Goal: Information Seeking & Learning: Learn about a topic

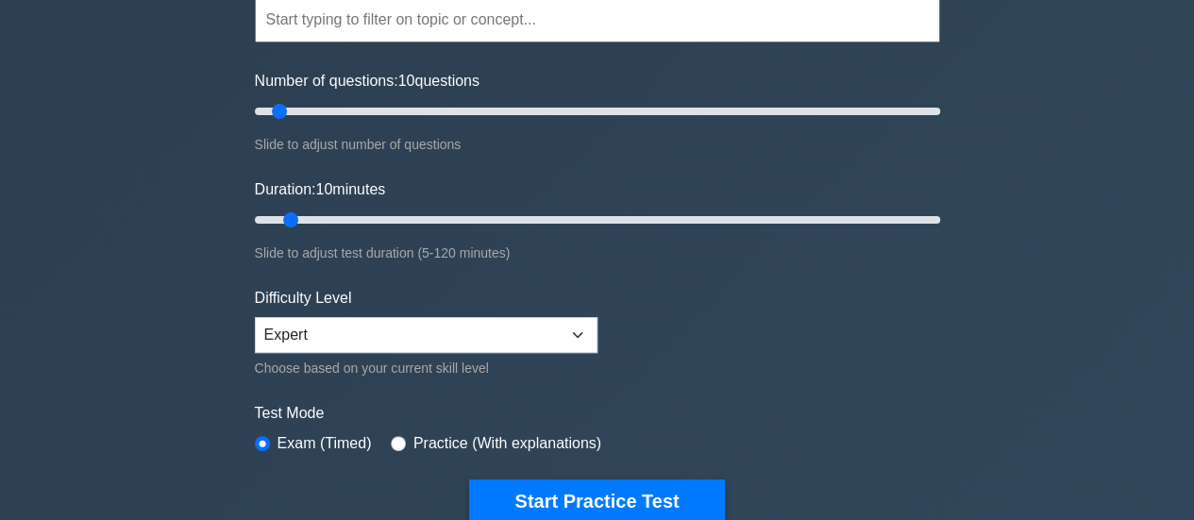
scroll to position [94, 0]
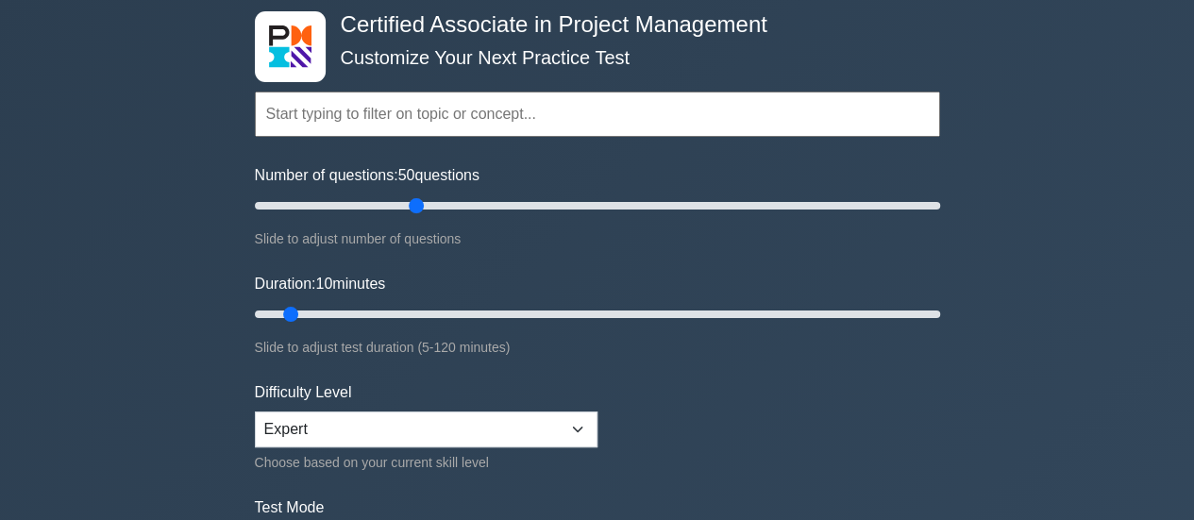
drag, startPoint x: 281, startPoint y: 208, endPoint x: 425, endPoint y: 215, distance: 143.7
type input "50"
click at [425, 215] on input "Number of questions: 50 questions" at bounding box center [597, 205] width 685 height 23
drag, startPoint x: 297, startPoint y: 311, endPoint x: 583, endPoint y: 316, distance: 286.1
type input "60"
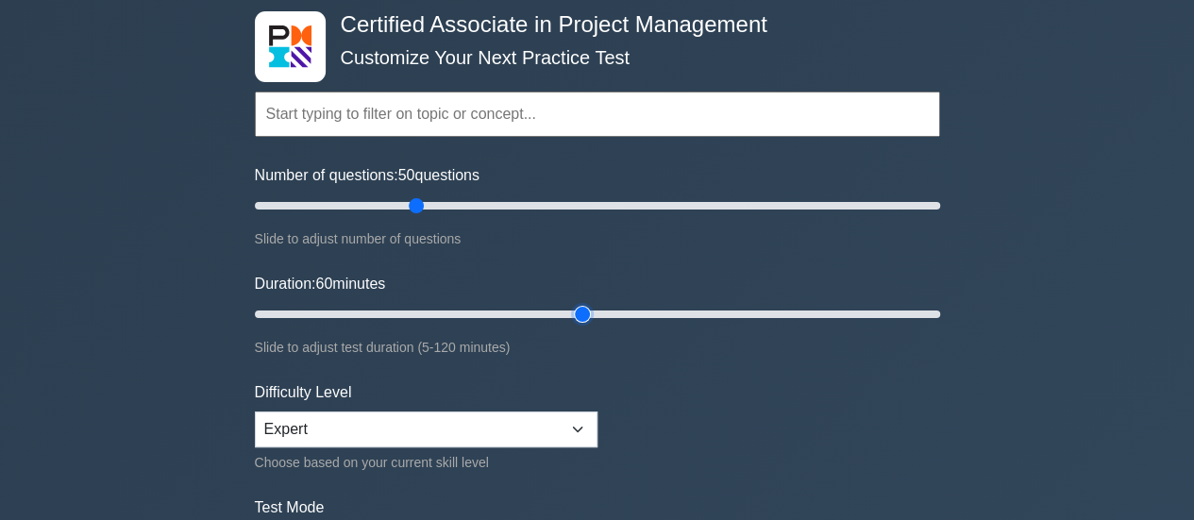
click at [583, 316] on input "Duration: 60 minutes" at bounding box center [597, 314] width 685 height 23
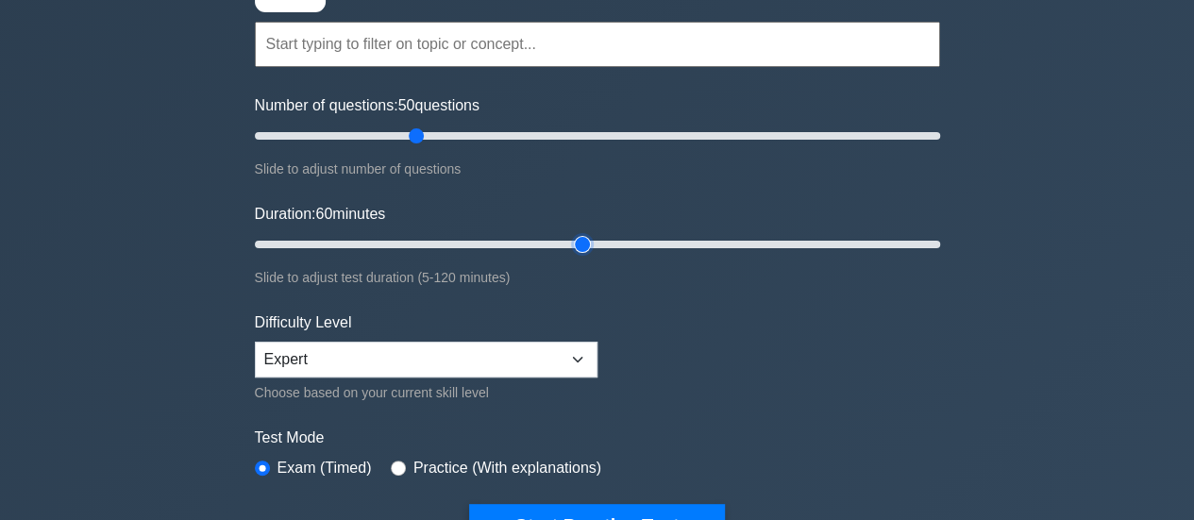
scroll to position [283, 0]
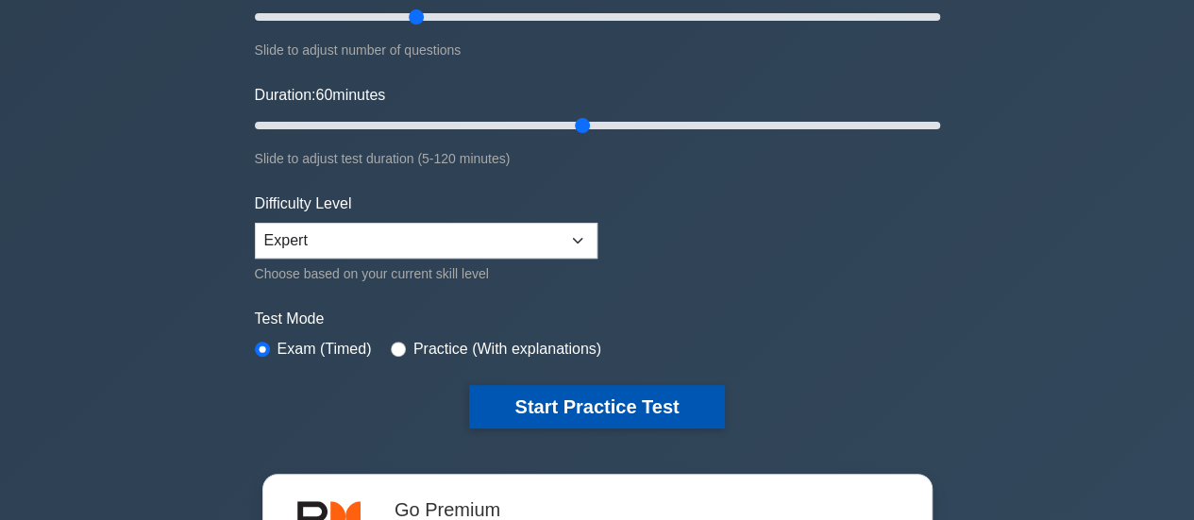
click at [653, 394] on button "Start Practice Test" at bounding box center [596, 406] width 255 height 43
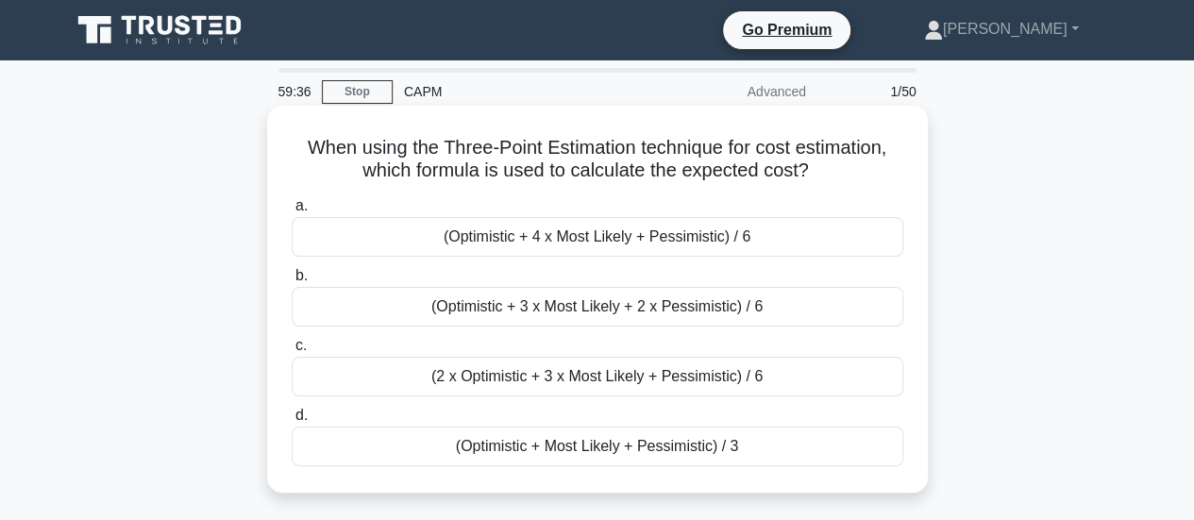
click at [654, 235] on div "(Optimistic + 4 x Most Likely + Pessimistic) / 6" at bounding box center [598, 237] width 612 height 40
click at [292, 212] on input "a. (Optimistic + 4 x Most Likely + Pessimistic) / 6" at bounding box center [292, 206] width 0 height 12
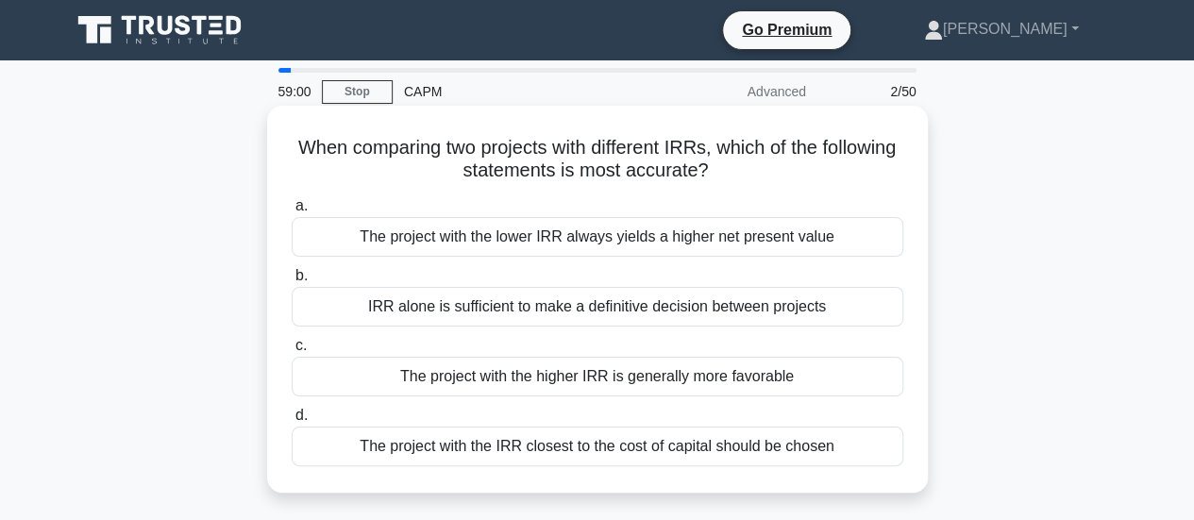
click at [835, 235] on div "The project with the lower IRR always yields a higher net present value" at bounding box center [598, 237] width 612 height 40
click at [292, 212] on input "a. The project with the lower IRR always yields a higher net present value" at bounding box center [292, 206] width 0 height 12
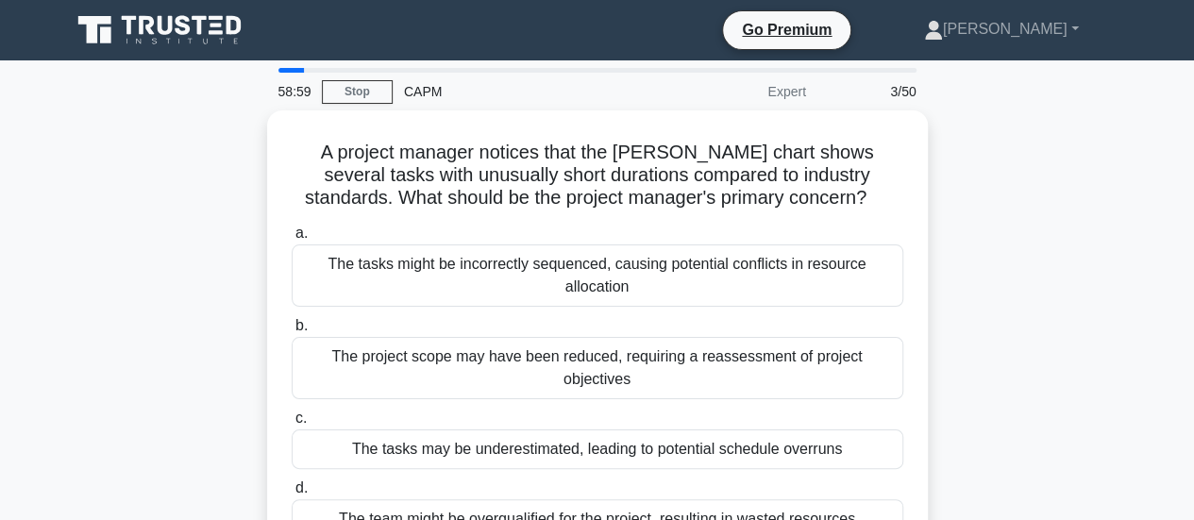
scroll to position [94, 0]
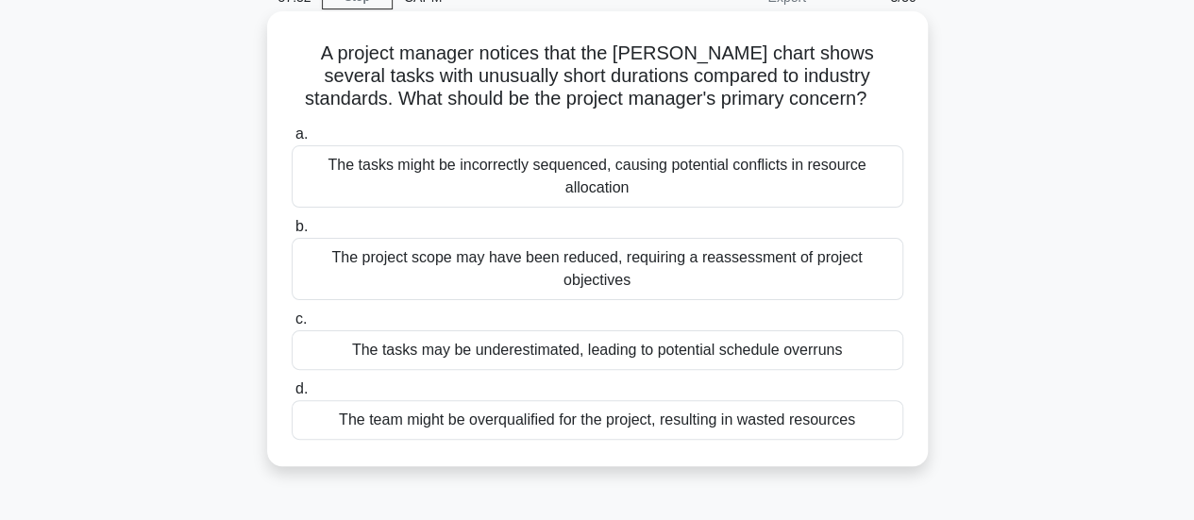
click at [838, 336] on div "The tasks may be underestimated, leading to potential schedule overruns" at bounding box center [598, 350] width 612 height 40
click at [292, 326] on input "c. The tasks may be underestimated, leading to potential schedule overruns" at bounding box center [292, 319] width 0 height 12
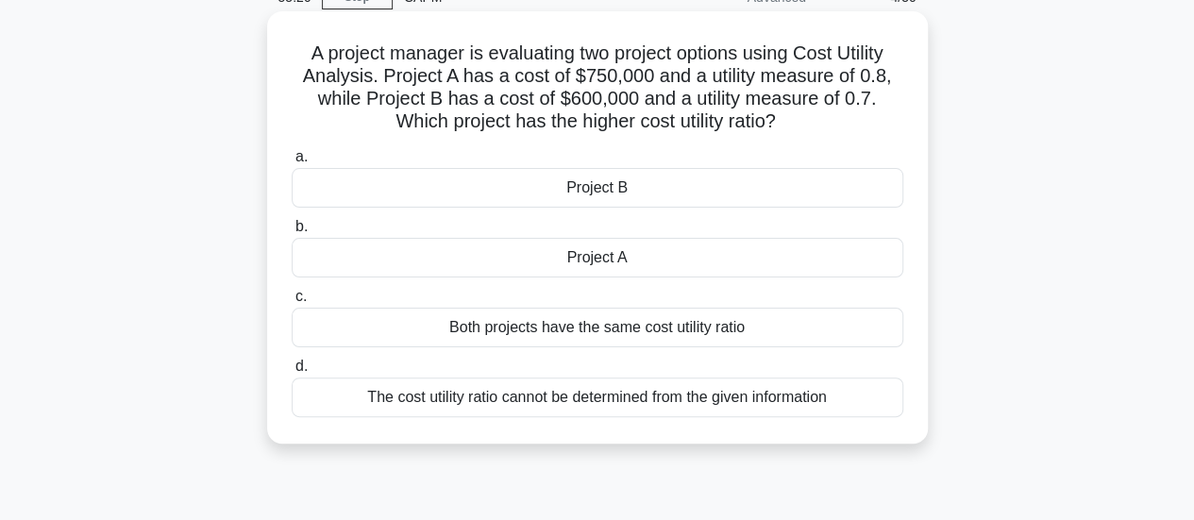
click at [683, 265] on div "Project A" at bounding box center [598, 258] width 612 height 40
click at [292, 233] on input "b. Project A" at bounding box center [292, 227] width 0 height 12
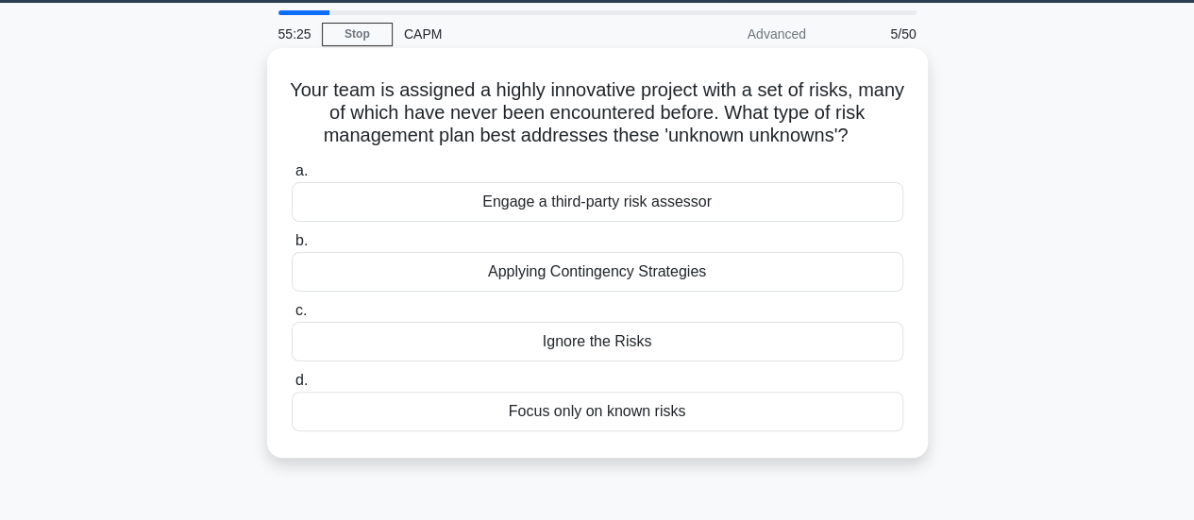
scroll to position [0, 0]
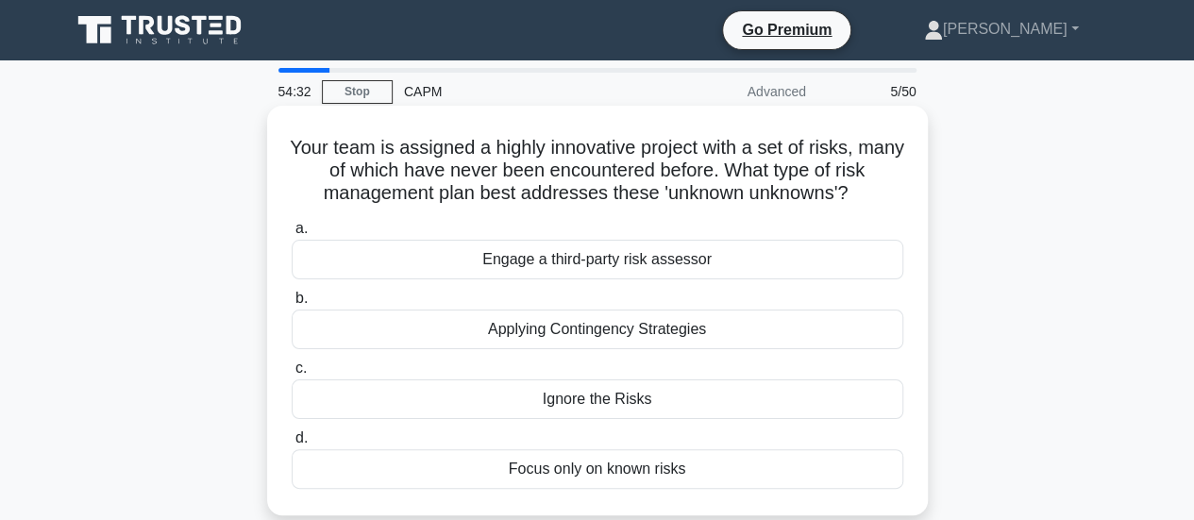
click at [735, 265] on div "Engage a third-party risk assessor" at bounding box center [598, 260] width 612 height 40
click at [292, 235] on input "a. Engage a third-party risk assessor" at bounding box center [292, 229] width 0 height 12
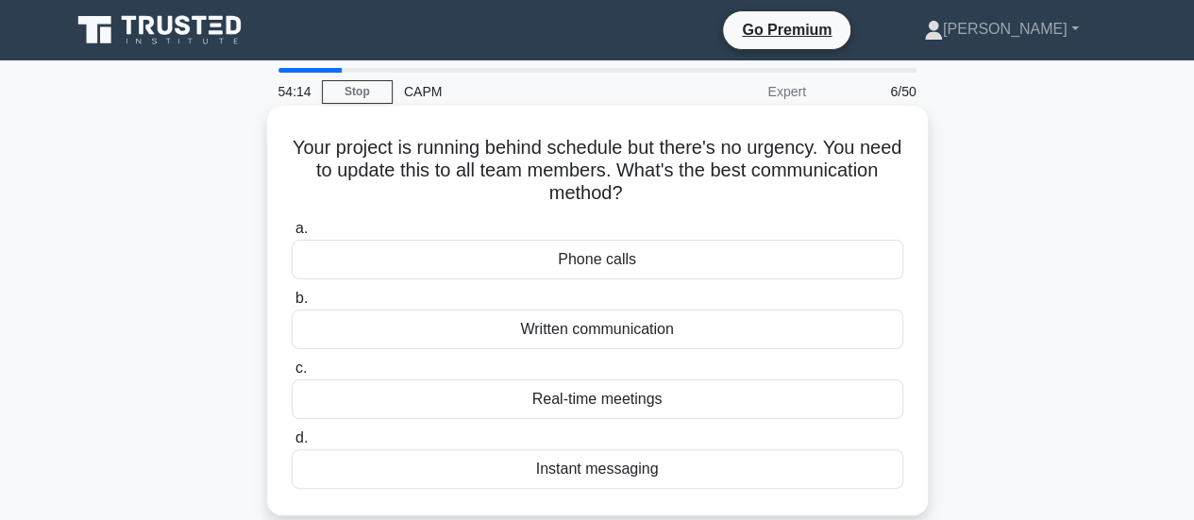
click at [723, 331] on div "Written communication" at bounding box center [598, 330] width 612 height 40
click at [292, 305] on input "b. Written communication" at bounding box center [292, 299] width 0 height 12
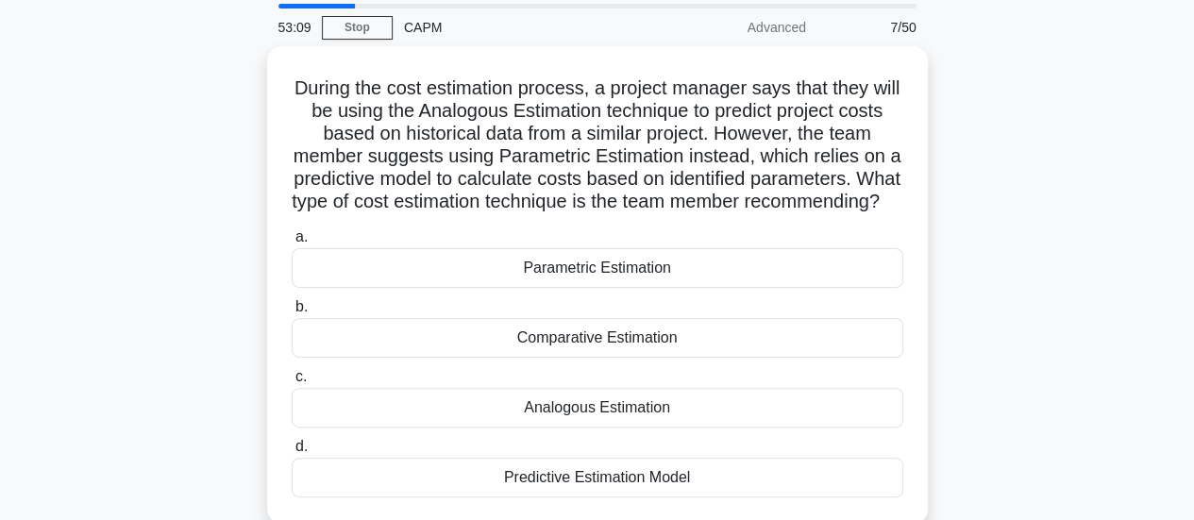
scroll to position [94, 0]
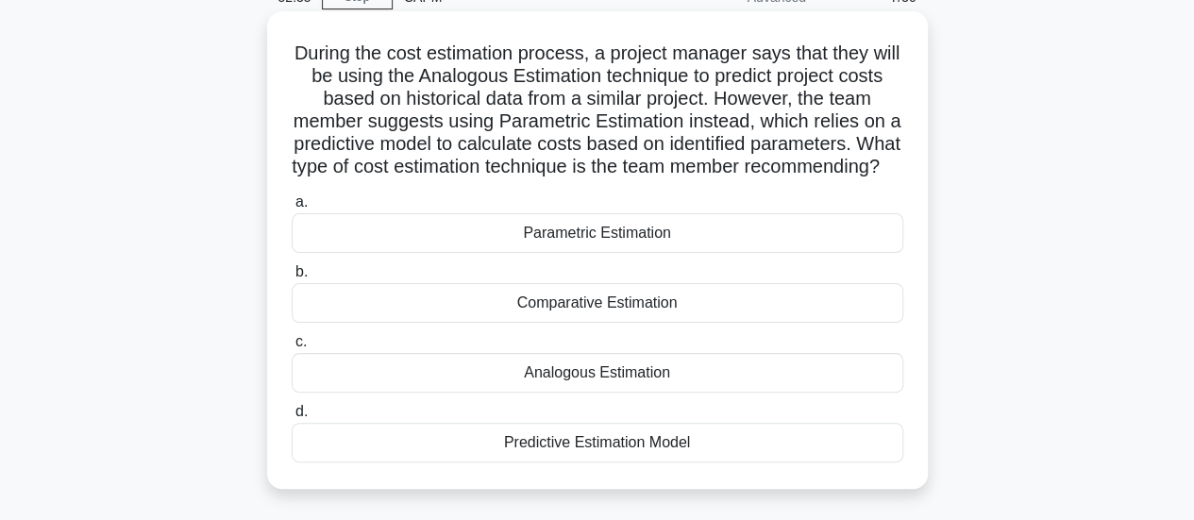
click at [715, 253] on div "Parametric Estimation" at bounding box center [598, 233] width 612 height 40
click at [292, 209] on input "a. Parametric Estimation" at bounding box center [292, 202] width 0 height 12
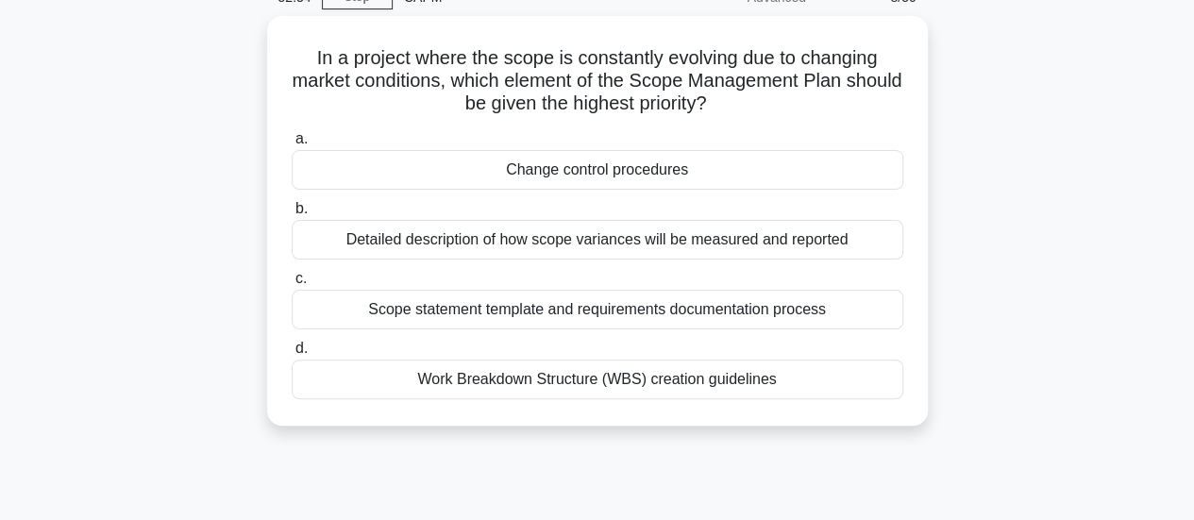
scroll to position [0, 0]
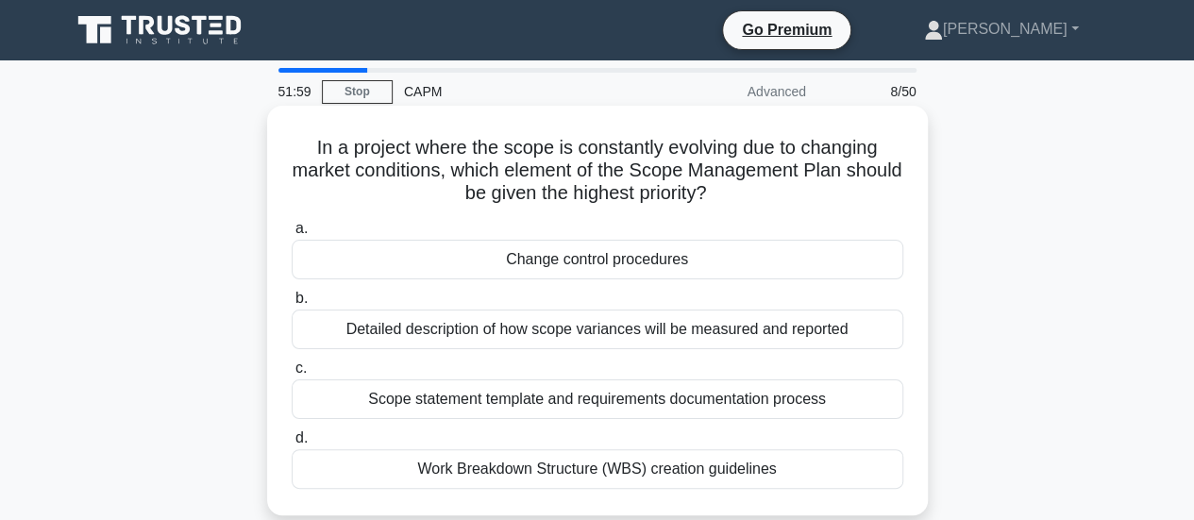
click at [780, 268] on div "Change control procedures" at bounding box center [598, 260] width 612 height 40
click at [292, 235] on input "a. Change control procedures" at bounding box center [292, 229] width 0 height 12
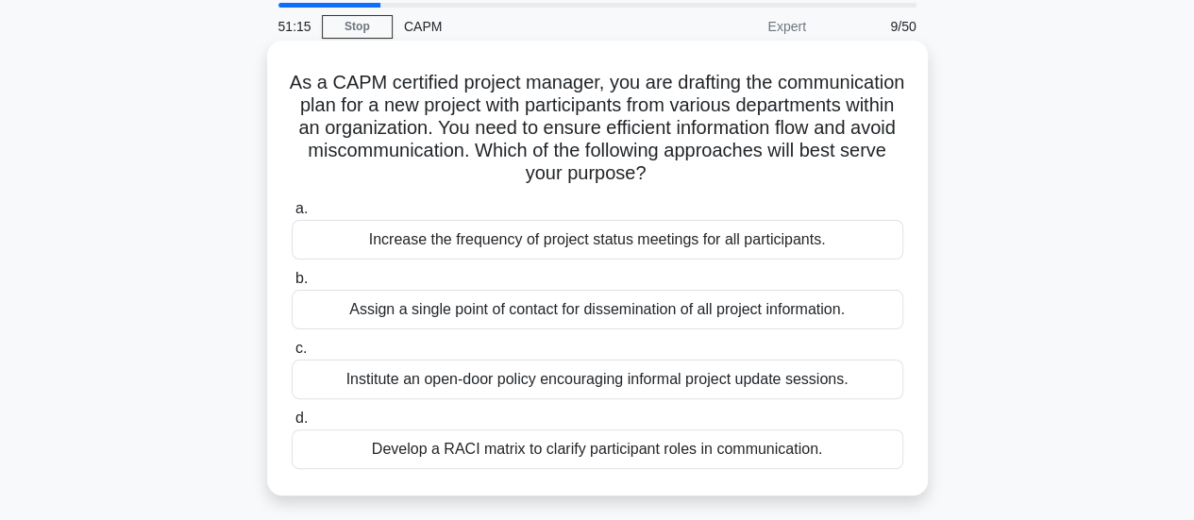
scroll to position [94, 0]
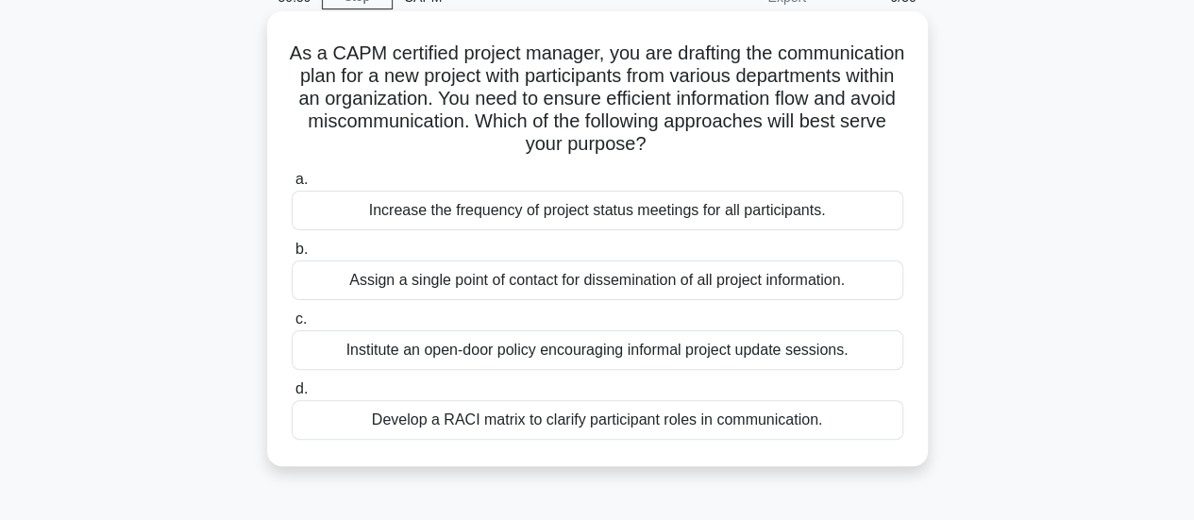
click at [832, 209] on div "Increase the frequency of project status meetings for all participants." at bounding box center [598, 211] width 612 height 40
click at [292, 186] on input "a. Increase the frequency of project status meetings for all participants." at bounding box center [292, 180] width 0 height 12
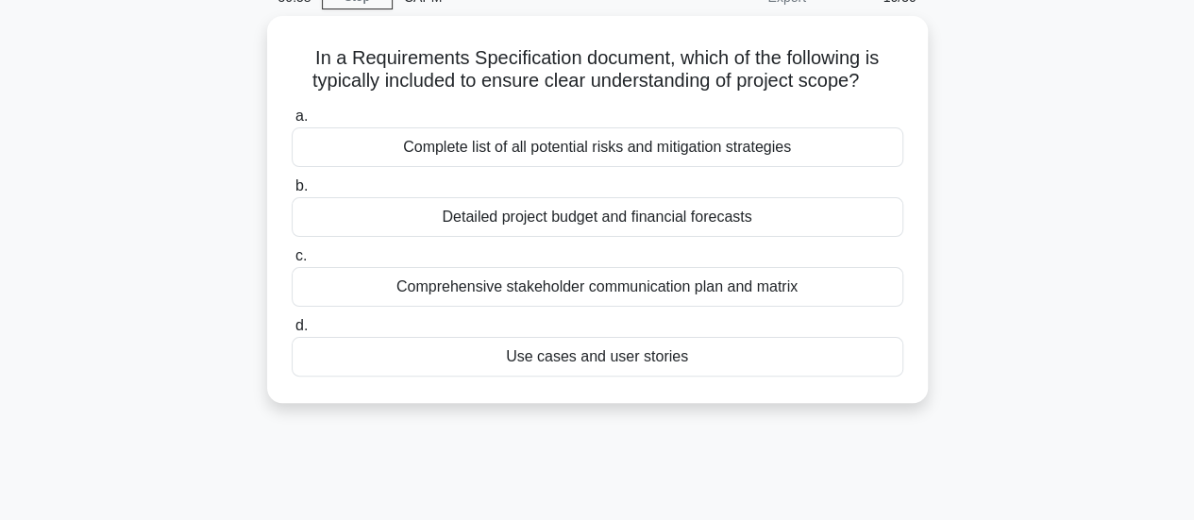
scroll to position [0, 0]
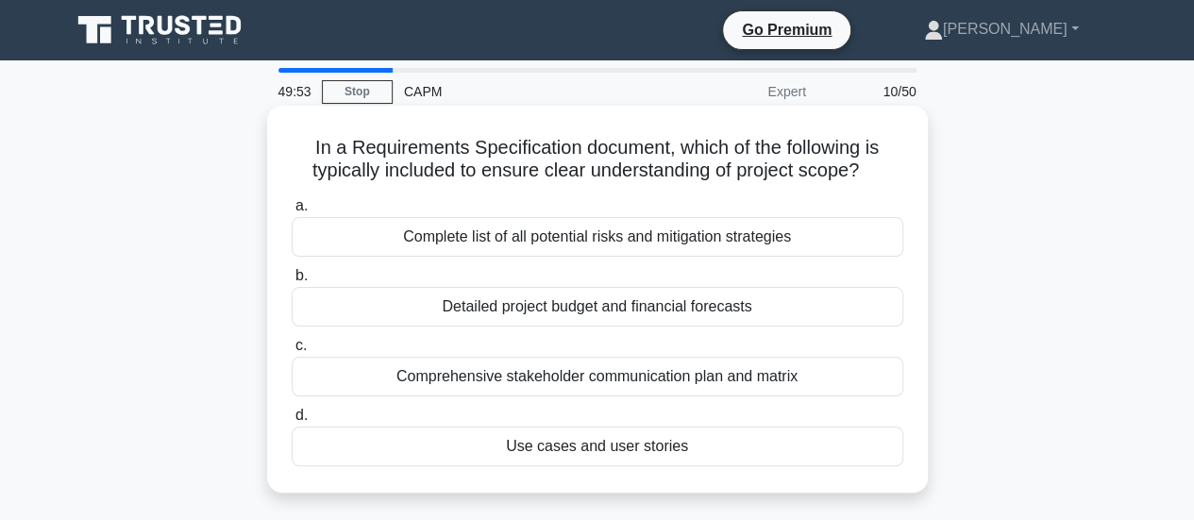
click at [814, 377] on div "Comprehensive stakeholder communication plan and matrix" at bounding box center [598, 377] width 612 height 40
click at [292, 352] on input "c. Comprehensive stakeholder communication plan and matrix" at bounding box center [292, 346] width 0 height 12
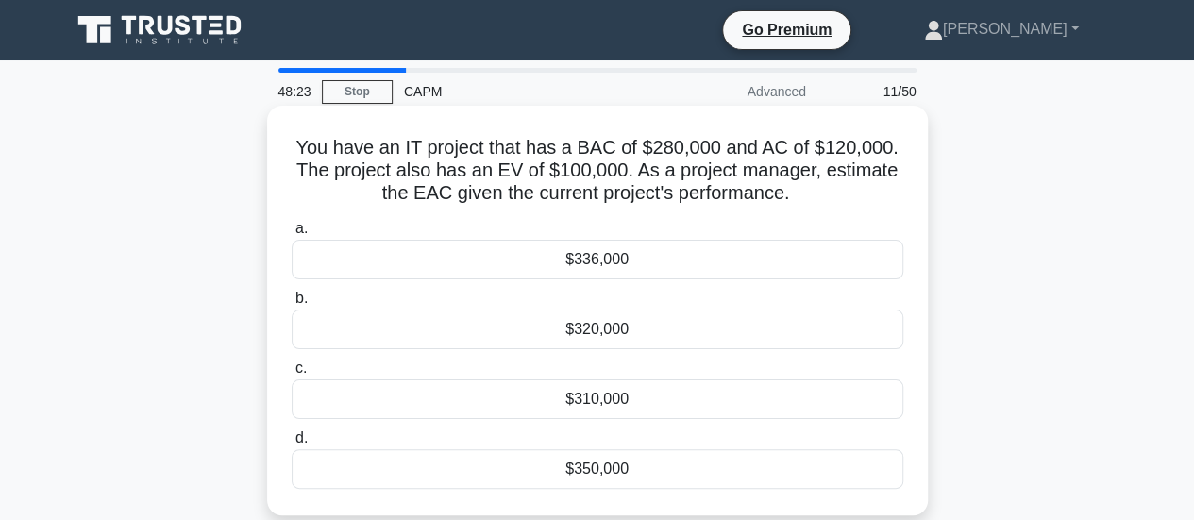
click at [700, 266] on div "$336,000" at bounding box center [598, 260] width 612 height 40
click at [292, 235] on input "a. $336,000" at bounding box center [292, 229] width 0 height 12
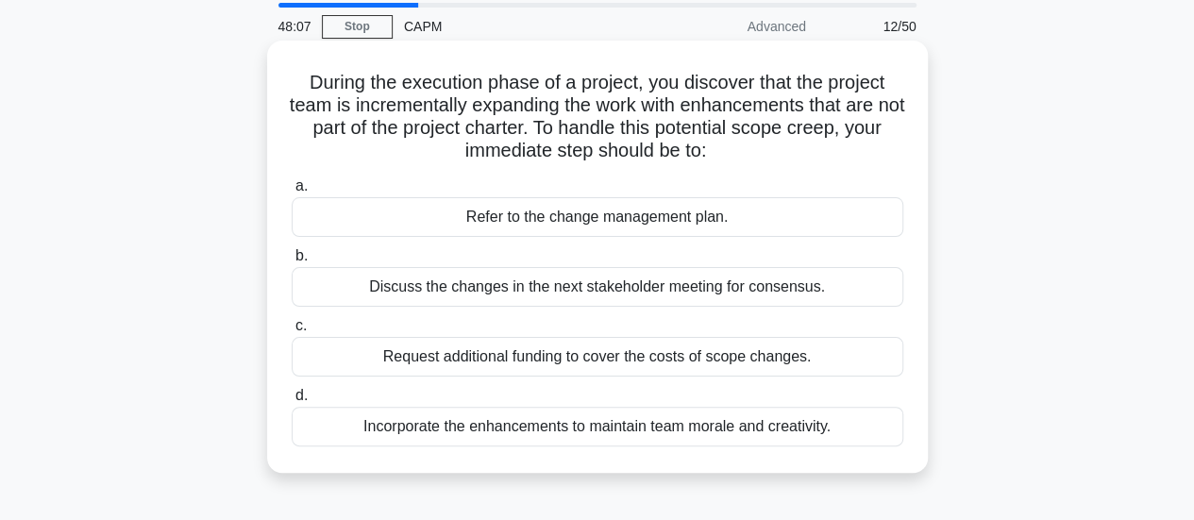
scroll to position [94, 0]
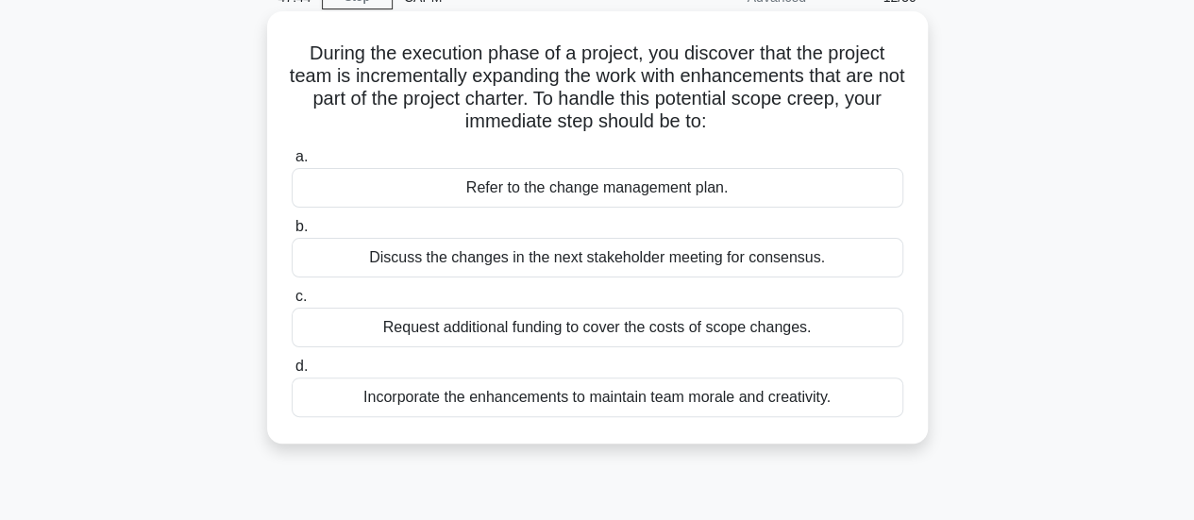
click at [831, 257] on div "Discuss the changes in the next stakeholder meeting for consensus." at bounding box center [598, 258] width 612 height 40
click at [292, 233] on input "b. Discuss the changes in the next stakeholder meeting for consensus." at bounding box center [292, 227] width 0 height 12
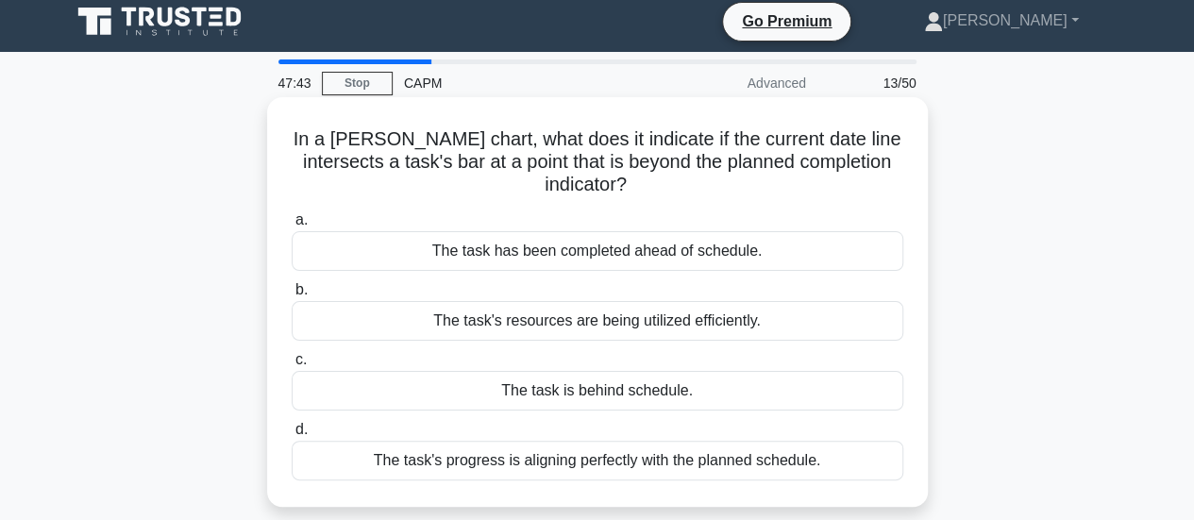
scroll to position [0, 0]
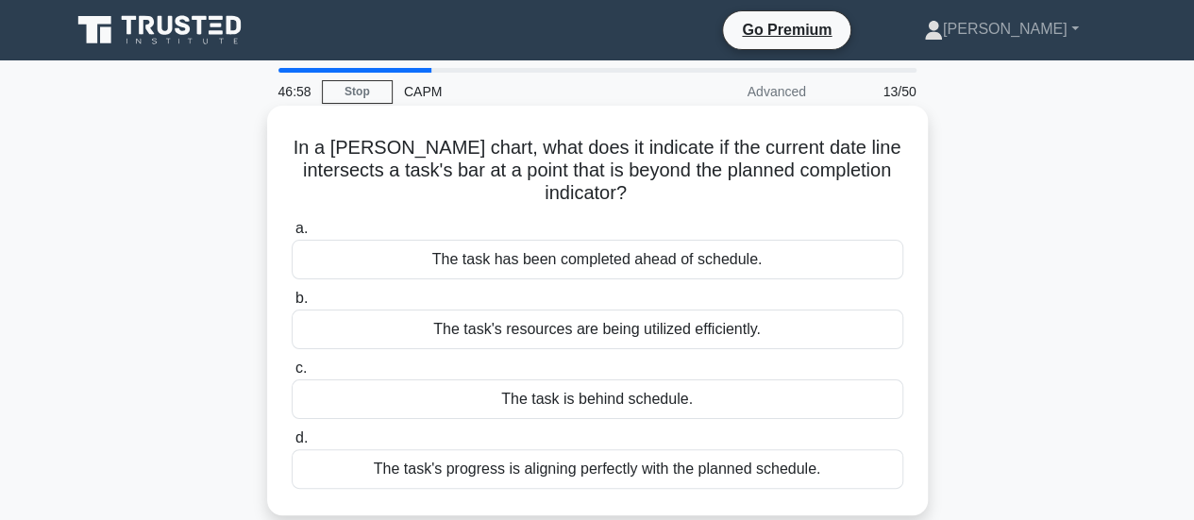
click at [767, 396] on div "The task is behind schedule." at bounding box center [598, 399] width 612 height 40
click at [292, 375] on input "c. The task is behind schedule." at bounding box center [292, 368] width 0 height 12
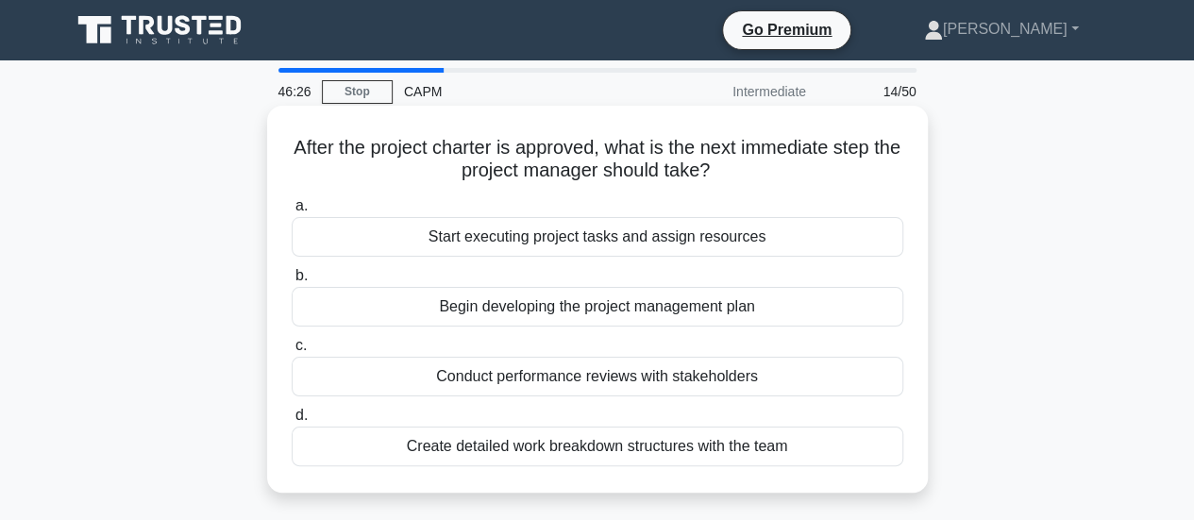
click at [763, 306] on div "Begin developing the project management plan" at bounding box center [598, 307] width 612 height 40
click at [292, 282] on input "b. Begin developing the project management plan" at bounding box center [292, 276] width 0 height 12
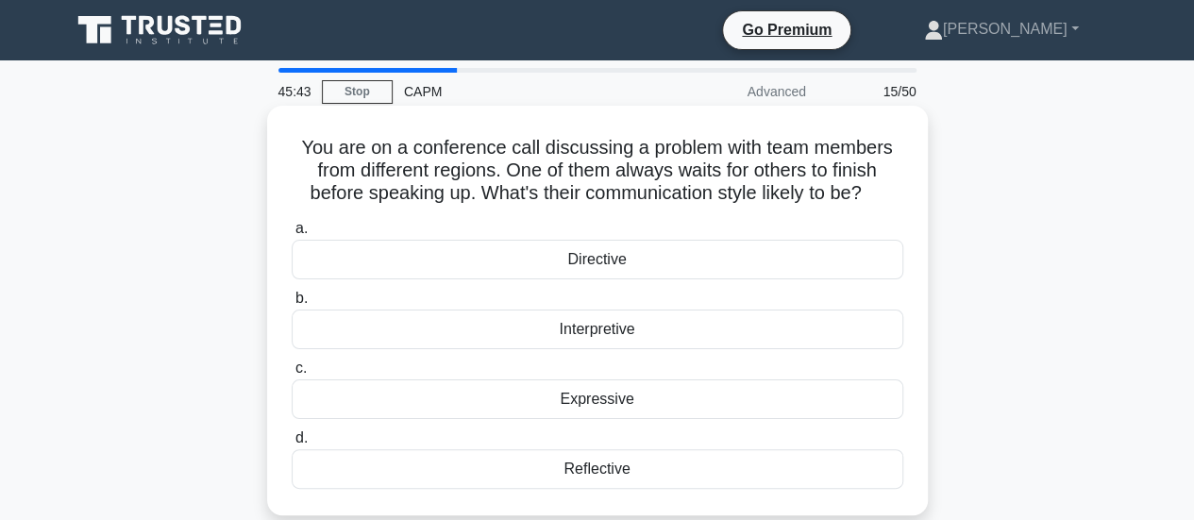
click at [636, 463] on div "Reflective" at bounding box center [598, 469] width 612 height 40
click at [292, 445] on input "d. Reflective" at bounding box center [292, 438] width 0 height 12
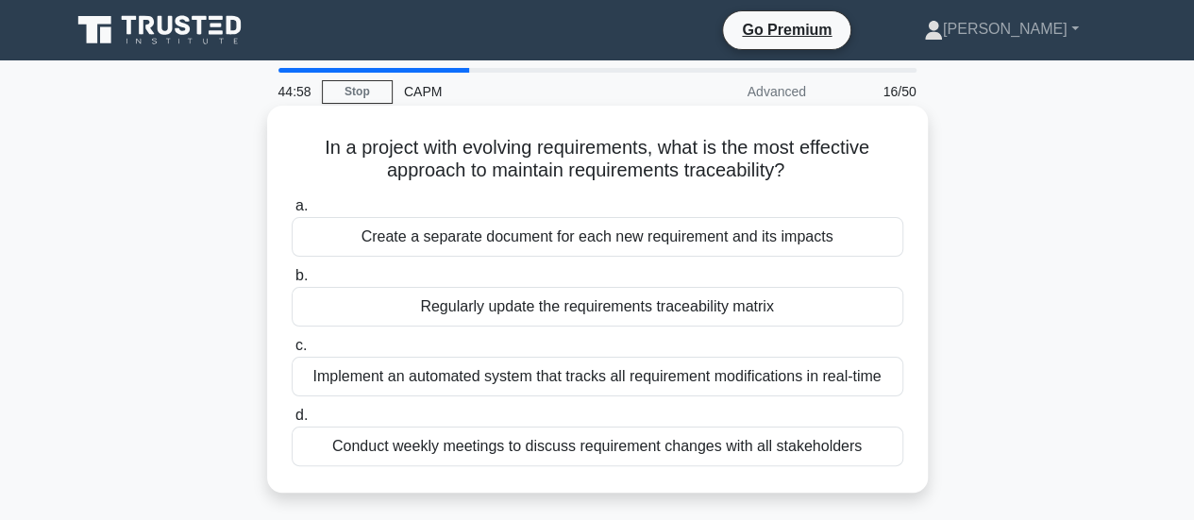
click at [778, 387] on div "Implement an automated system that tracks all requirement modifications in real…" at bounding box center [598, 377] width 612 height 40
click at [292, 352] on input "c. Implement an automated system that tracks all requirement modifications in r…" at bounding box center [292, 346] width 0 height 12
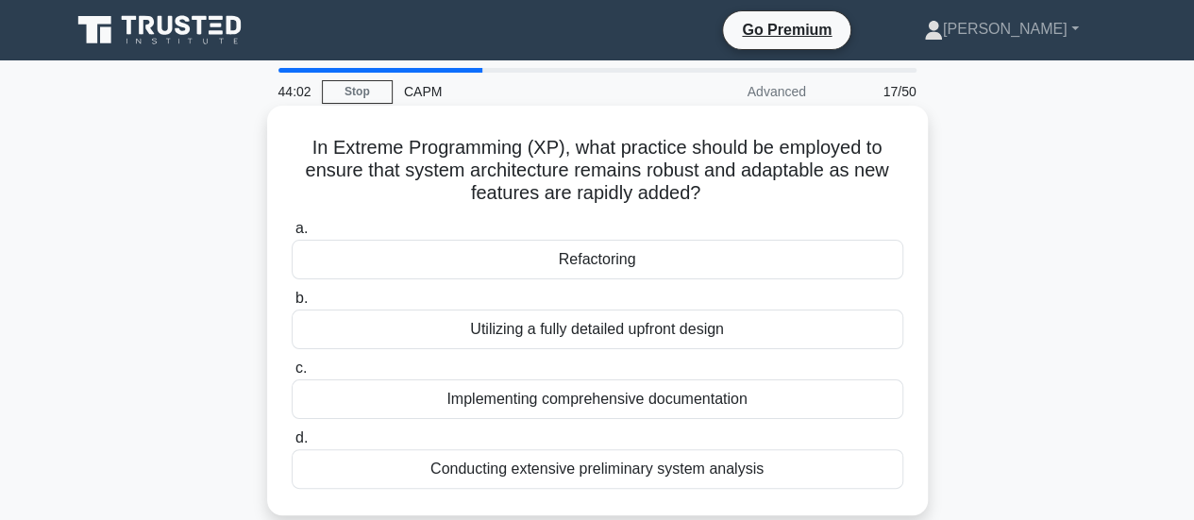
click at [773, 460] on div "Conducting extensive preliminary system analysis" at bounding box center [598, 469] width 612 height 40
click at [292, 445] on input "d. Conducting extensive preliminary system analysis" at bounding box center [292, 438] width 0 height 12
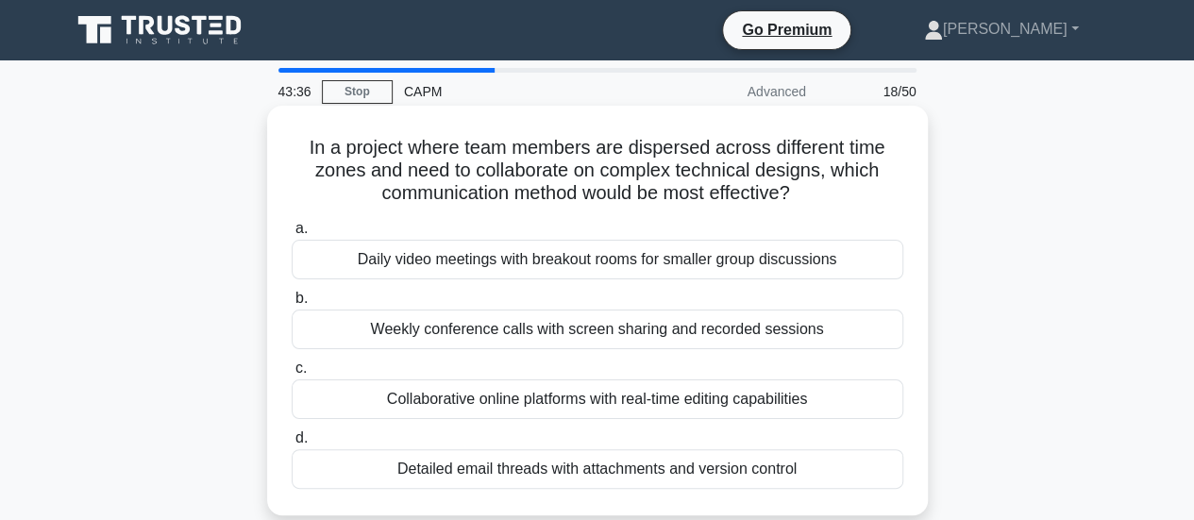
click at [841, 329] on div "Weekly conference calls with screen sharing and recorded sessions" at bounding box center [598, 330] width 612 height 40
click at [292, 305] on input "b. Weekly conference calls with screen sharing and recorded sessions" at bounding box center [292, 299] width 0 height 12
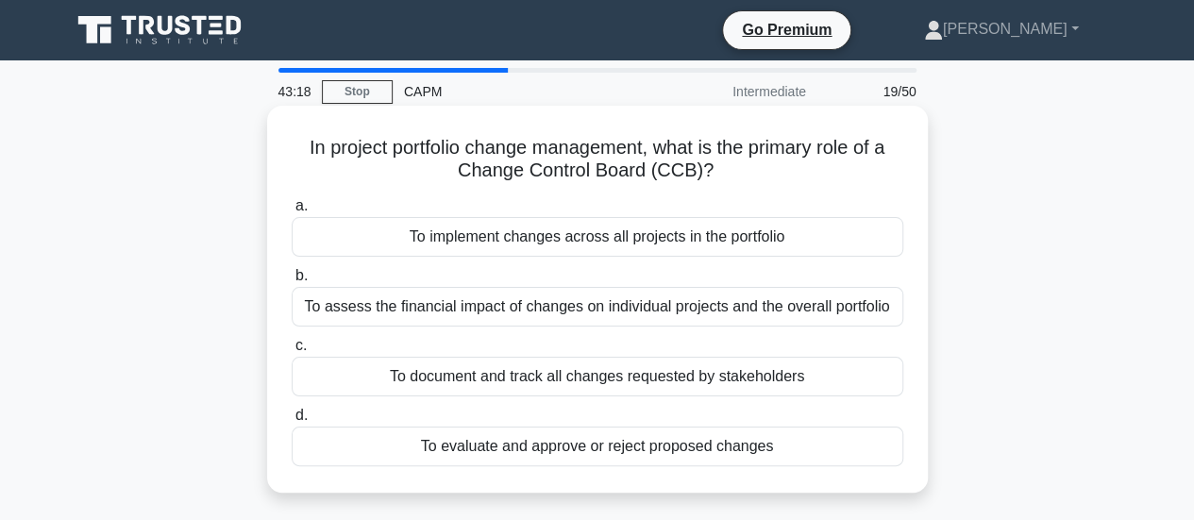
click at [804, 445] on div "To evaluate and approve or reject proposed changes" at bounding box center [598, 447] width 612 height 40
click at [292, 422] on input "d. To evaluate and approve or reject proposed changes" at bounding box center [292, 416] width 0 height 12
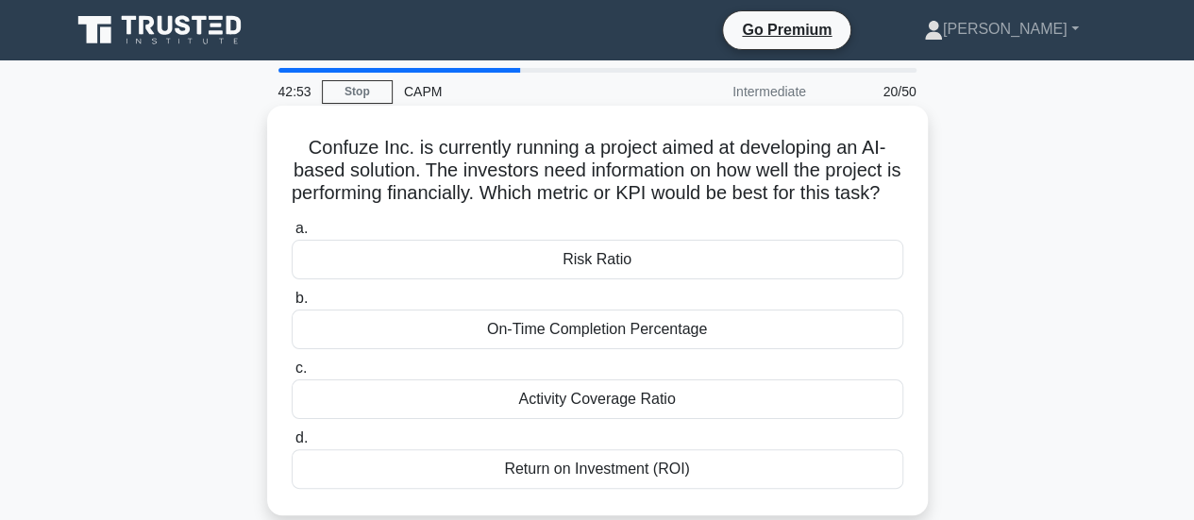
drag, startPoint x: 827, startPoint y: 375, endPoint x: 719, endPoint y: 244, distance: 169.0
click at [719, 244] on label "a. Risk Ratio" at bounding box center [598, 248] width 612 height 62
click at [292, 235] on input "a. Risk Ratio" at bounding box center [292, 229] width 0 height 12
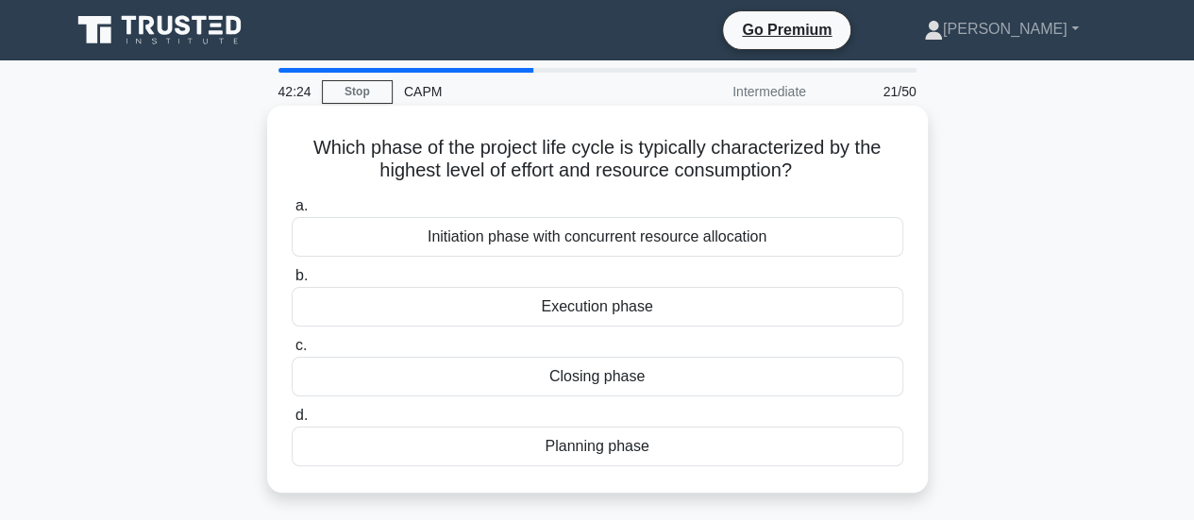
click at [650, 308] on div "Execution phase" at bounding box center [598, 307] width 612 height 40
click at [292, 282] on input "b. Execution phase" at bounding box center [292, 276] width 0 height 12
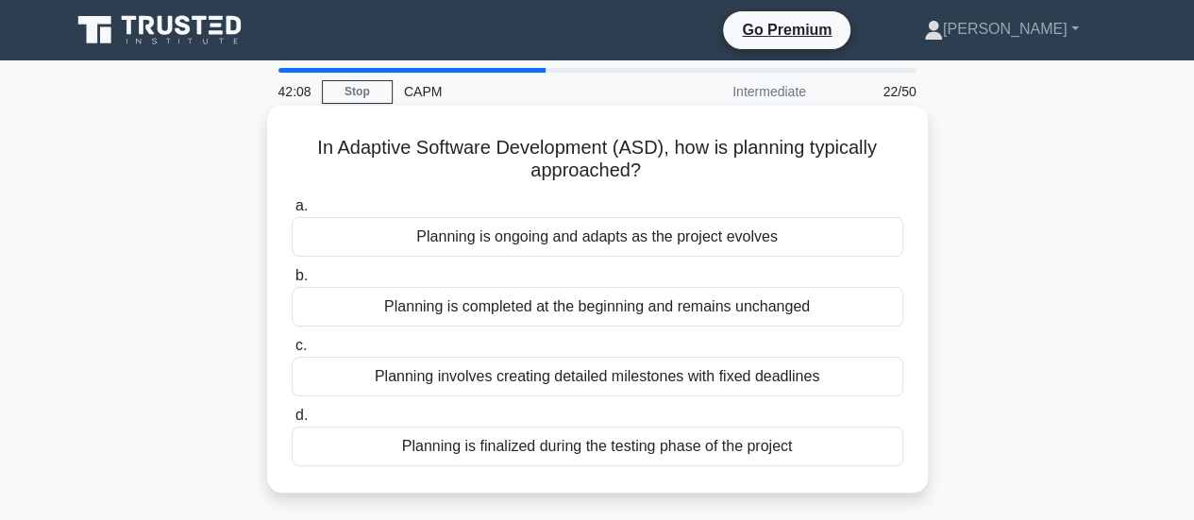
click at [795, 239] on div "Planning is ongoing and adapts as the project evolves" at bounding box center [598, 237] width 612 height 40
click at [292, 212] on input "a. Planning is ongoing and adapts as the project evolves" at bounding box center [292, 206] width 0 height 12
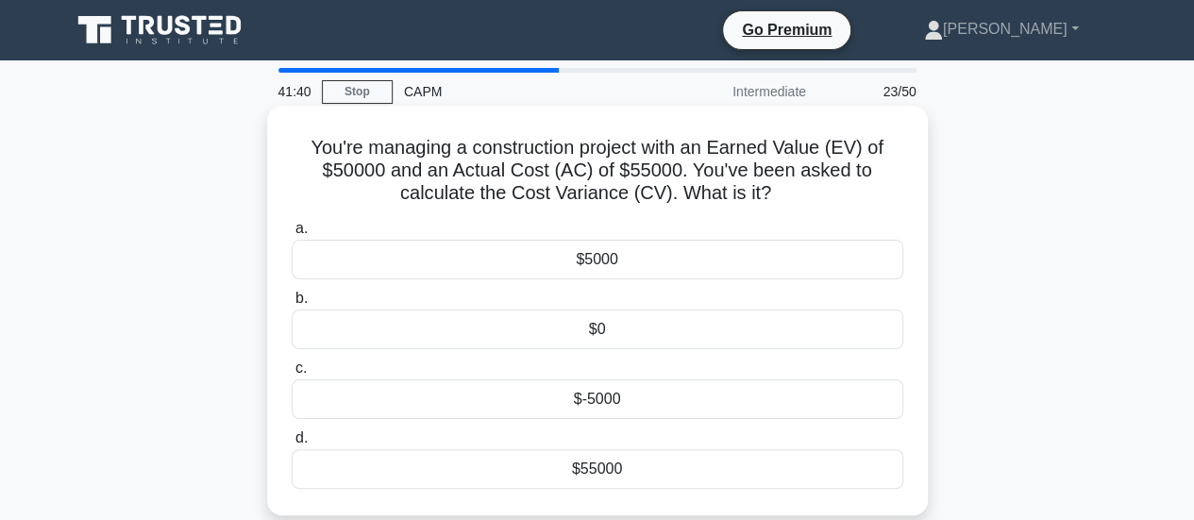
click at [643, 403] on div "$-5000" at bounding box center [598, 399] width 612 height 40
click at [292, 375] on input "c. $-5000" at bounding box center [292, 368] width 0 height 12
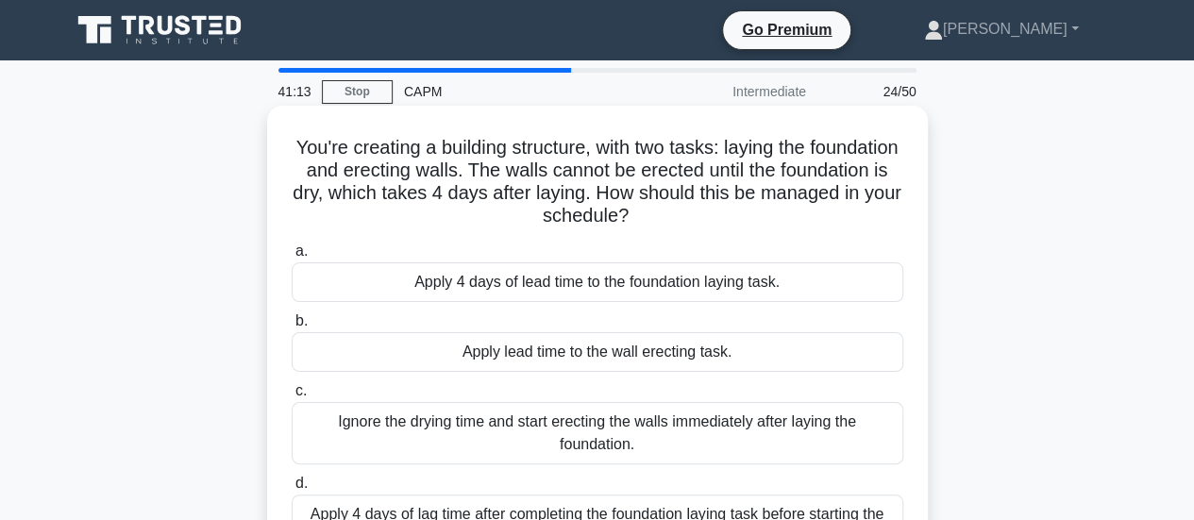
scroll to position [94, 0]
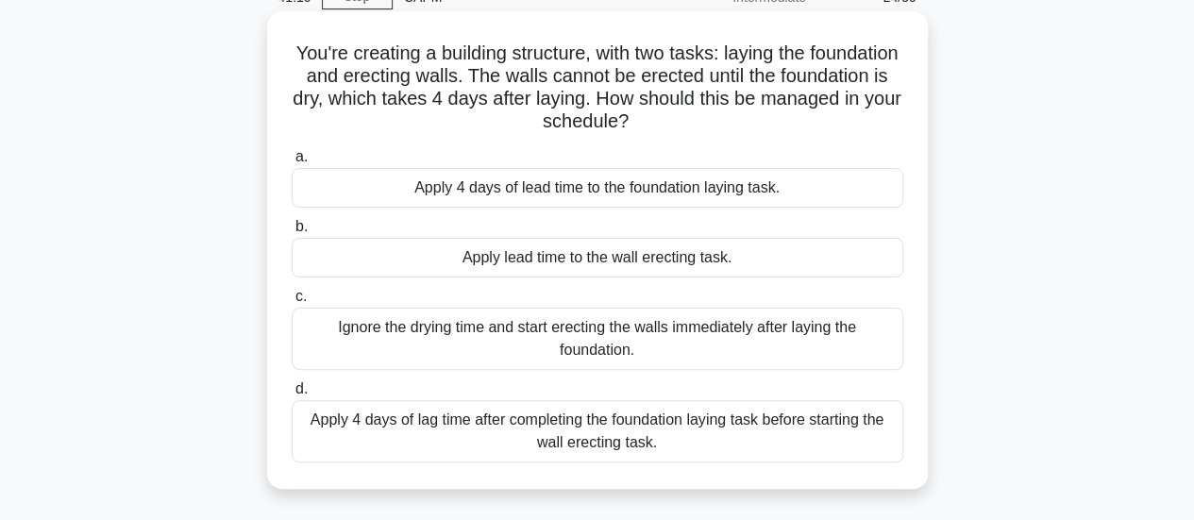
click at [776, 419] on div "Apply 4 days of lag time after completing the foundation laying task before sta…" at bounding box center [598, 431] width 612 height 62
click at [292, 396] on input "d. Apply 4 days of lag time after completing the foundation laying task before …" at bounding box center [292, 389] width 0 height 12
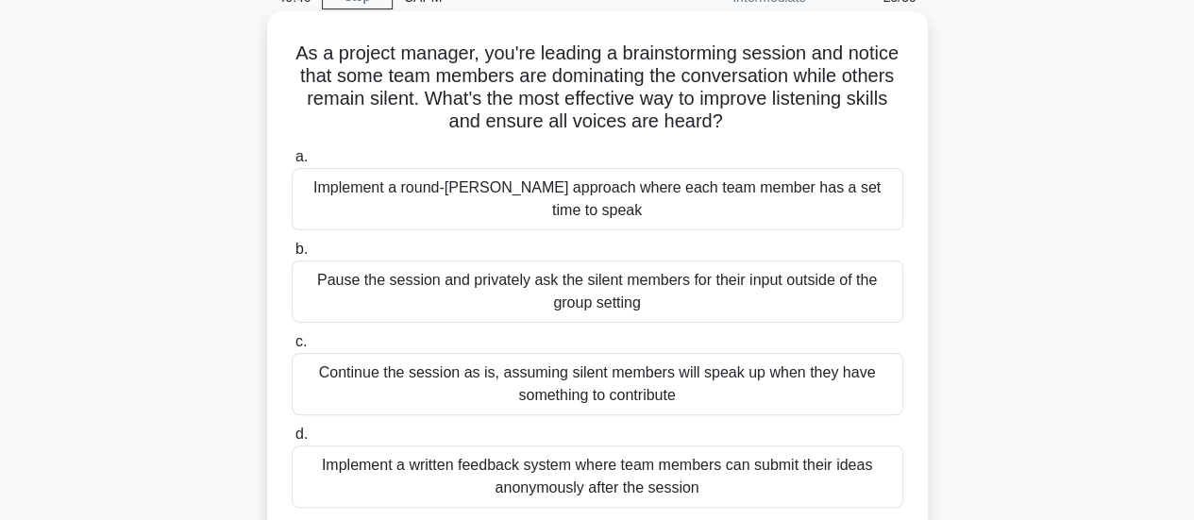
click at [683, 188] on div "Implement a round-robin approach where each team member has a set time to speak" at bounding box center [598, 199] width 612 height 62
click at [292, 163] on input "a. Implement a round-robin approach where each team member has a set time to sp…" at bounding box center [292, 157] width 0 height 12
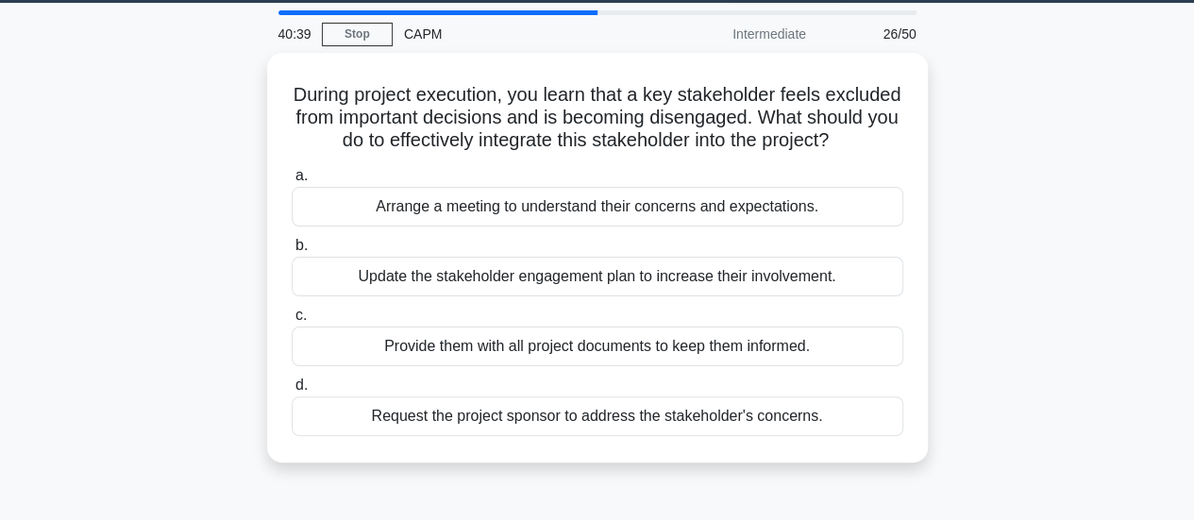
scroll to position [0, 0]
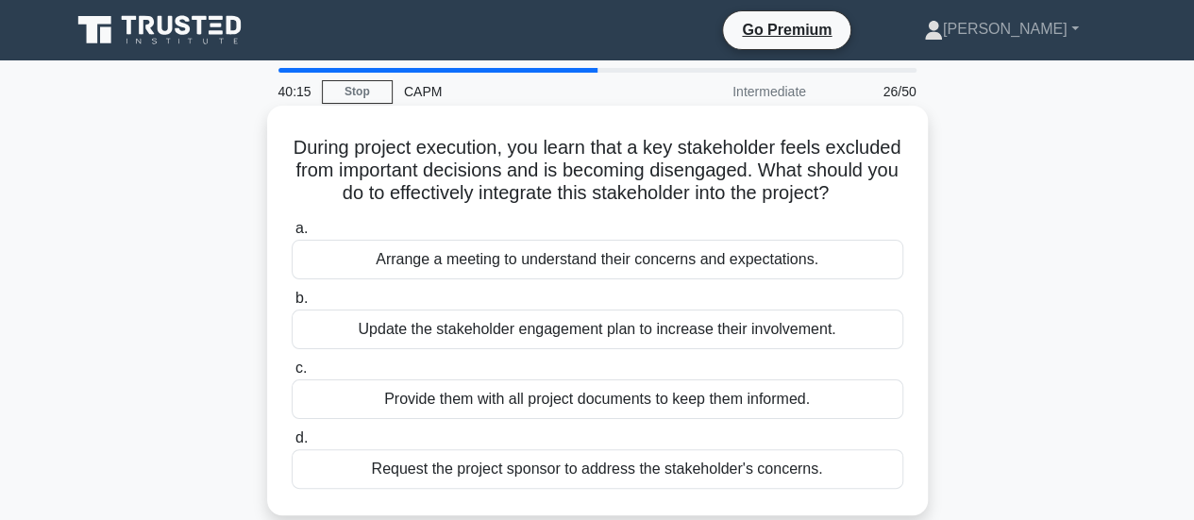
click at [805, 279] on div "Arrange a meeting to understand their concerns and expectations." at bounding box center [598, 260] width 612 height 40
click at [292, 235] on input "a. Arrange a meeting to understand their concerns and expectations." at bounding box center [292, 229] width 0 height 12
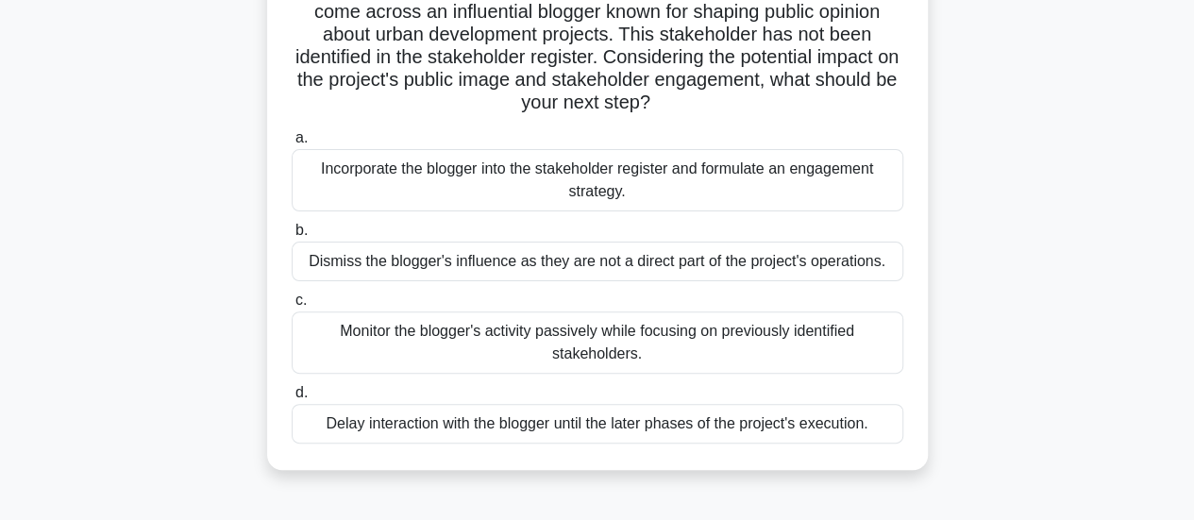
scroll to position [189, 0]
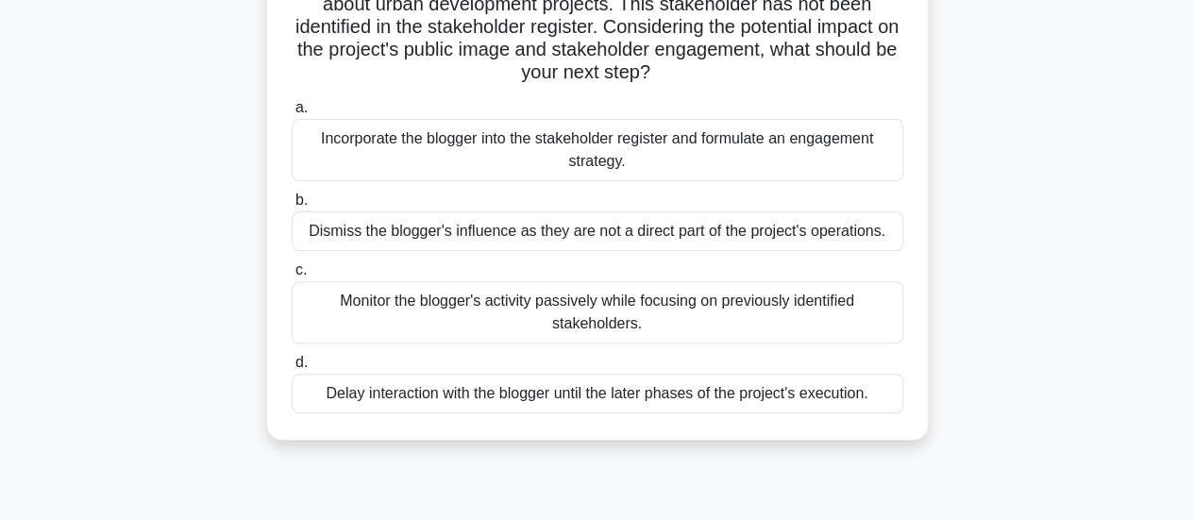
click at [658, 153] on div "Incorporate the blogger into the stakeholder register and formulate an engageme…" at bounding box center [598, 150] width 612 height 62
click at [292, 114] on input "a. Incorporate the blogger into the stakeholder register and formulate an engag…" at bounding box center [292, 108] width 0 height 12
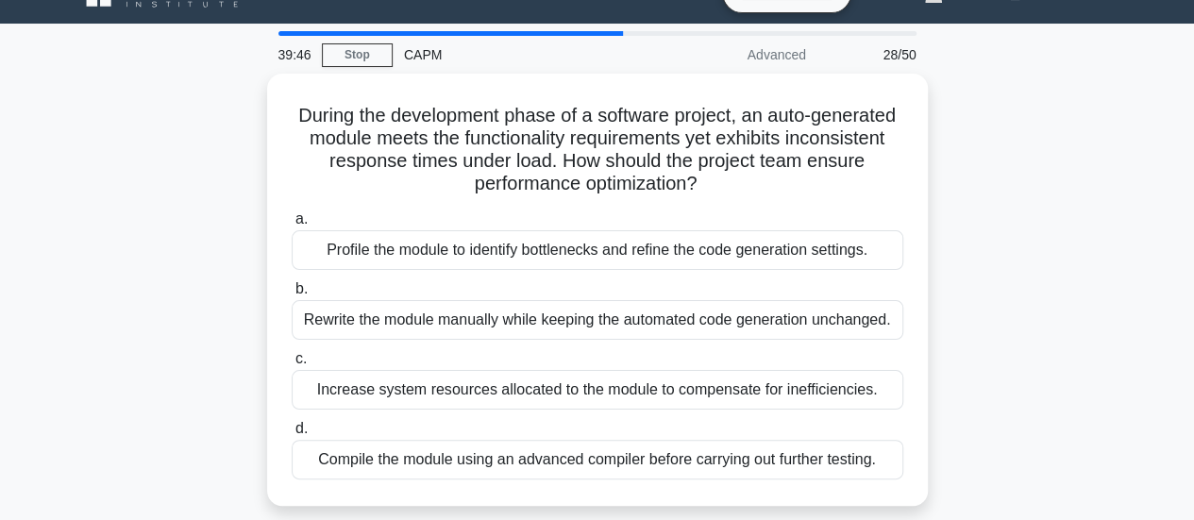
scroll to position [94, 0]
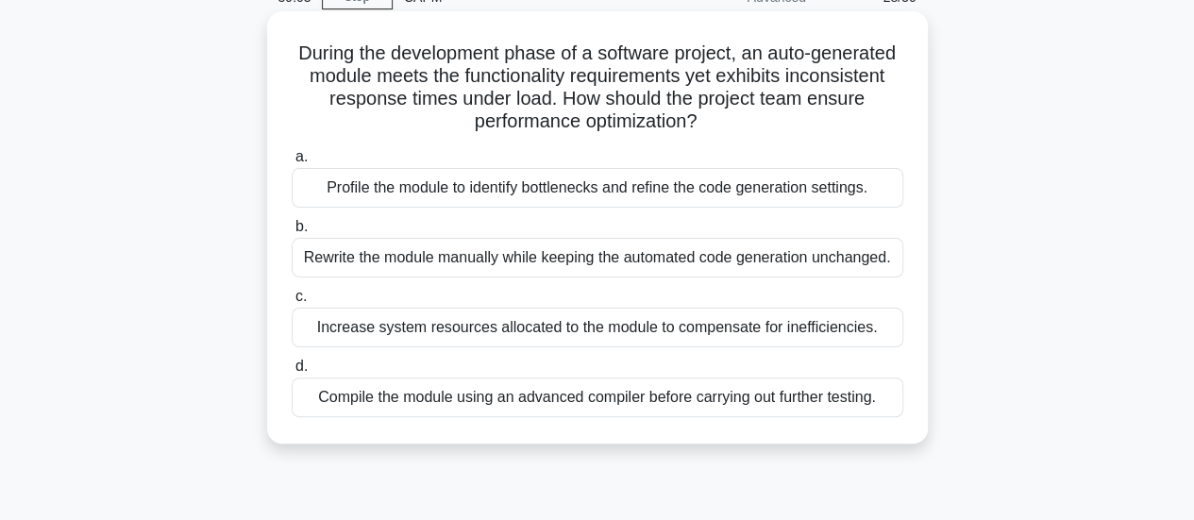
click at [708, 198] on div "Profile the module to identify bottlenecks and refine the code generation setti…" at bounding box center [598, 188] width 612 height 40
click at [292, 163] on input "a. Profile the module to identify bottlenecks and refine the code generation se…" at bounding box center [292, 157] width 0 height 12
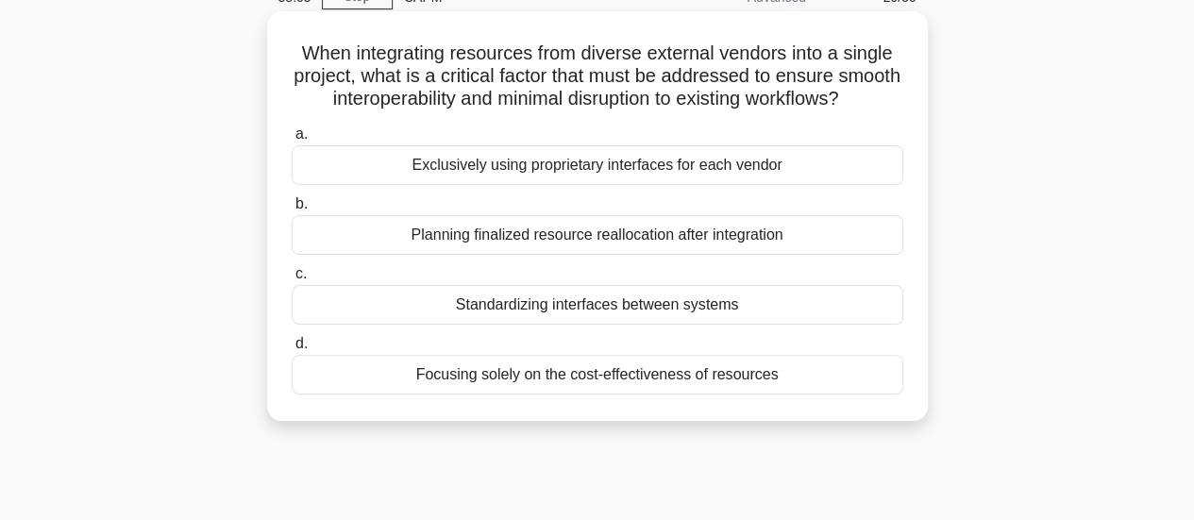
click at [800, 325] on div "Standardizing interfaces between systems" at bounding box center [598, 305] width 612 height 40
click at [292, 280] on input "c. Standardizing interfaces between systems" at bounding box center [292, 274] width 0 height 12
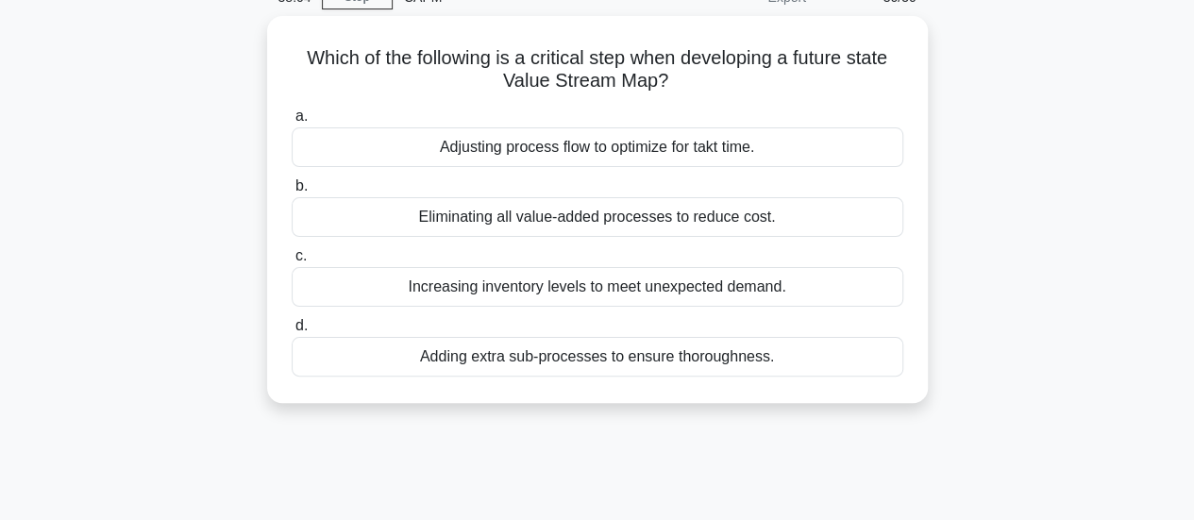
scroll to position [0, 0]
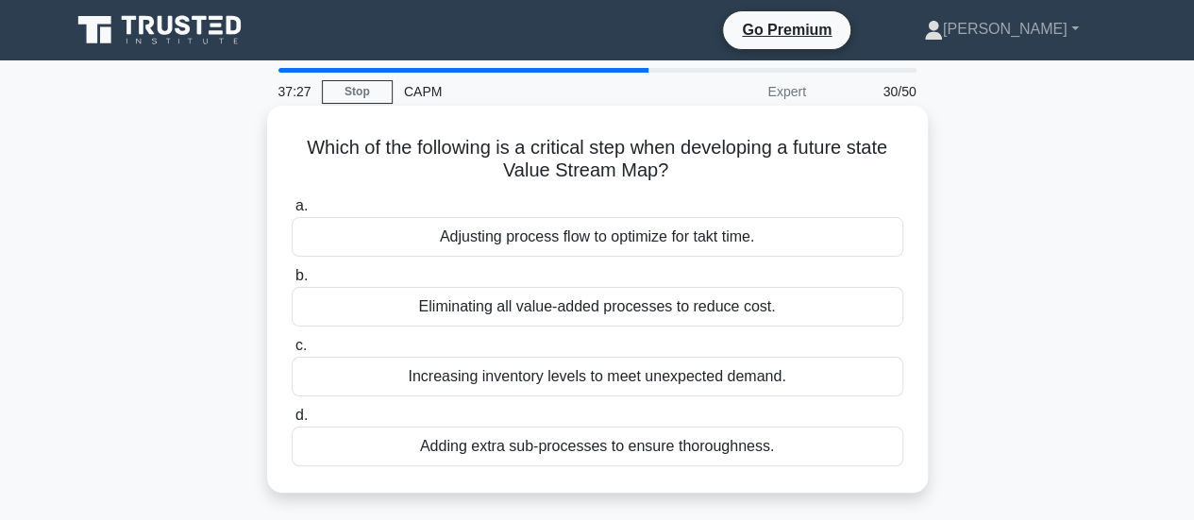
click at [804, 243] on div "Adjusting process flow to optimize for takt time." at bounding box center [598, 237] width 612 height 40
click at [292, 212] on input "a. Adjusting process flow to optimize for takt time." at bounding box center [292, 206] width 0 height 12
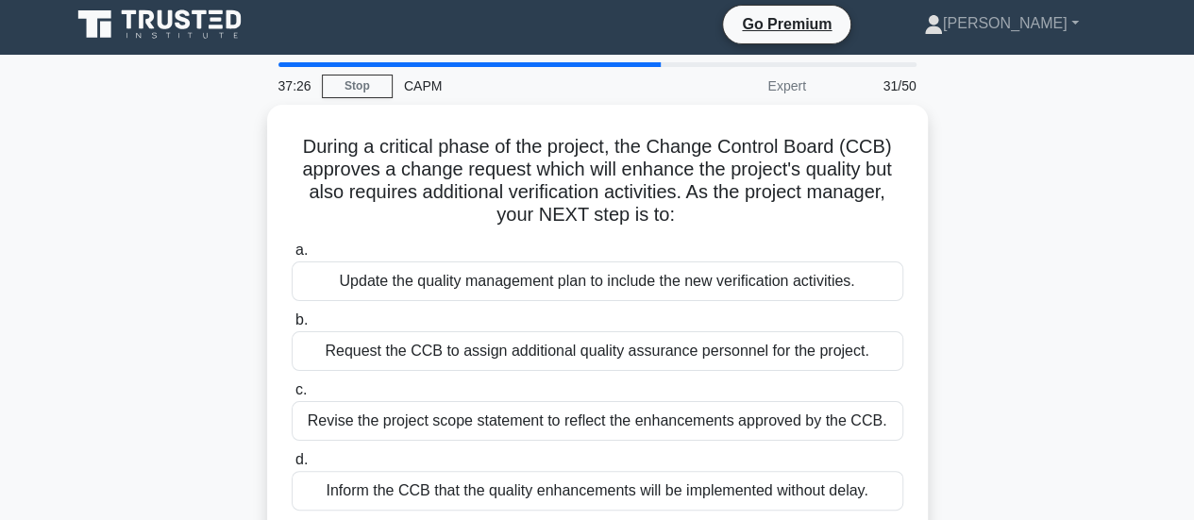
scroll to position [94, 0]
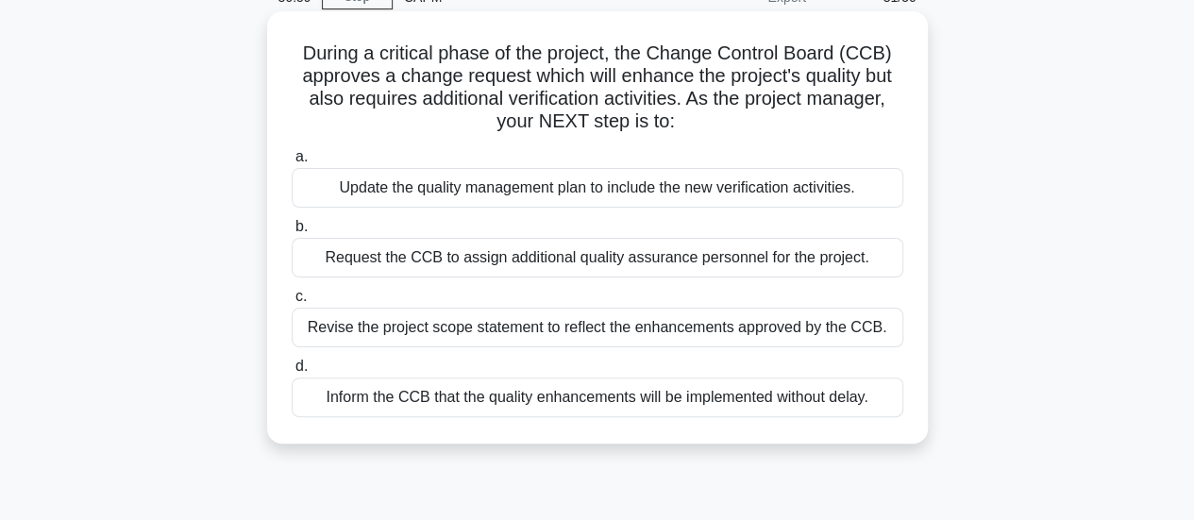
click at [759, 192] on div "Update the quality management plan to include the new verification activities." at bounding box center [598, 188] width 612 height 40
click at [292, 163] on input "a. Update the quality management plan to include the new verification activitie…" at bounding box center [292, 157] width 0 height 12
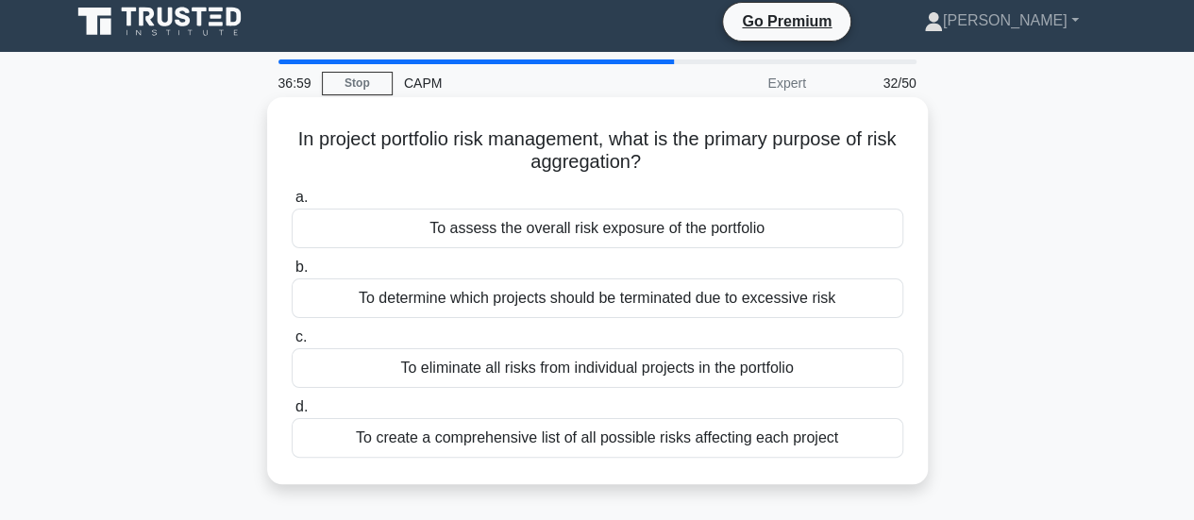
scroll to position [0, 0]
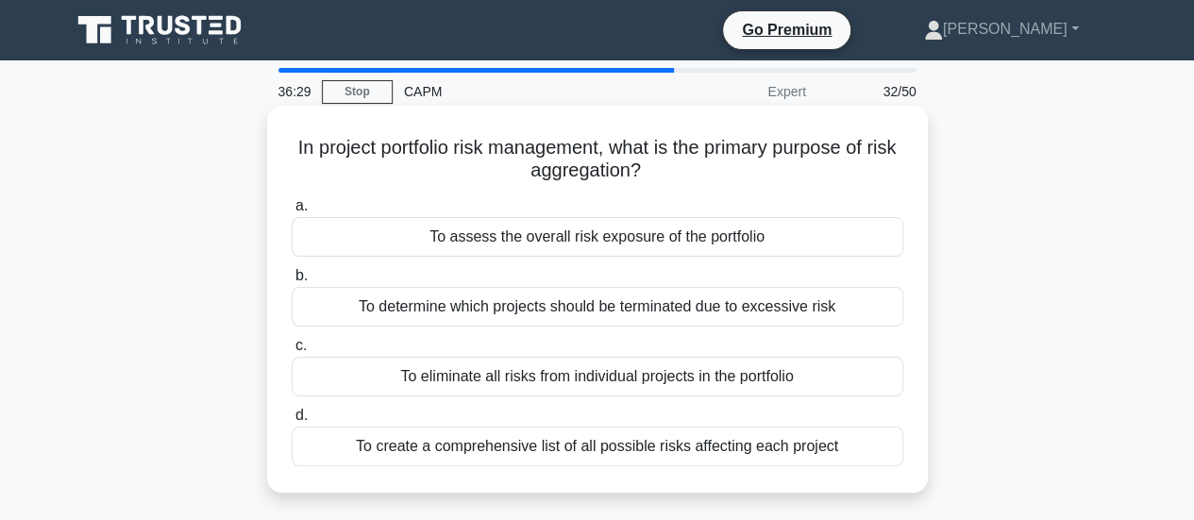
click at [814, 244] on div "To assess the overall risk exposure of the portfolio" at bounding box center [598, 237] width 612 height 40
click at [292, 212] on input "a. To assess the overall risk exposure of the portfolio" at bounding box center [292, 206] width 0 height 12
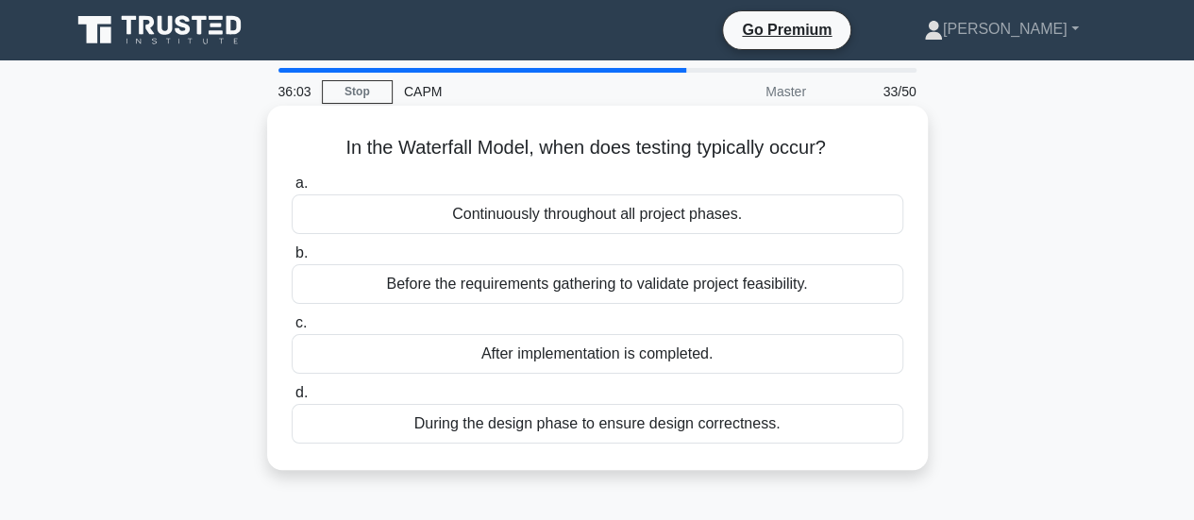
click at [729, 355] on div "After implementation is completed." at bounding box center [598, 354] width 612 height 40
click at [292, 329] on input "c. After implementation is completed." at bounding box center [292, 323] width 0 height 12
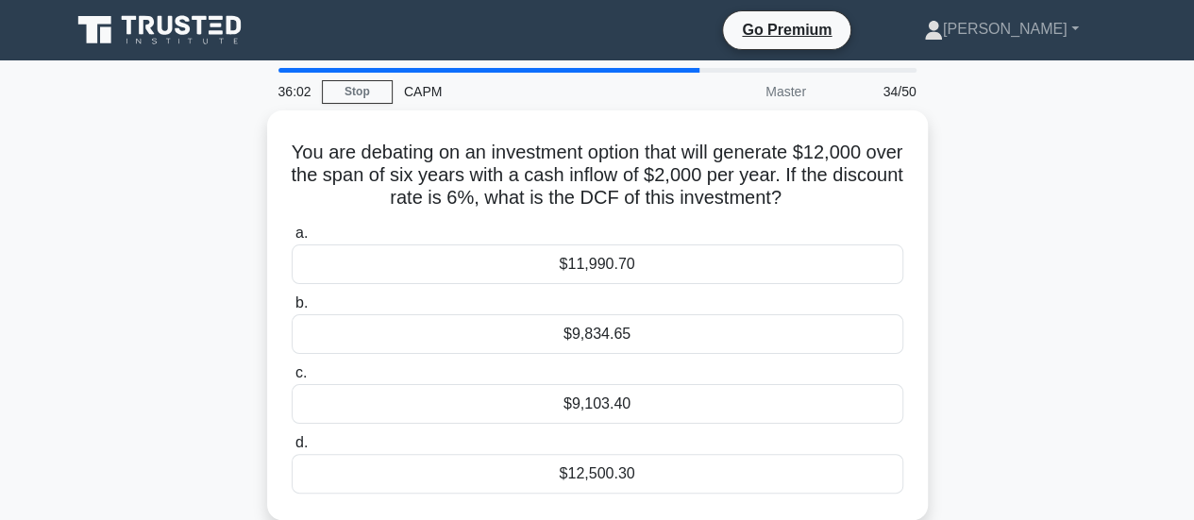
scroll to position [94, 0]
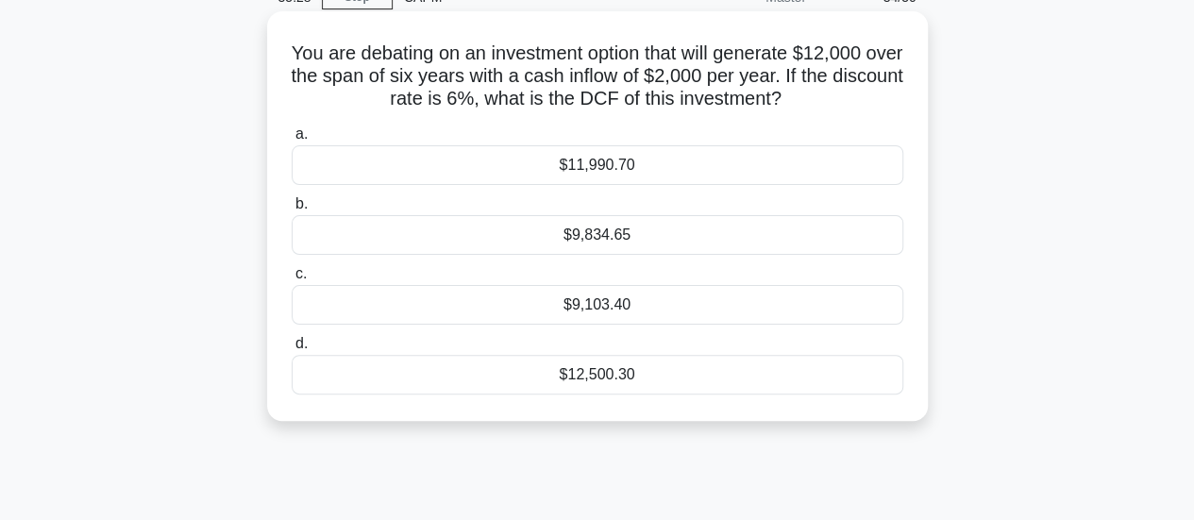
click at [703, 232] on div "$9,834.65" at bounding box center [598, 235] width 612 height 40
click at [292, 211] on input "b. $9,834.65" at bounding box center [292, 204] width 0 height 12
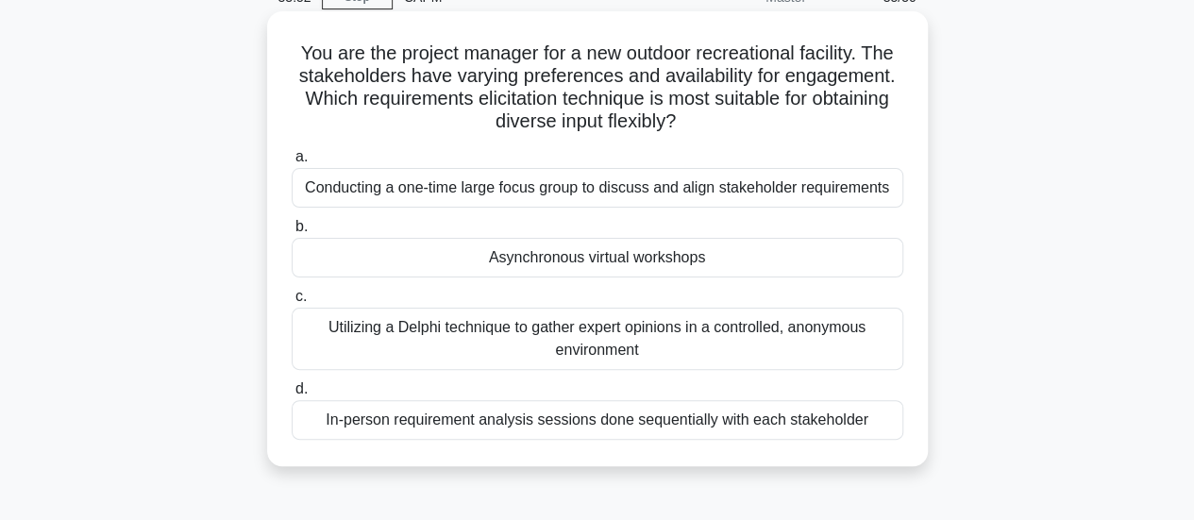
click at [716, 254] on div "Asynchronous virtual workshops" at bounding box center [598, 258] width 612 height 40
click at [292, 233] on input "b. Asynchronous virtual workshops" at bounding box center [292, 227] width 0 height 12
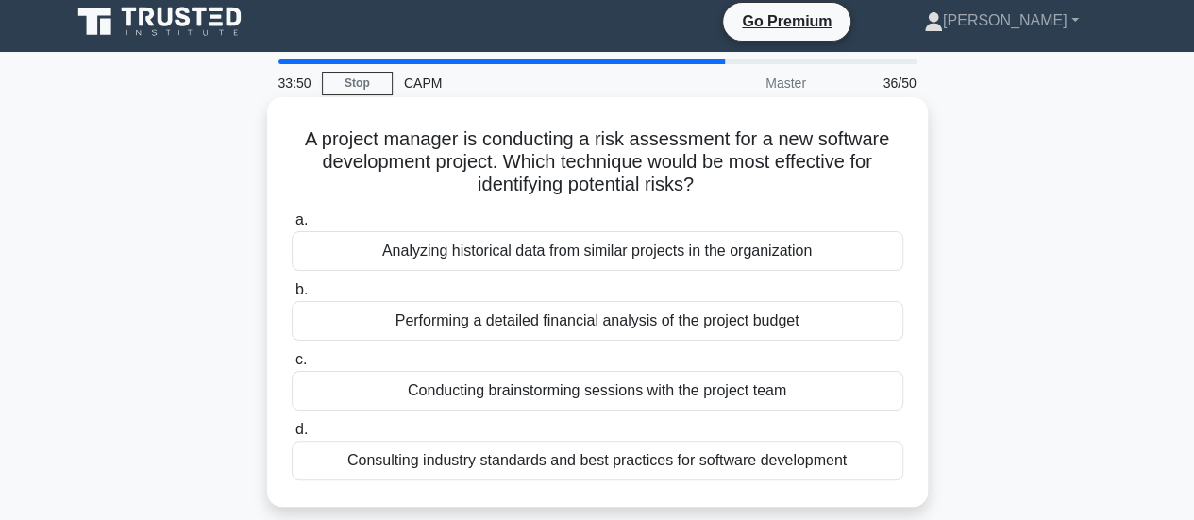
scroll to position [0, 0]
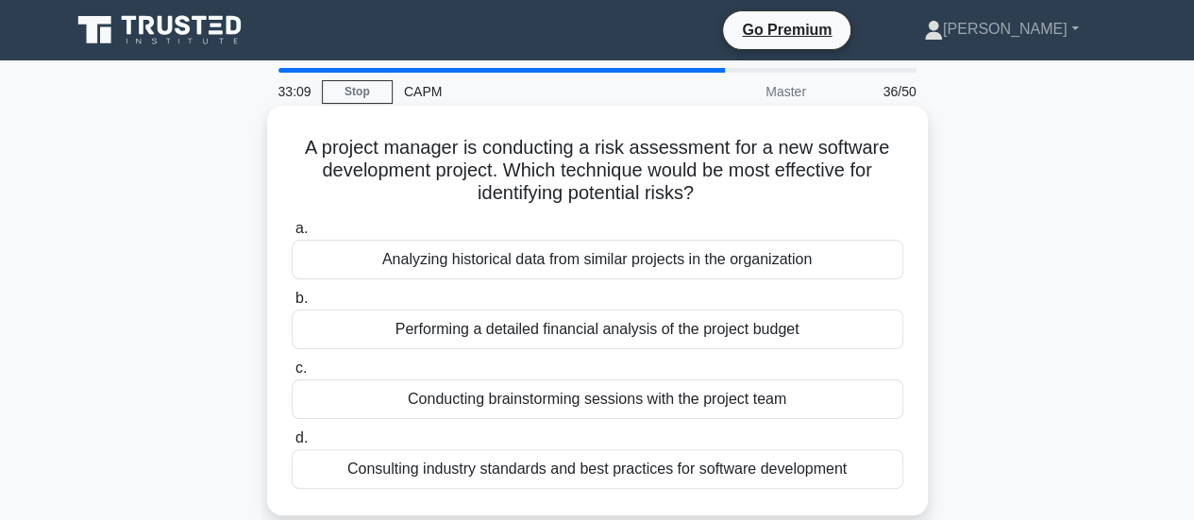
click at [775, 405] on div "Conducting brainstorming sessions with the project team" at bounding box center [598, 399] width 612 height 40
click at [292, 375] on input "c. Conducting brainstorming sessions with the project team" at bounding box center [292, 368] width 0 height 12
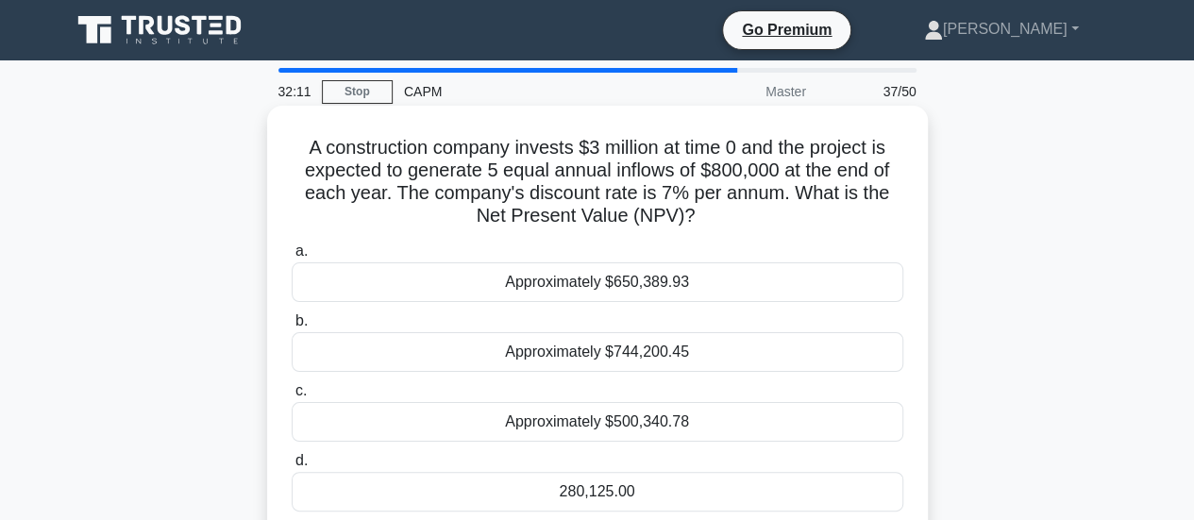
click at [651, 354] on div "Approximately $744,200.45" at bounding box center [598, 352] width 612 height 40
click at [292, 328] on input "b. Approximately $744,200.45" at bounding box center [292, 321] width 0 height 12
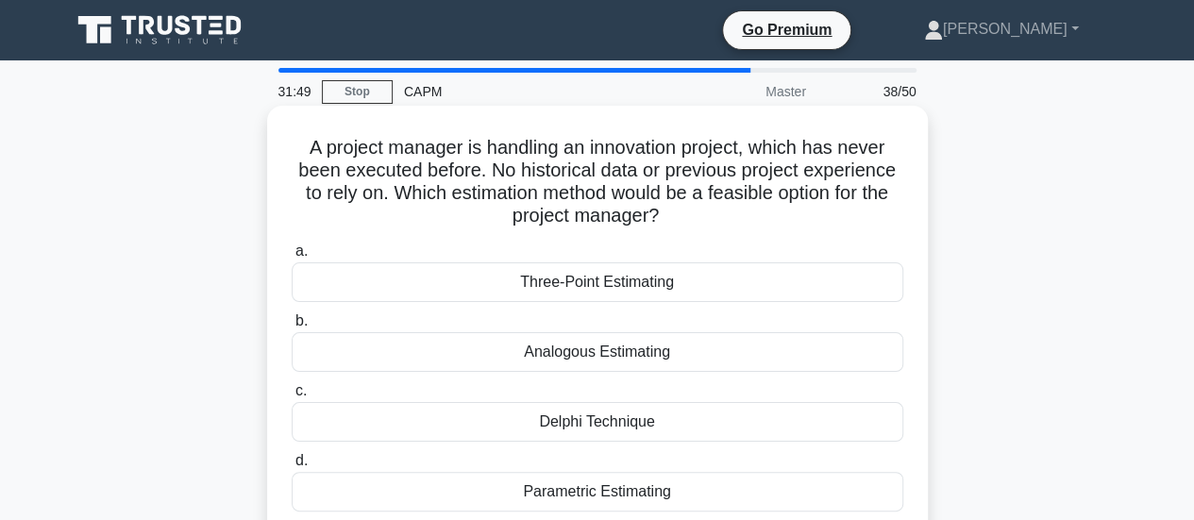
click at [683, 278] on div "Three-Point Estimating" at bounding box center [598, 282] width 612 height 40
click at [292, 258] on input "a. Three-Point Estimating" at bounding box center [292, 251] width 0 height 12
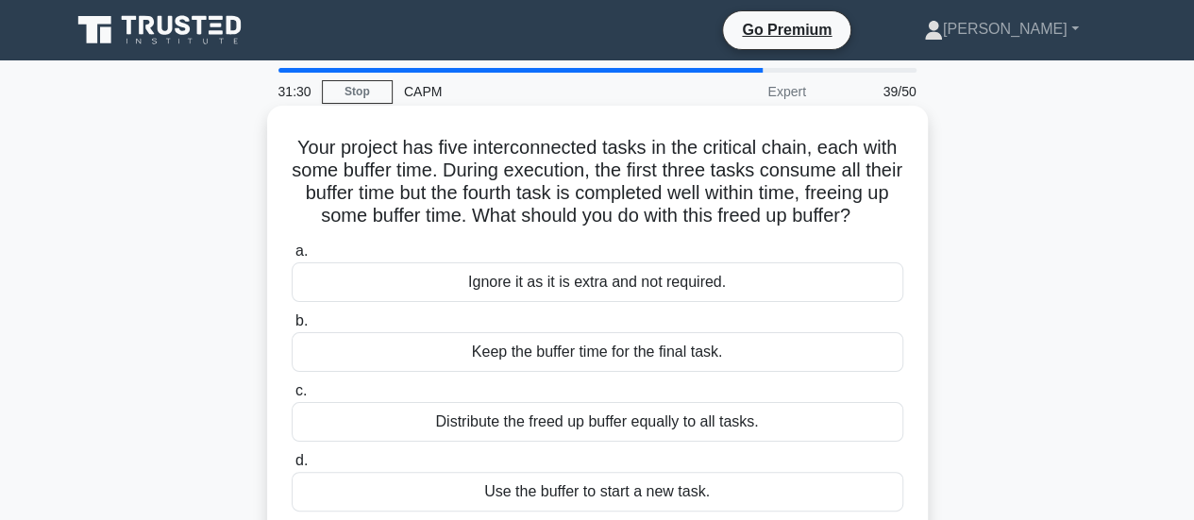
scroll to position [94, 0]
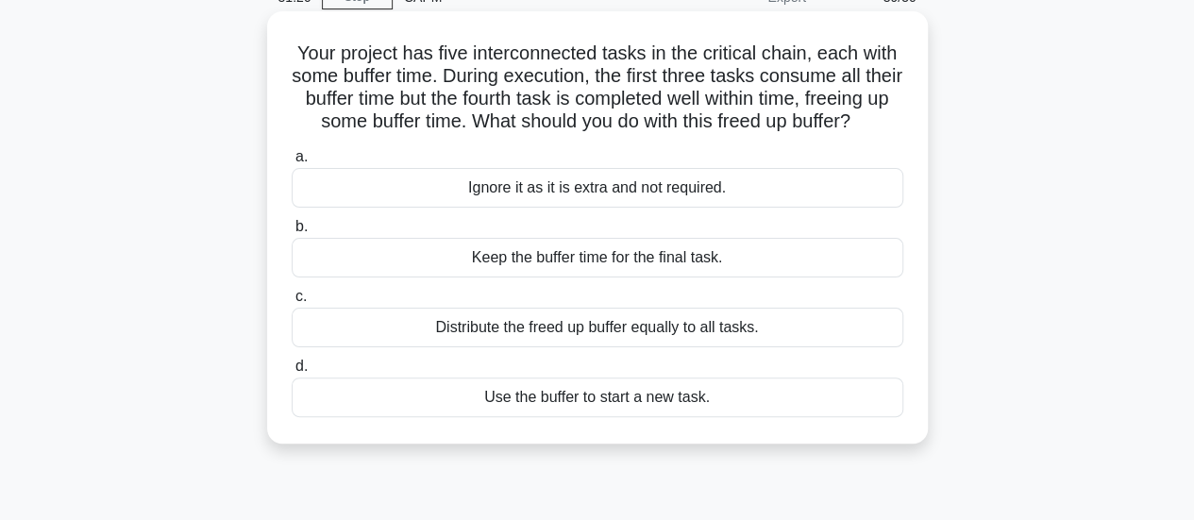
click at [680, 347] on div "Distribute the freed up buffer equally to all tasks." at bounding box center [598, 328] width 612 height 40
click at [292, 303] on input "c. Distribute the freed up buffer equally to all tasks." at bounding box center [292, 297] width 0 height 12
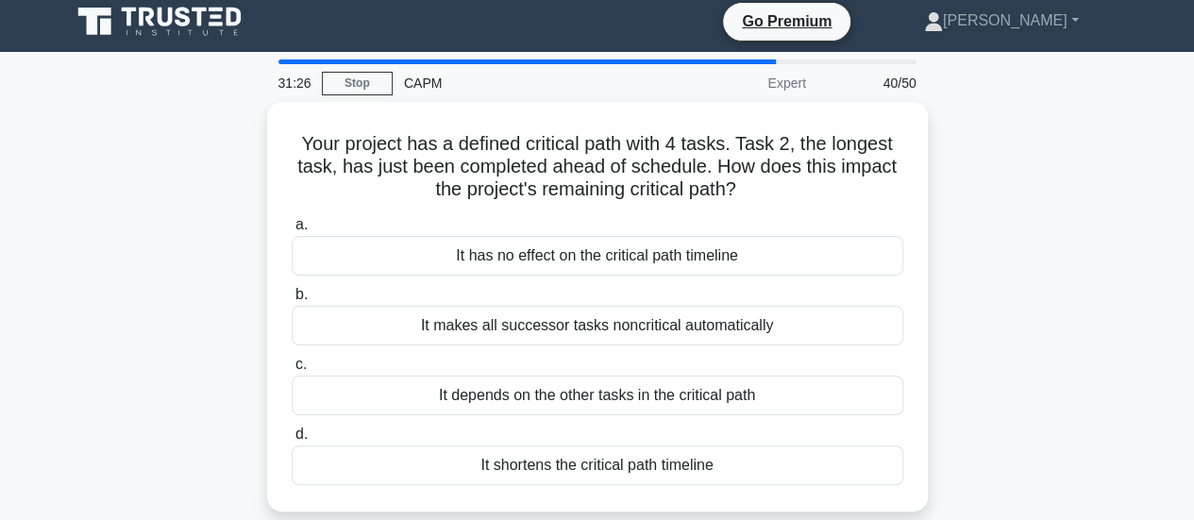
scroll to position [0, 0]
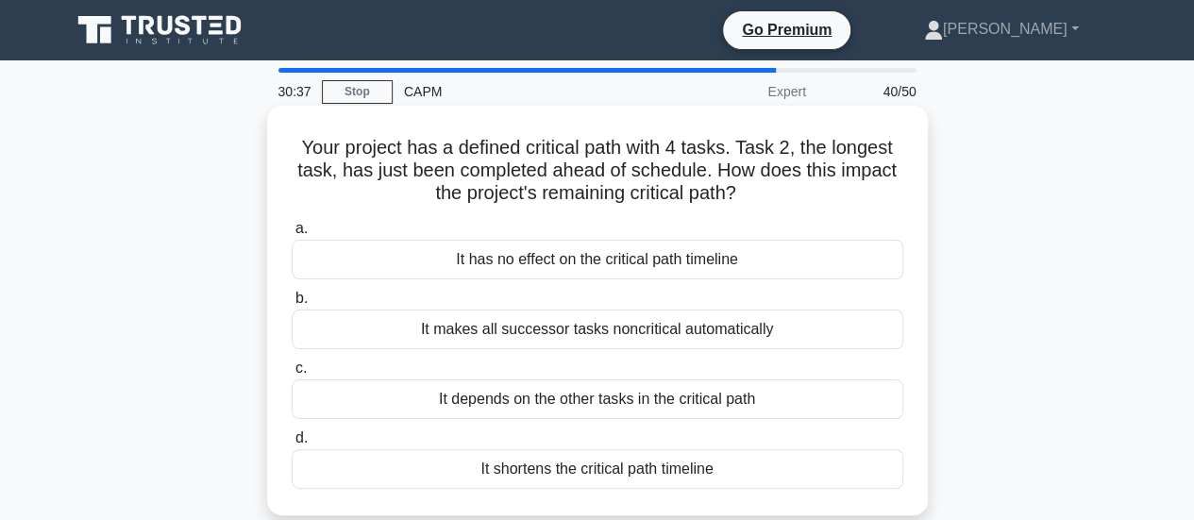
click at [742, 405] on div "It depends on the other tasks in the critical path" at bounding box center [598, 399] width 612 height 40
click at [292, 375] on input "c. It depends on the other tasks in the critical path" at bounding box center [292, 368] width 0 height 12
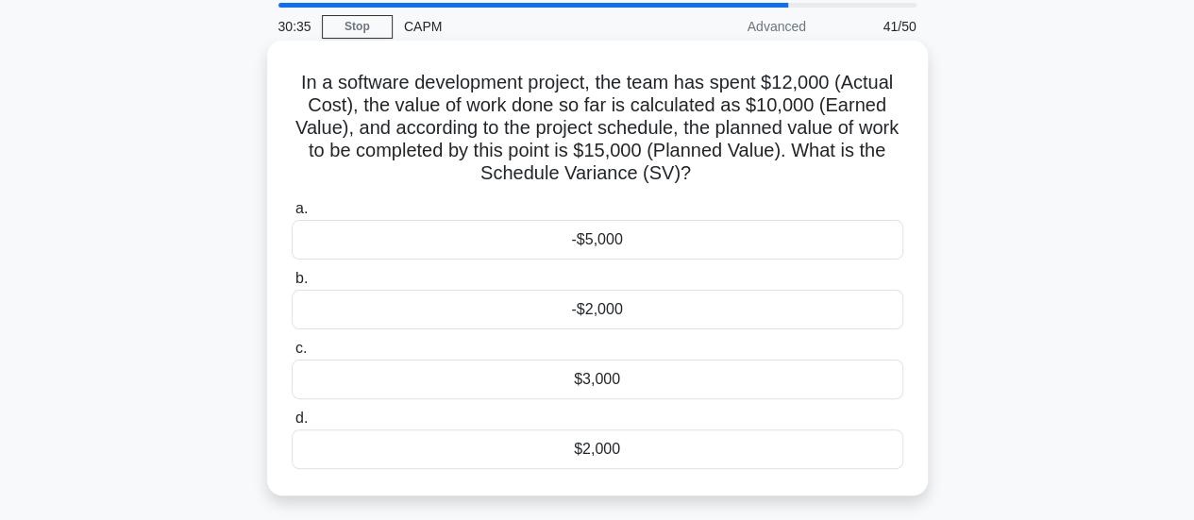
scroll to position [94, 0]
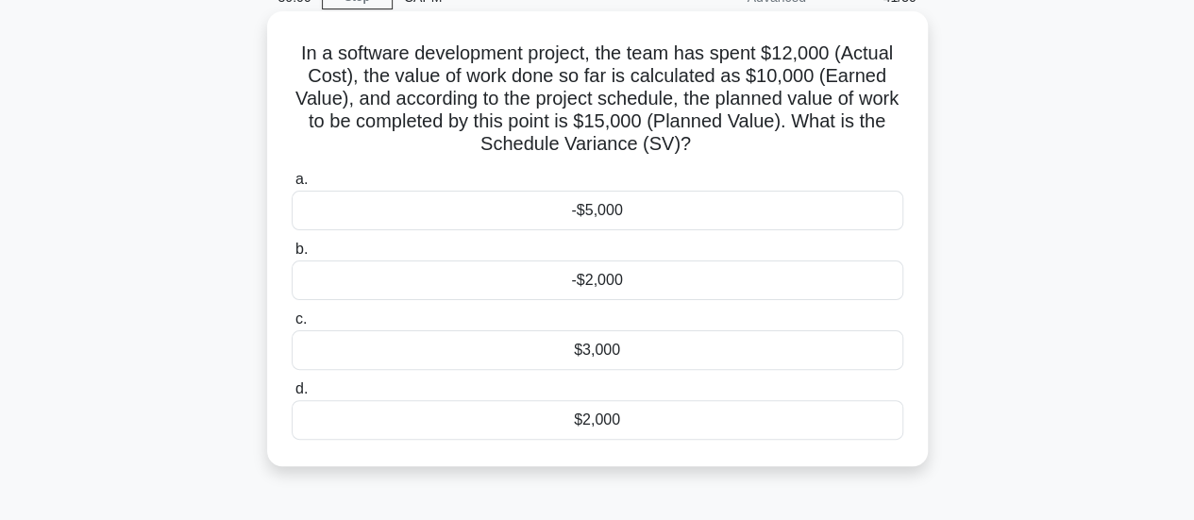
click at [648, 220] on div "-$5,000" at bounding box center [598, 211] width 612 height 40
click at [292, 186] on input "a. -$5,000" at bounding box center [292, 180] width 0 height 12
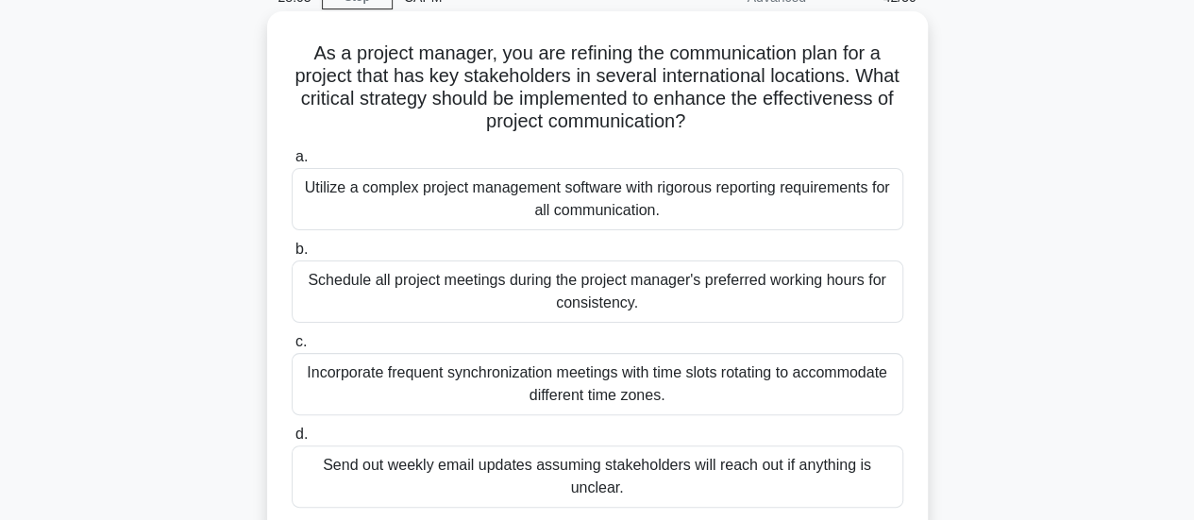
click at [689, 380] on div "Incorporate frequent synchronization meetings with time slots rotating to accom…" at bounding box center [598, 384] width 612 height 62
click at [292, 348] on input "c. Incorporate frequent synchronization meetings with time slots rotating to ac…" at bounding box center [292, 342] width 0 height 12
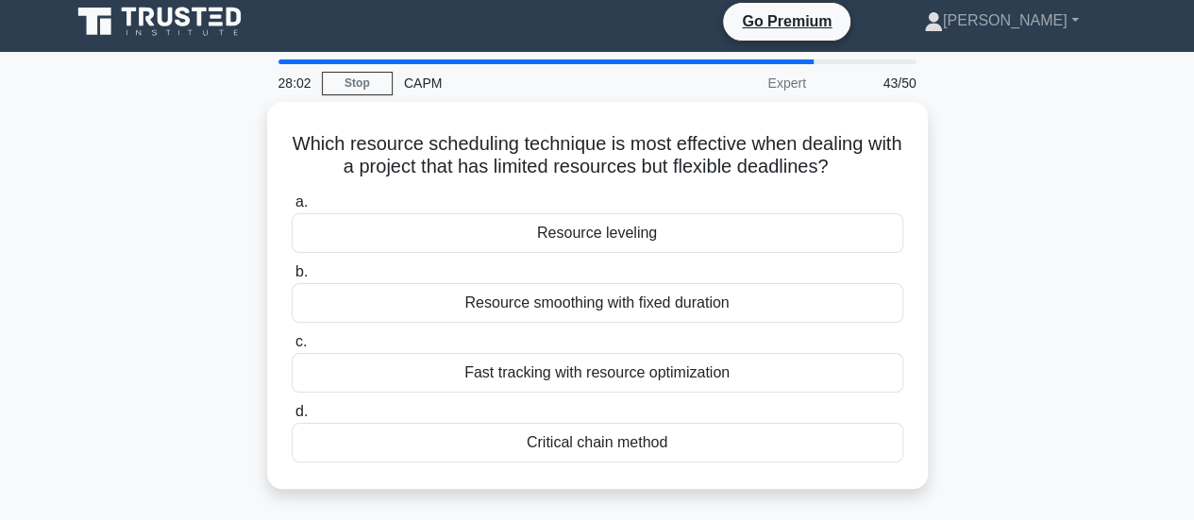
scroll to position [0, 0]
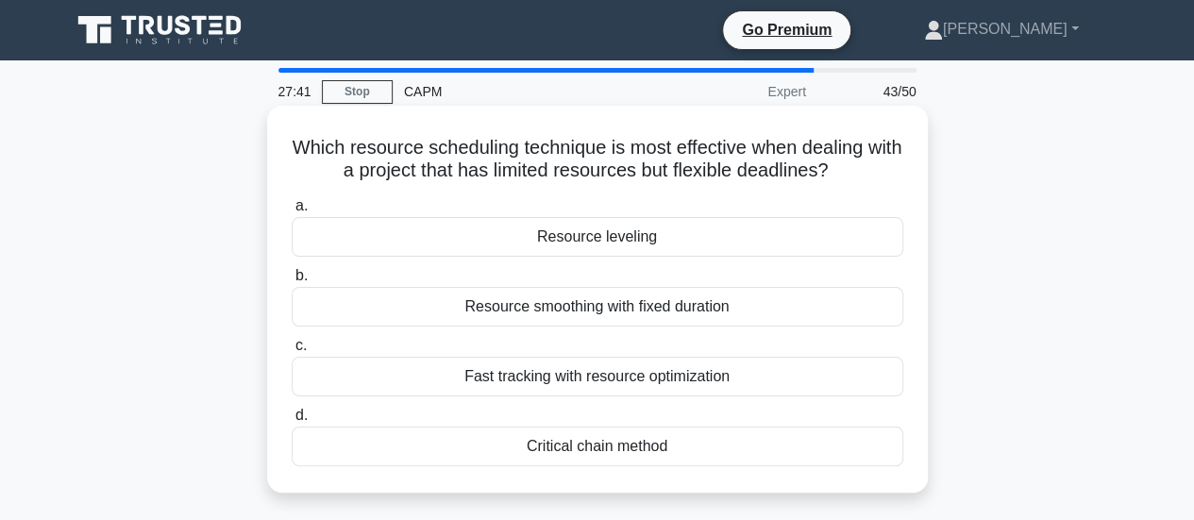
click at [699, 244] on div "Resource leveling" at bounding box center [598, 237] width 612 height 40
click at [292, 212] on input "a. Resource leveling" at bounding box center [292, 206] width 0 height 12
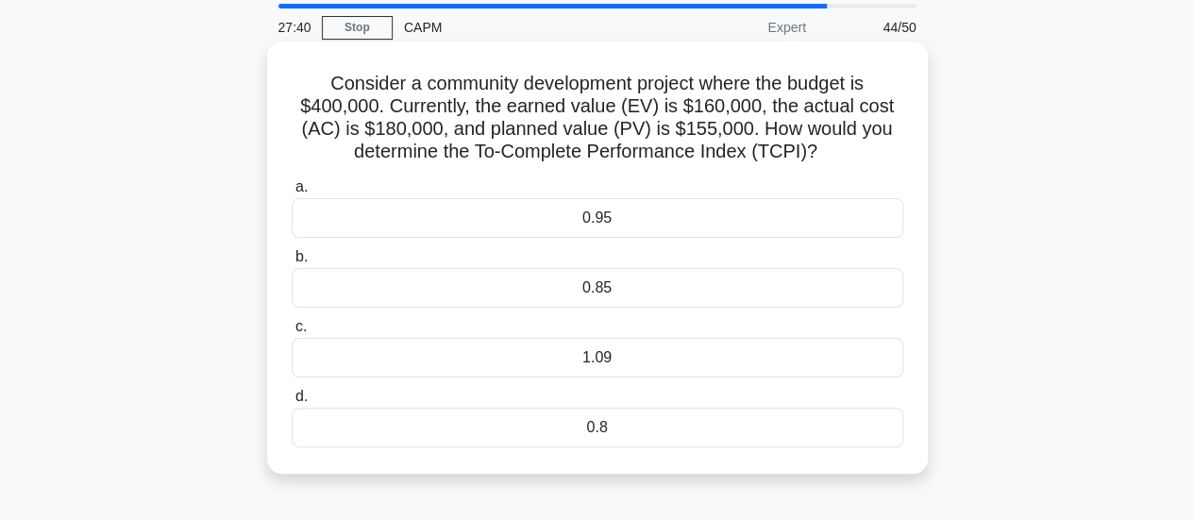
scroll to position [94, 0]
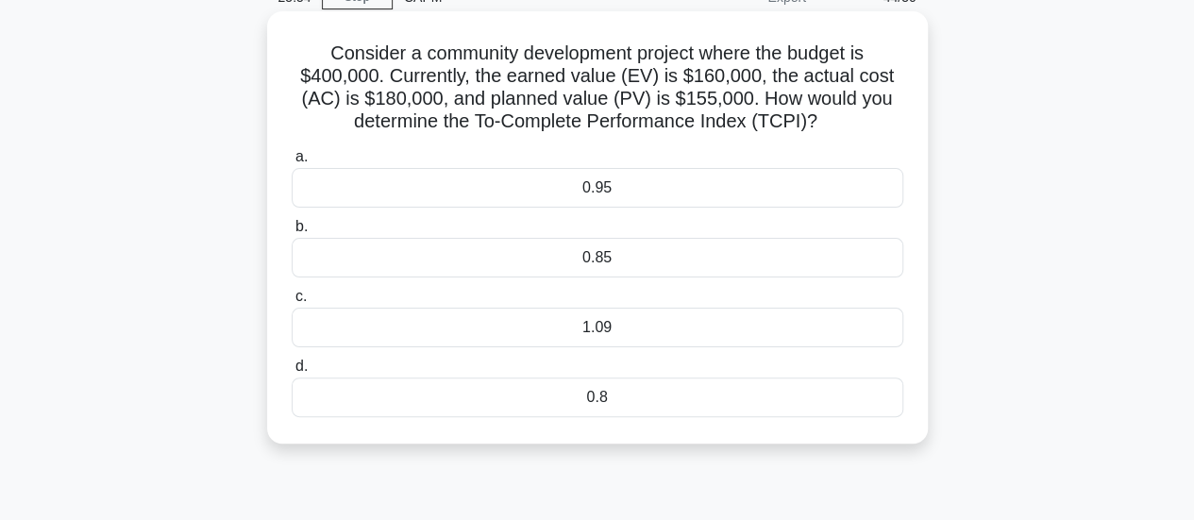
click at [810, 326] on div "1.09" at bounding box center [598, 328] width 612 height 40
click at [292, 303] on input "c. 1.09" at bounding box center [292, 297] width 0 height 12
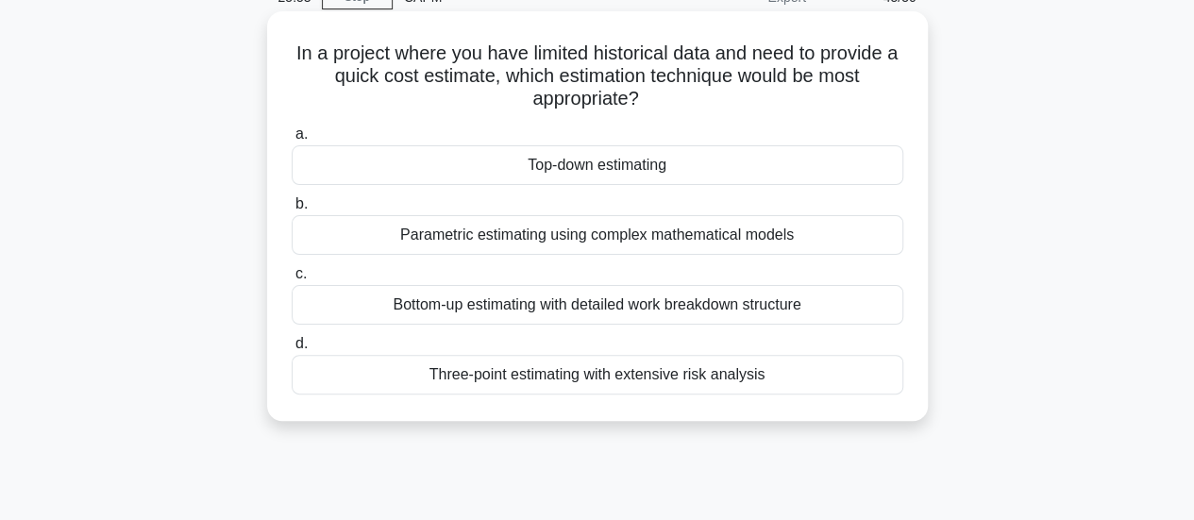
scroll to position [0, 0]
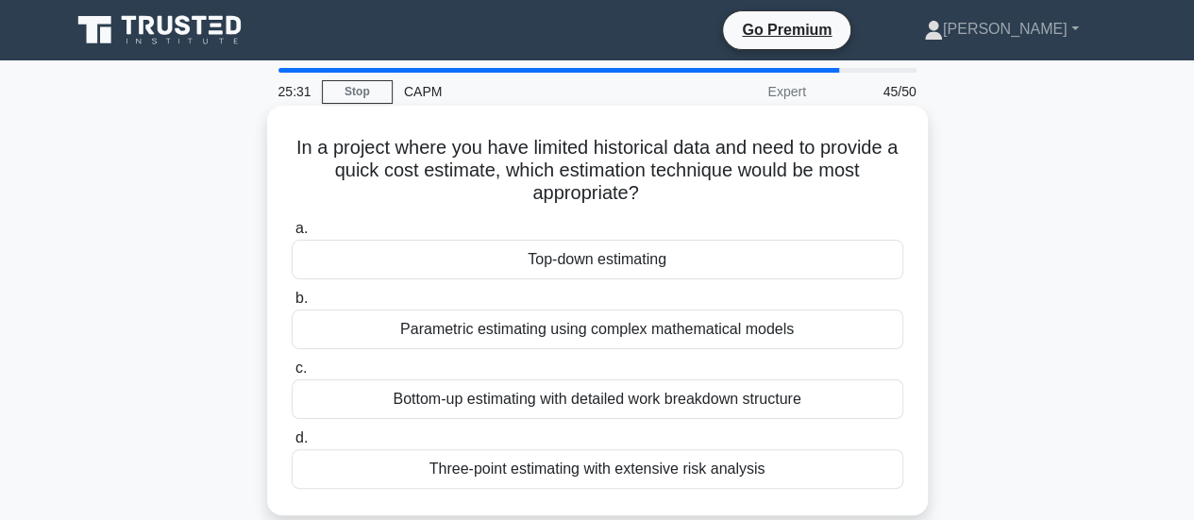
click at [696, 261] on div "Top-down estimating" at bounding box center [598, 260] width 612 height 40
click at [292, 235] on input "a. Top-down estimating" at bounding box center [292, 229] width 0 height 12
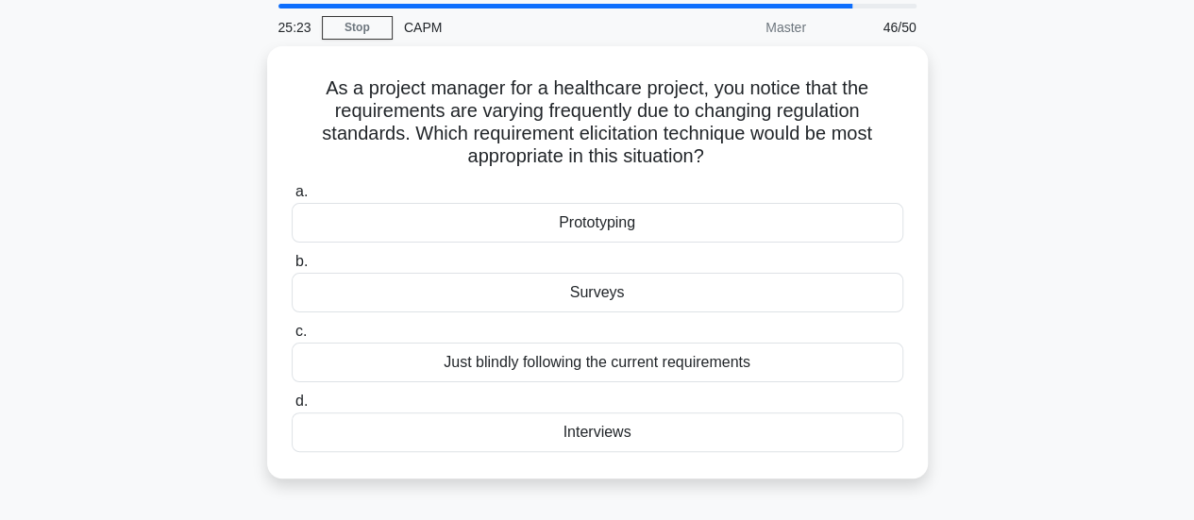
scroll to position [94, 0]
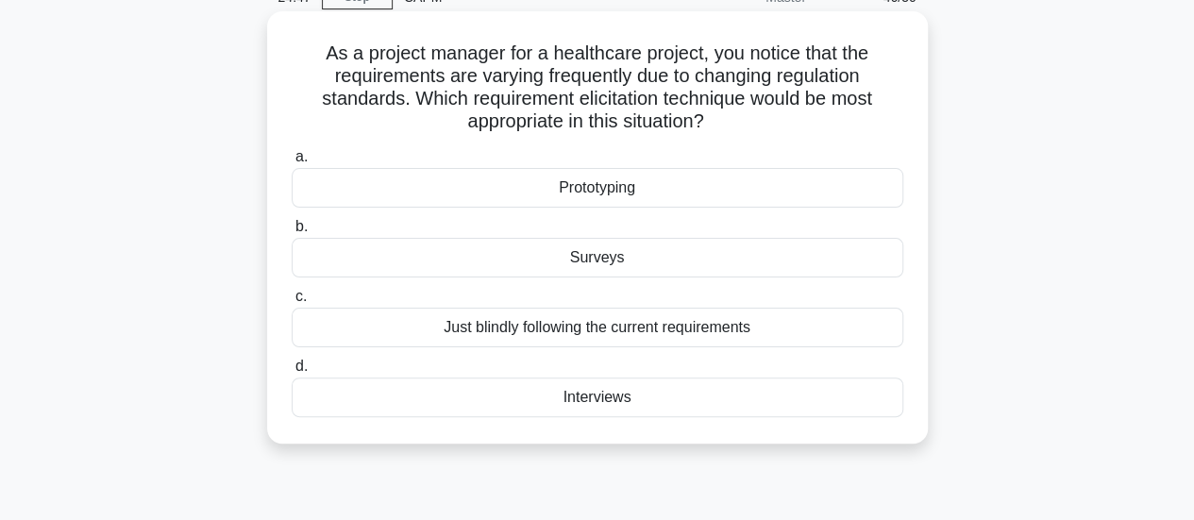
click at [661, 204] on div "Prototyping" at bounding box center [598, 188] width 612 height 40
click at [292, 163] on input "a. Prototyping" at bounding box center [292, 157] width 0 height 12
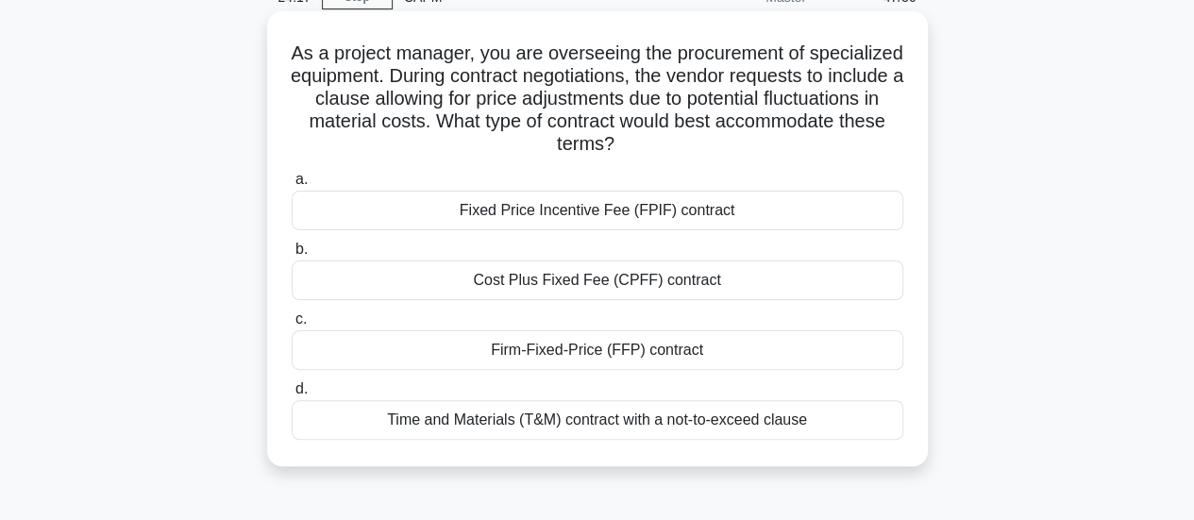
click at [823, 422] on div "Time and Materials (T&M) contract with a not-to-exceed clause" at bounding box center [598, 420] width 612 height 40
click at [292, 396] on input "d. Time and Materials (T&M) contract with a not-to-exceed clause" at bounding box center [292, 389] width 0 height 12
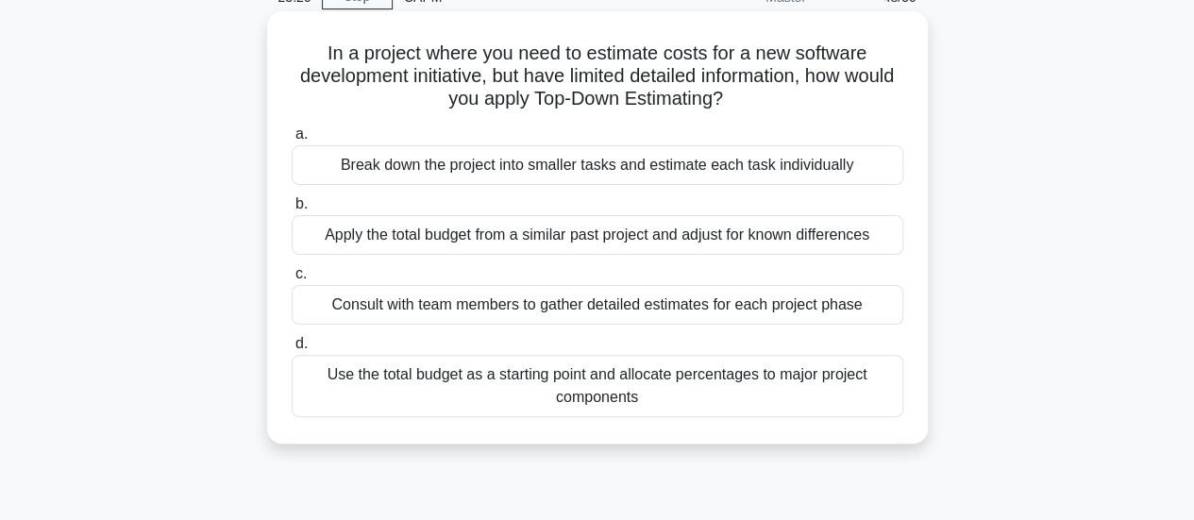
click at [855, 162] on div "Break down the project into smaller tasks and estimate each task individually" at bounding box center [598, 165] width 612 height 40
click at [292, 141] on input "a. Break down the project into smaller tasks and estimate each task individually" at bounding box center [292, 134] width 0 height 12
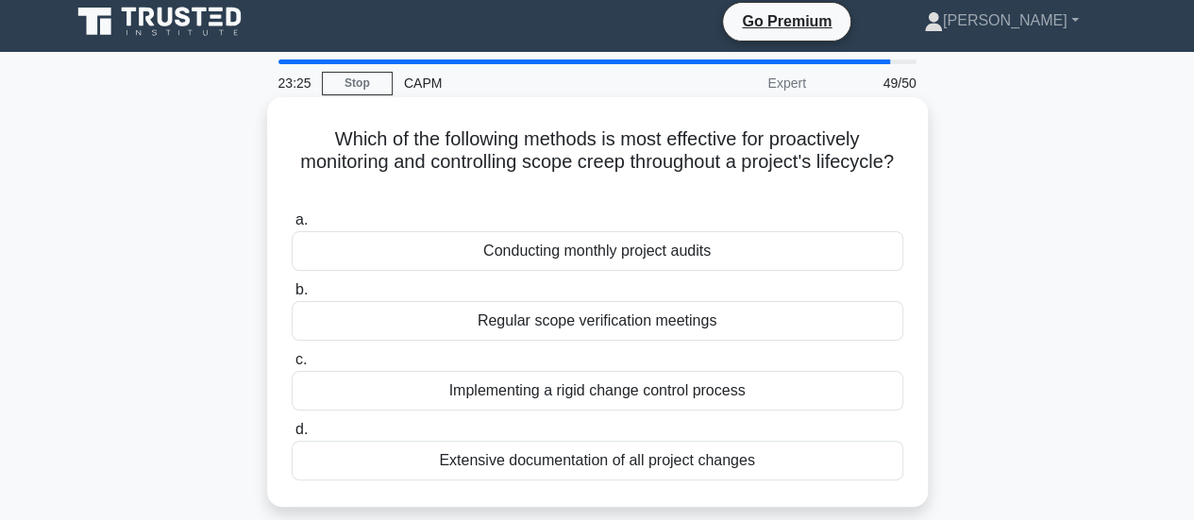
scroll to position [0, 0]
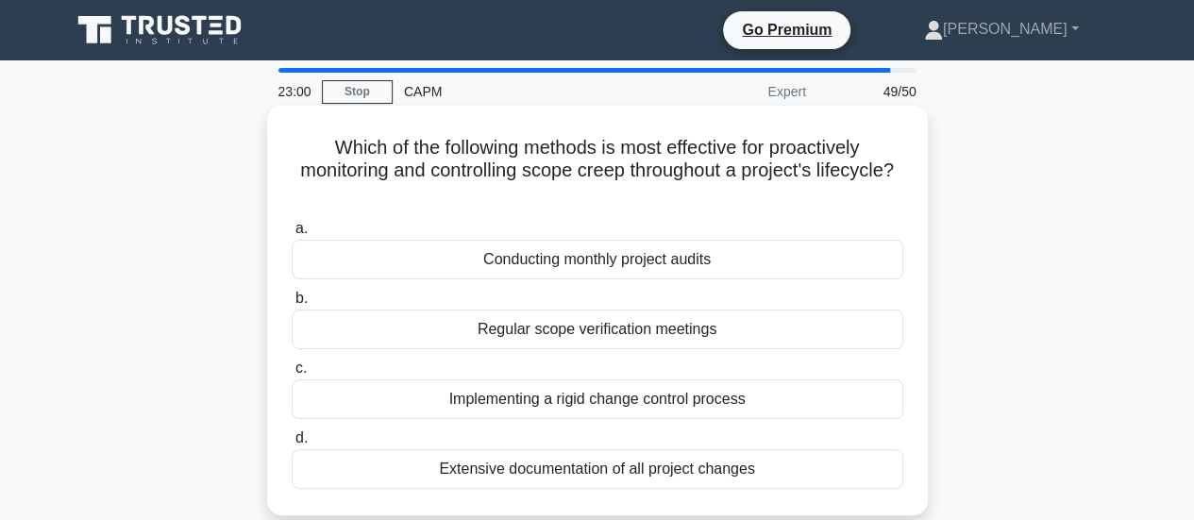
click at [763, 397] on div "Implementing a rigid change control process" at bounding box center [598, 399] width 612 height 40
click at [292, 375] on input "c. Implementing a rigid change control process" at bounding box center [292, 368] width 0 height 12
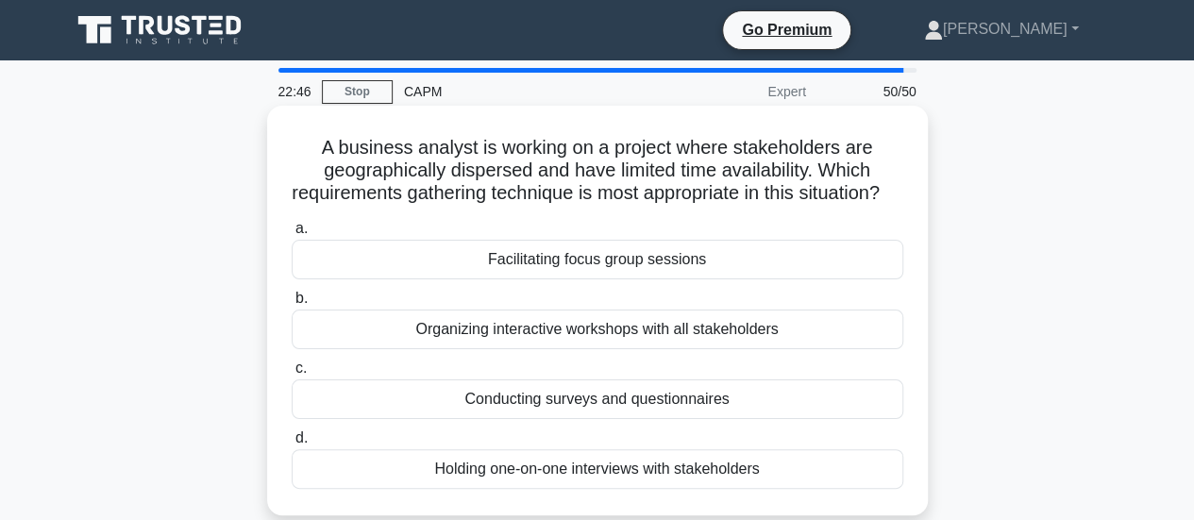
click at [763, 419] on div "Conducting surveys and questionnaires" at bounding box center [598, 399] width 612 height 40
click at [292, 375] on input "c. Conducting surveys and questionnaires" at bounding box center [292, 368] width 0 height 12
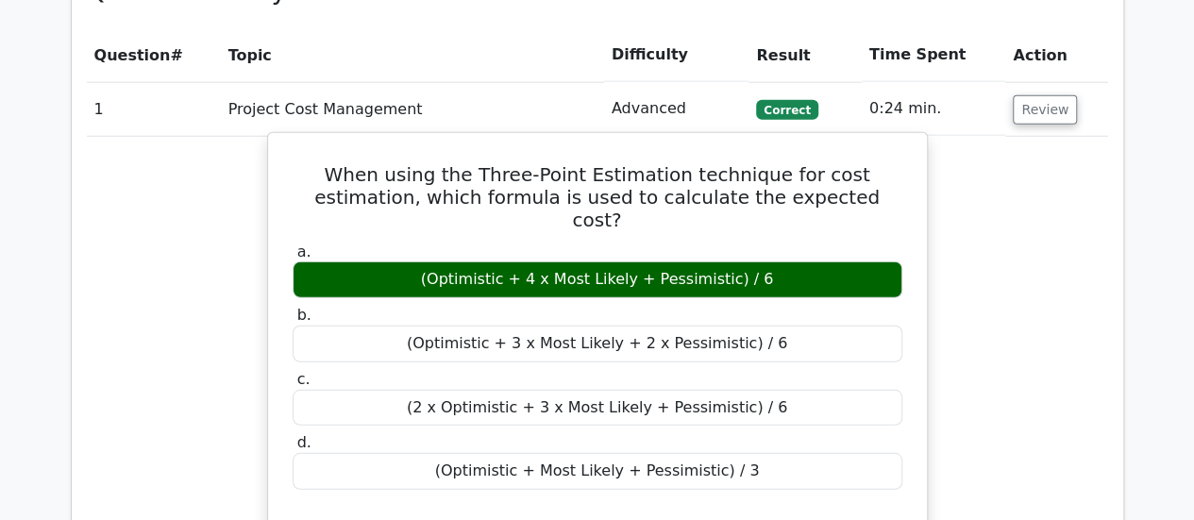
scroll to position [2454, 0]
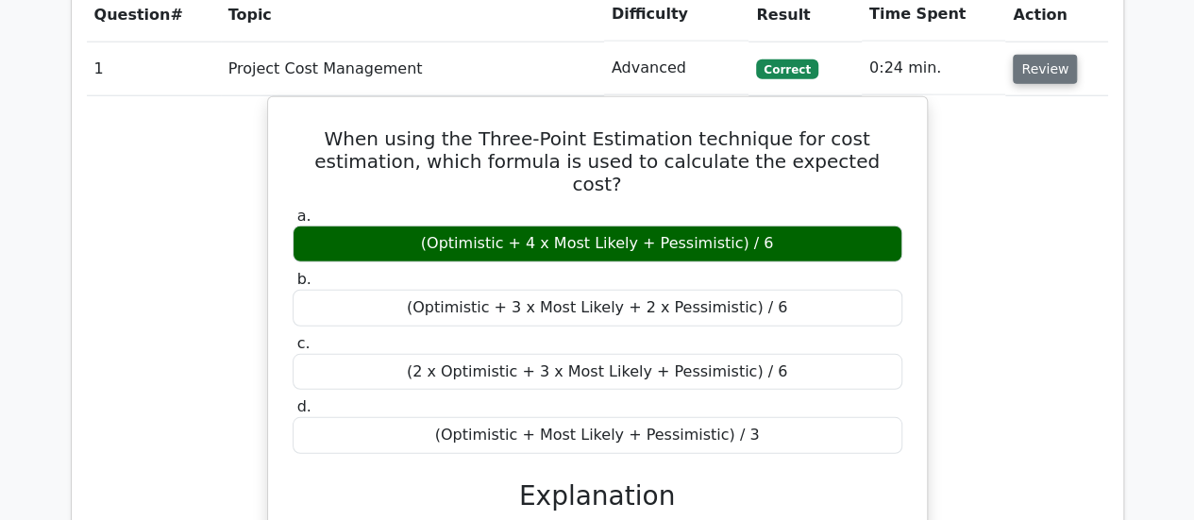
click at [1057, 55] on button "Review" at bounding box center [1045, 69] width 64 height 29
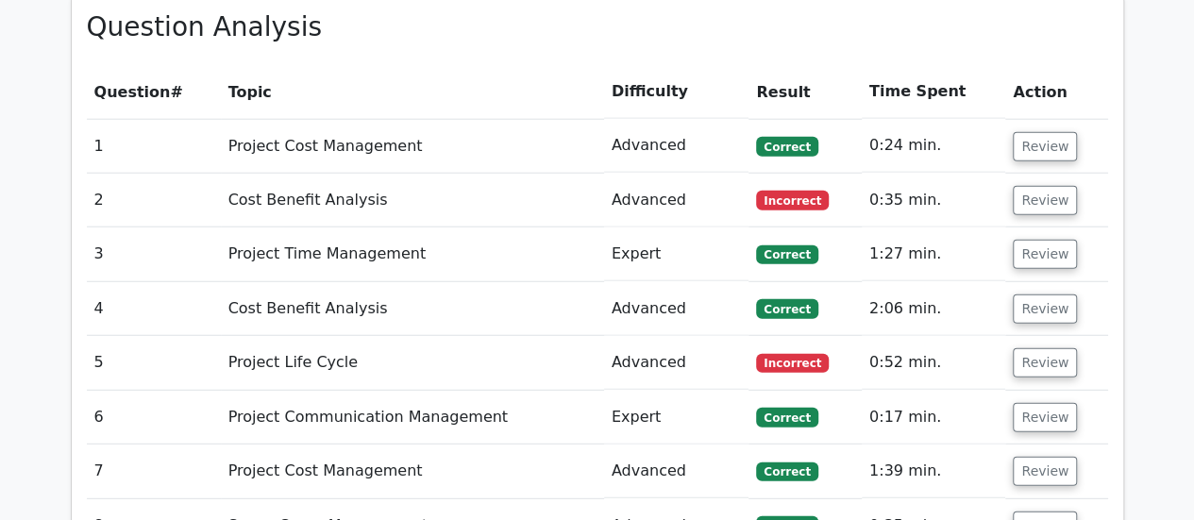
scroll to position [2360, 0]
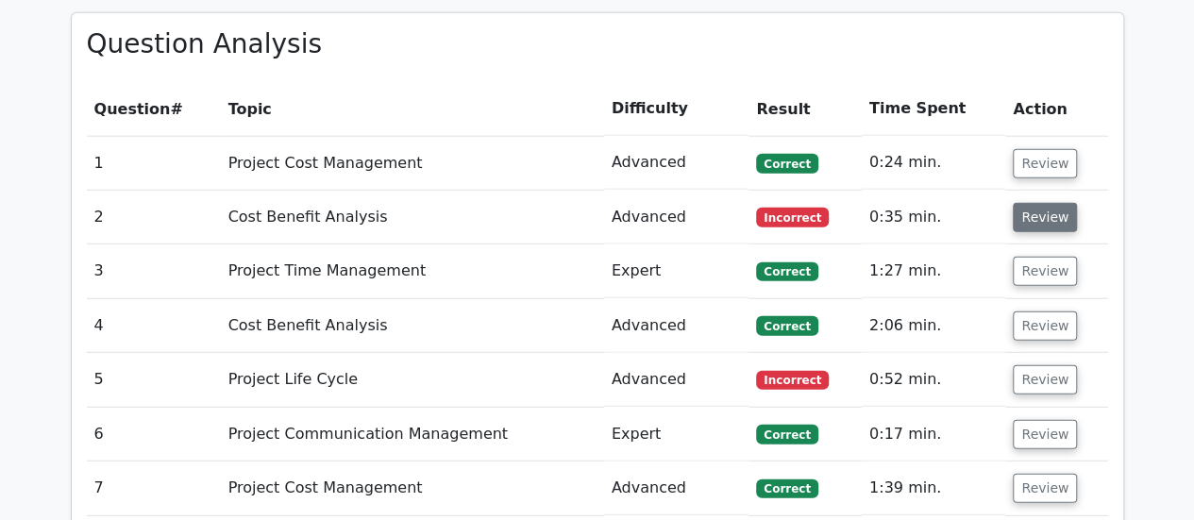
click at [1027, 203] on button "Review" at bounding box center [1045, 217] width 64 height 29
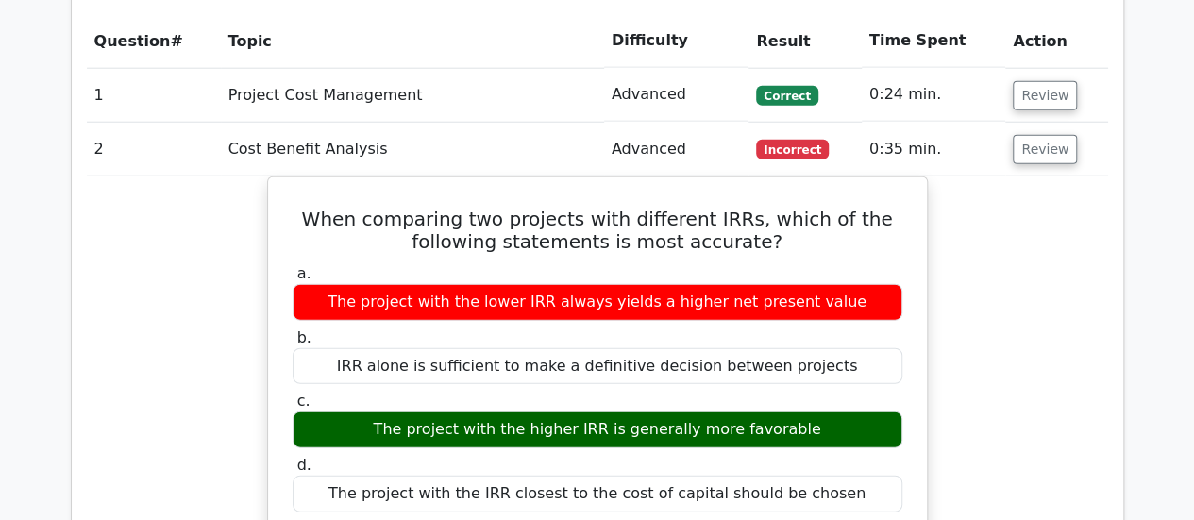
scroll to position [2454, 0]
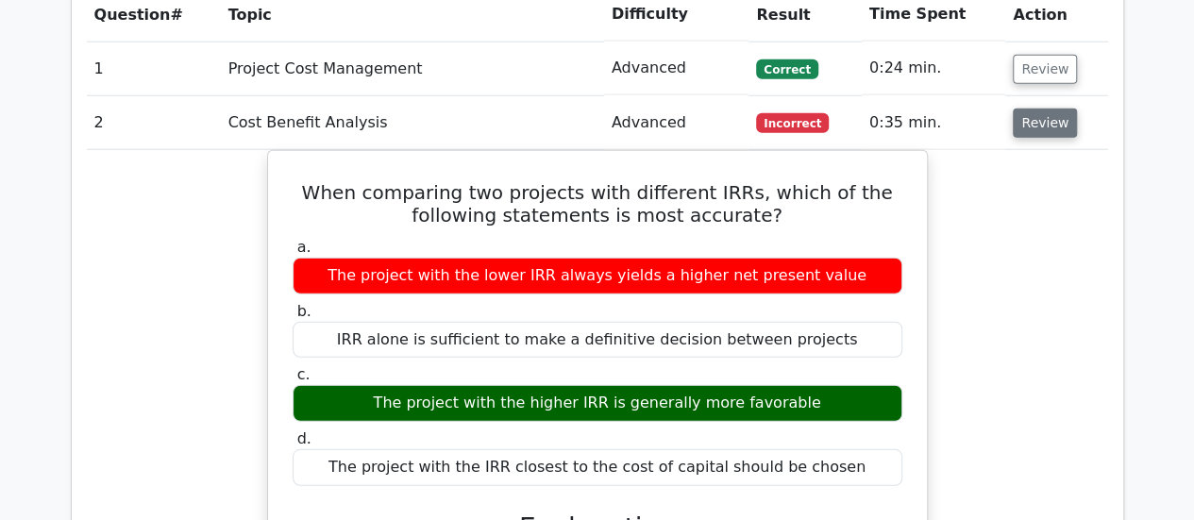
click at [1052, 109] on button "Review" at bounding box center [1045, 123] width 64 height 29
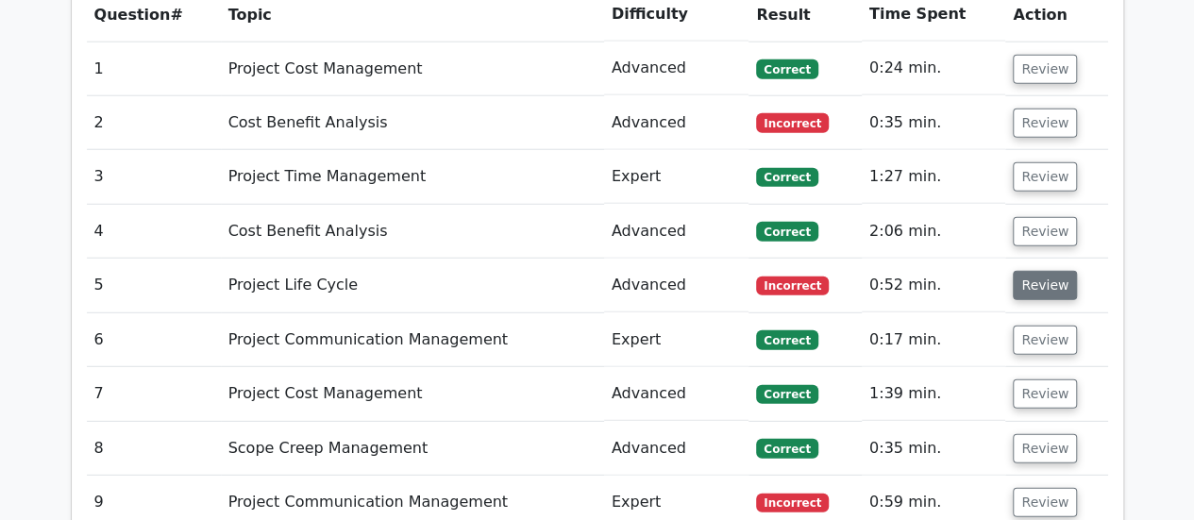
click at [1025, 271] on button "Review" at bounding box center [1045, 285] width 64 height 29
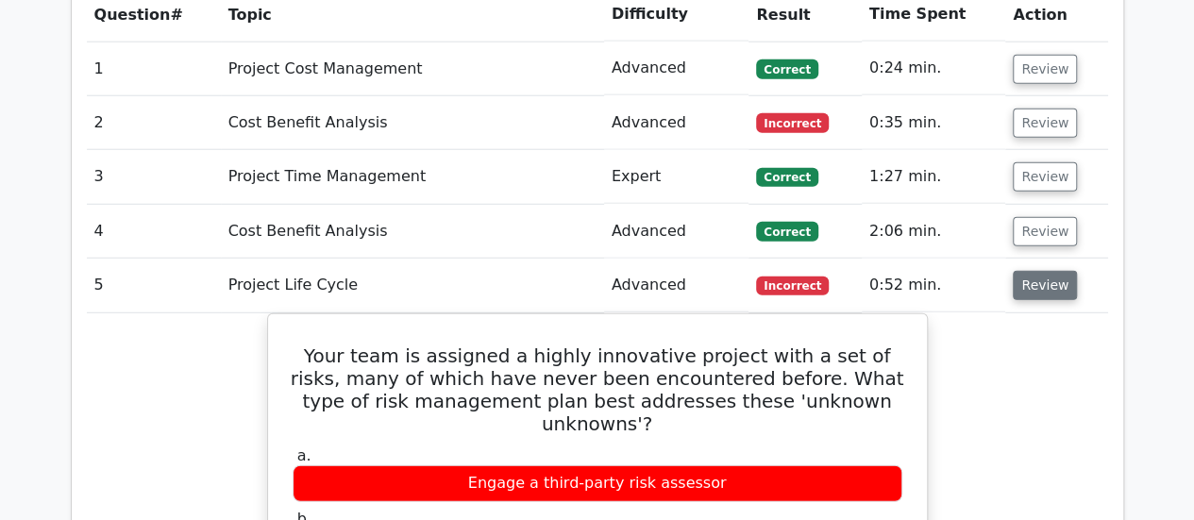
click at [1030, 271] on button "Review" at bounding box center [1045, 285] width 64 height 29
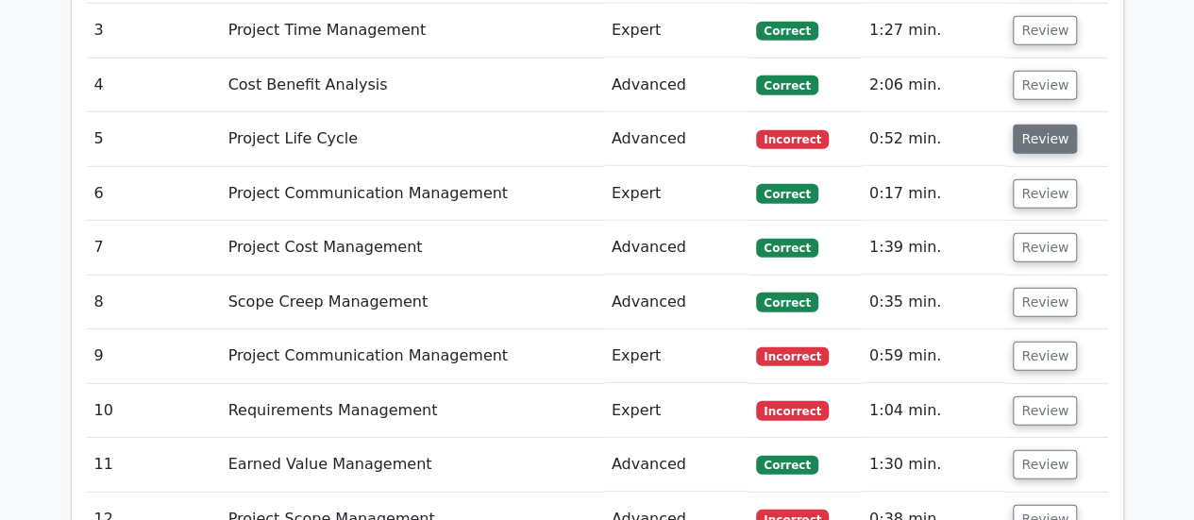
scroll to position [2643, 0]
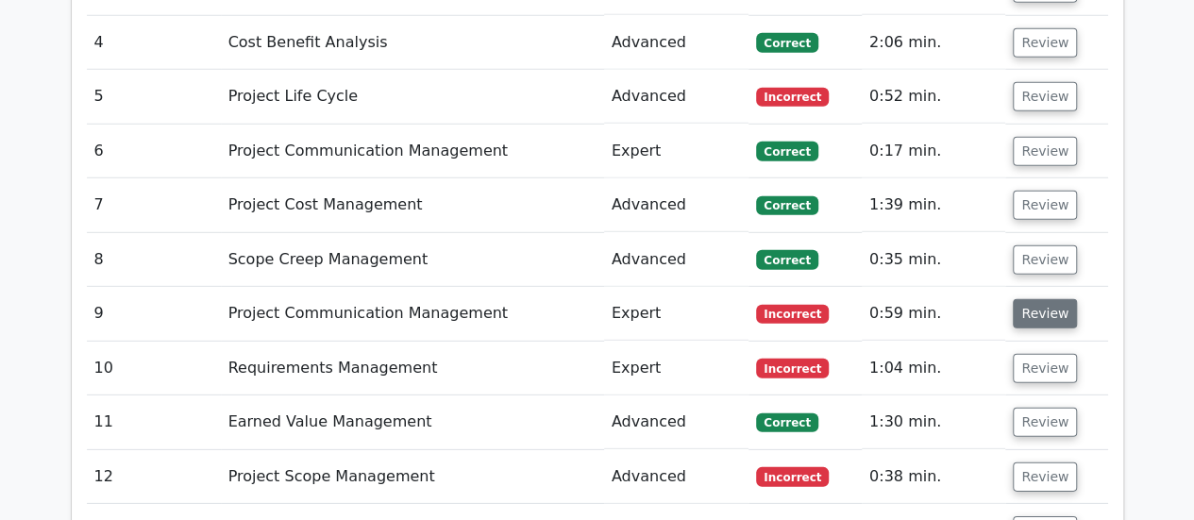
click at [1038, 299] on button "Review" at bounding box center [1045, 313] width 64 height 29
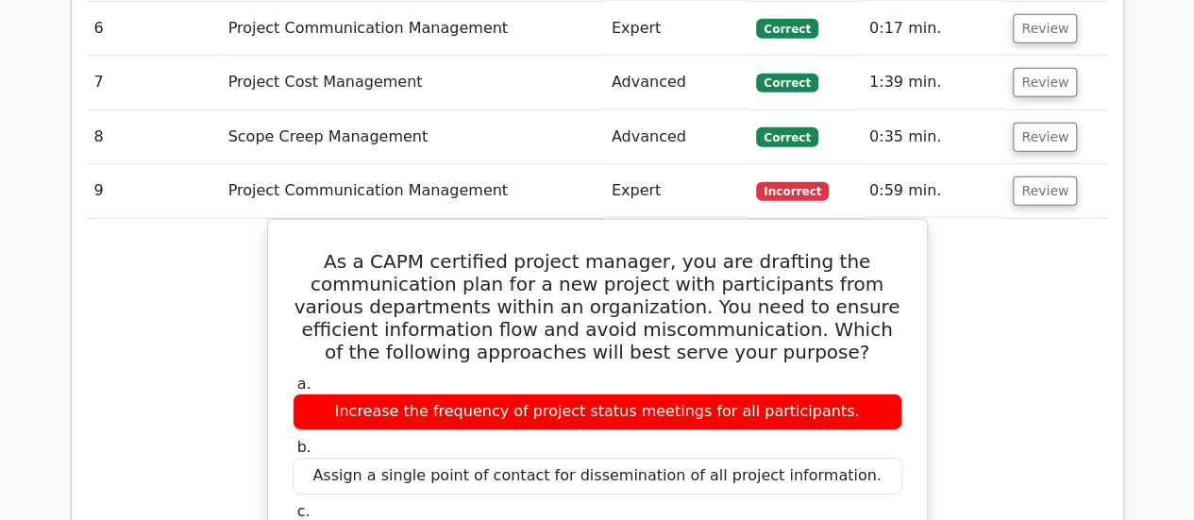
scroll to position [2738, 0]
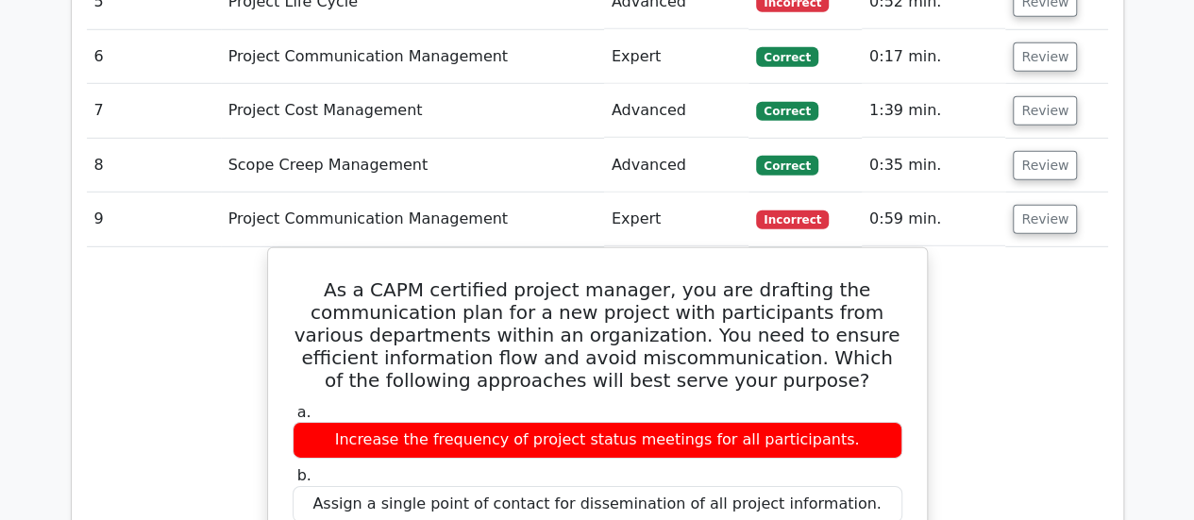
click at [1031, 193] on td "Review" at bounding box center [1056, 220] width 102 height 54
click at [1031, 205] on button "Review" at bounding box center [1045, 219] width 64 height 29
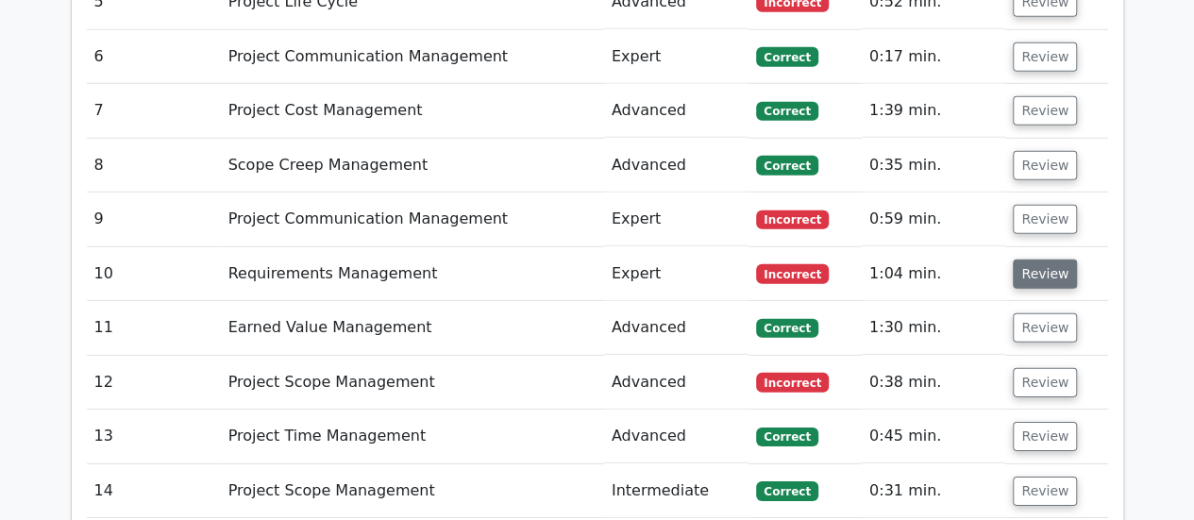
click at [1036, 260] on button "Review" at bounding box center [1045, 274] width 64 height 29
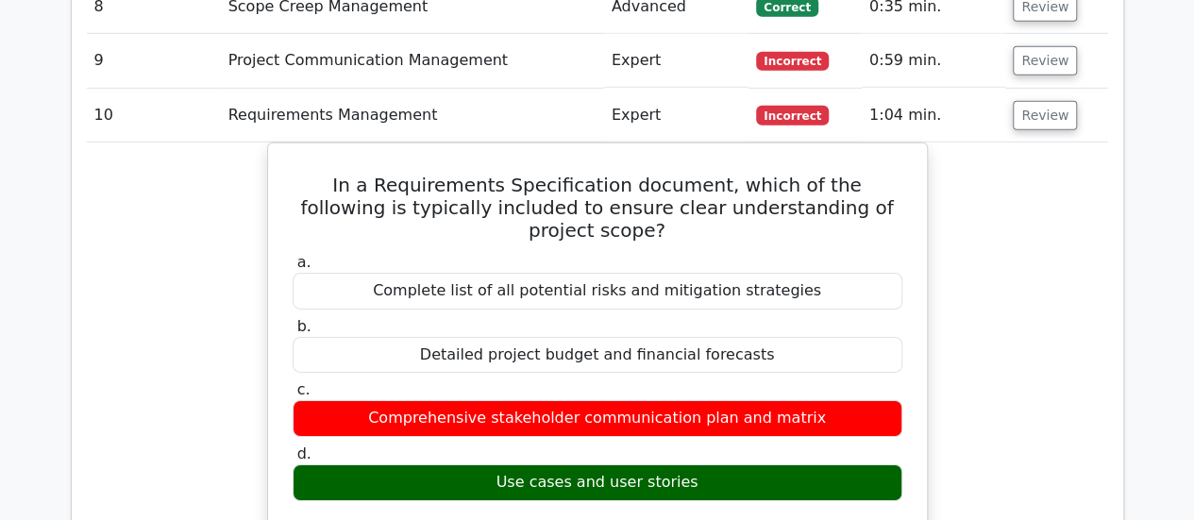
scroll to position [2926, 0]
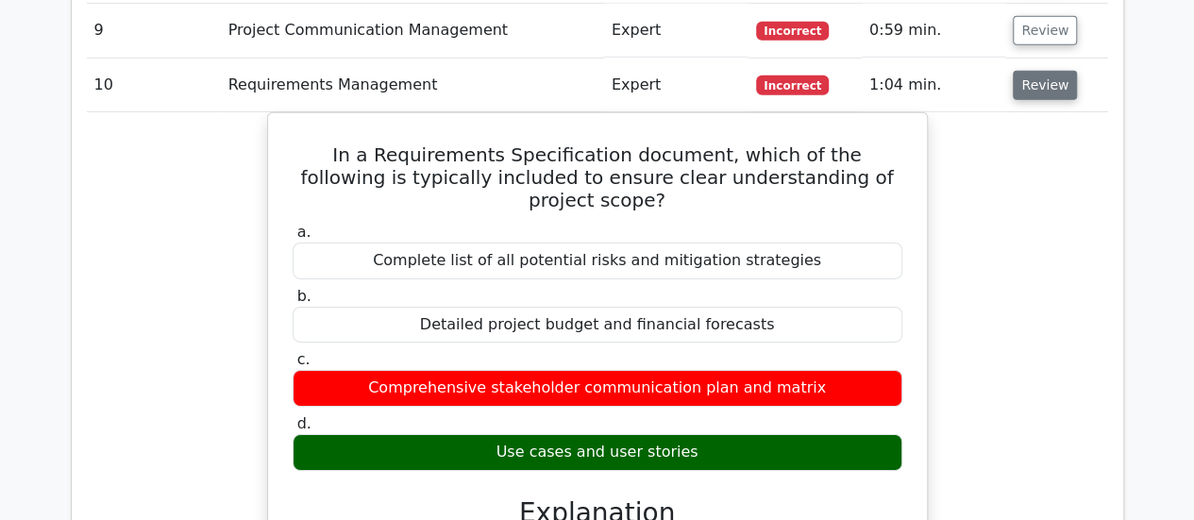
click at [1036, 71] on button "Review" at bounding box center [1045, 85] width 64 height 29
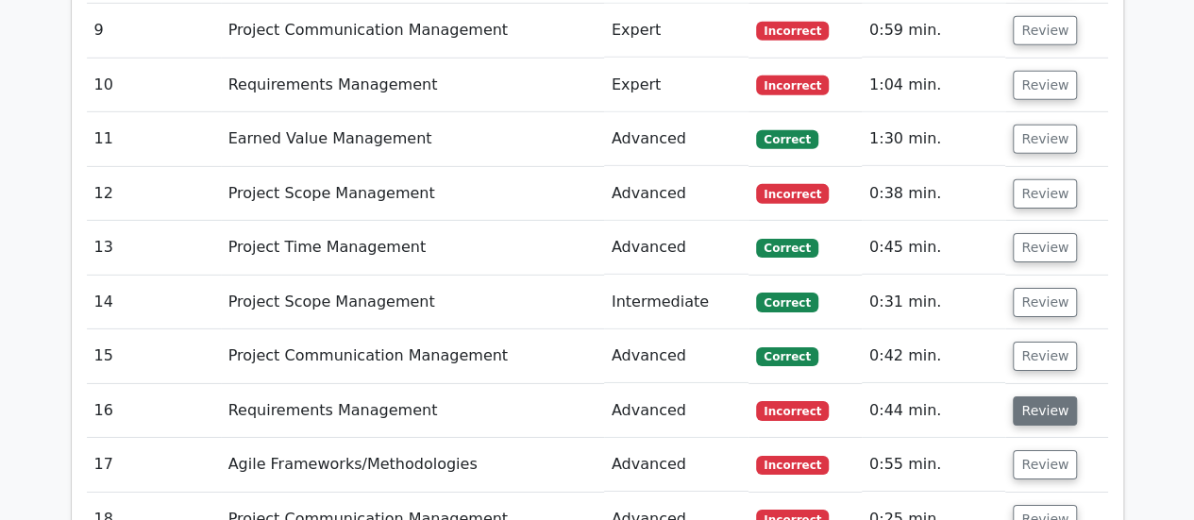
click at [1027, 396] on button "Review" at bounding box center [1045, 410] width 64 height 29
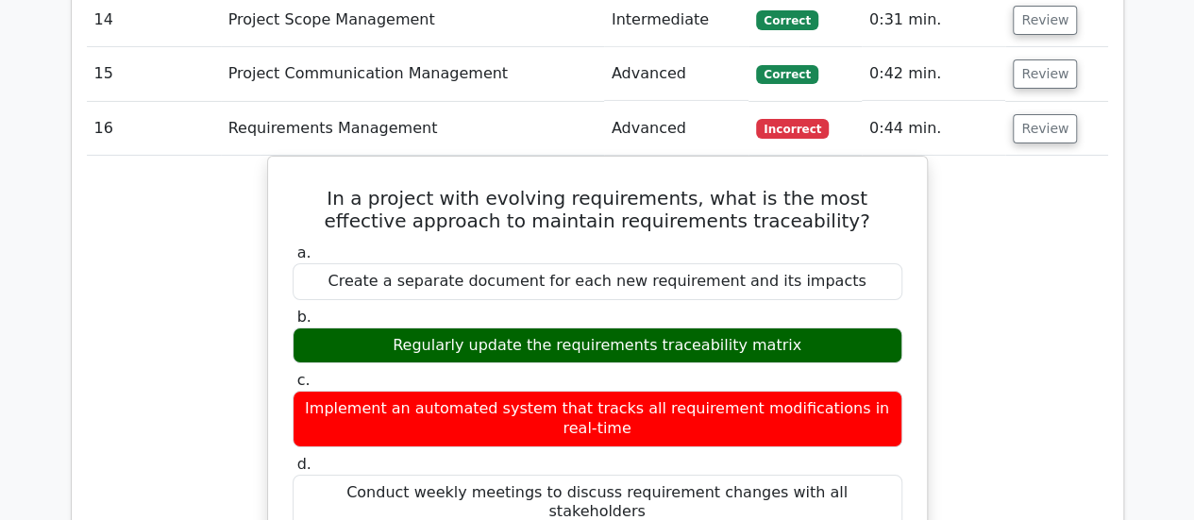
scroll to position [3210, 0]
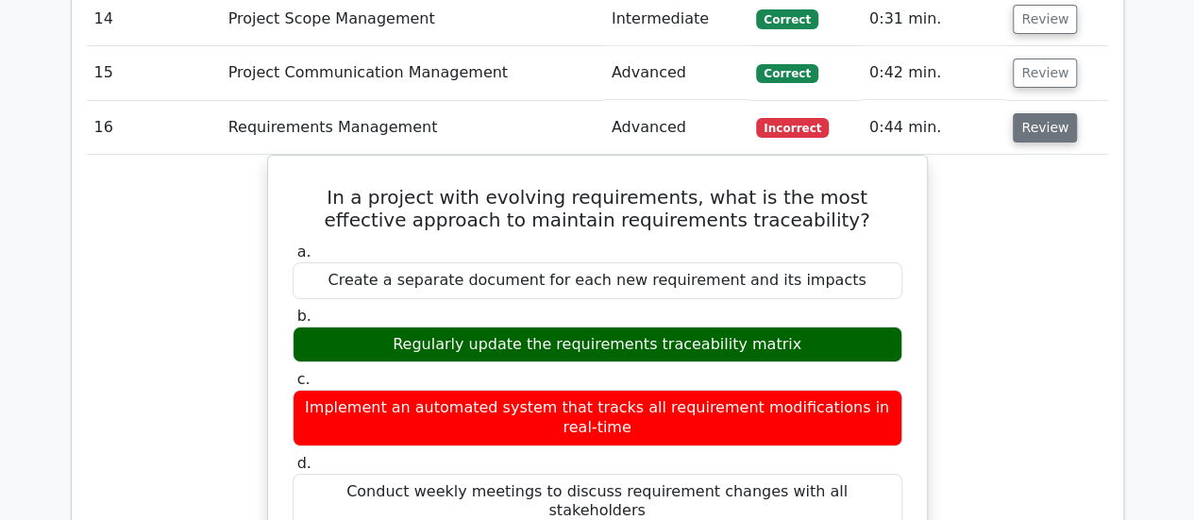
click at [1043, 113] on button "Review" at bounding box center [1045, 127] width 64 height 29
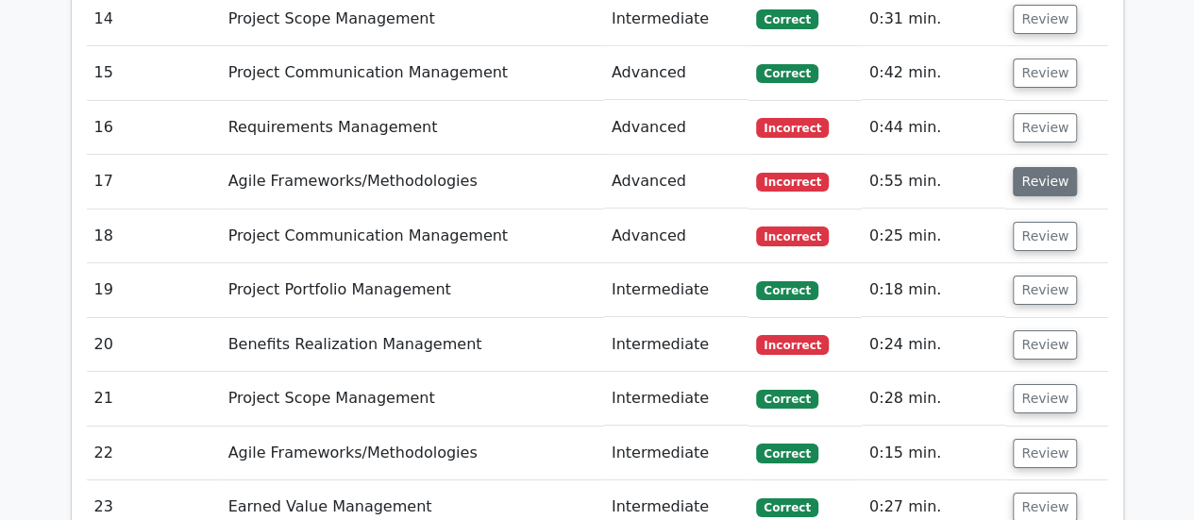
click at [1044, 167] on button "Review" at bounding box center [1045, 181] width 64 height 29
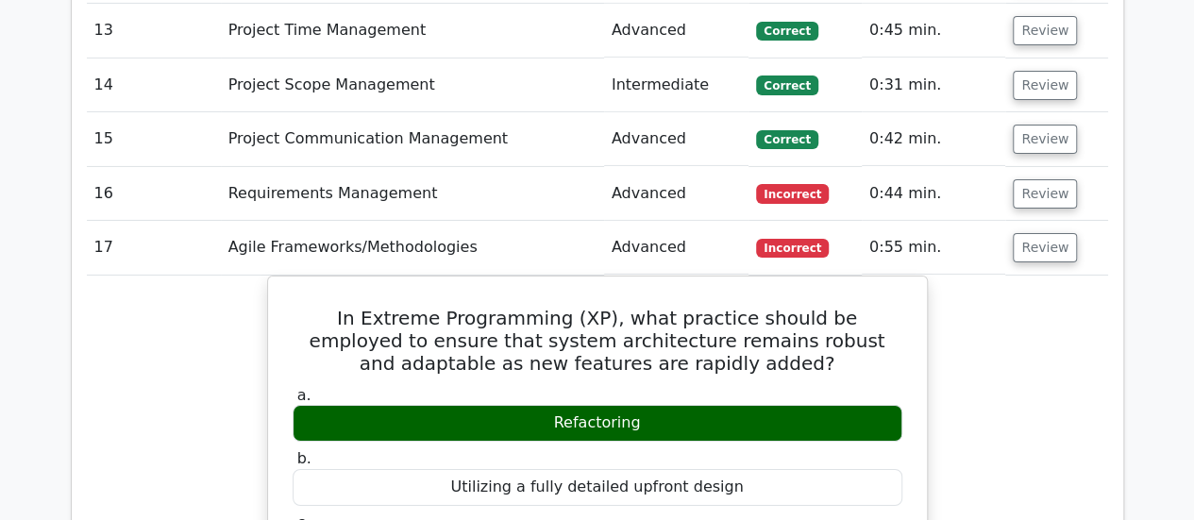
scroll to position [3115, 0]
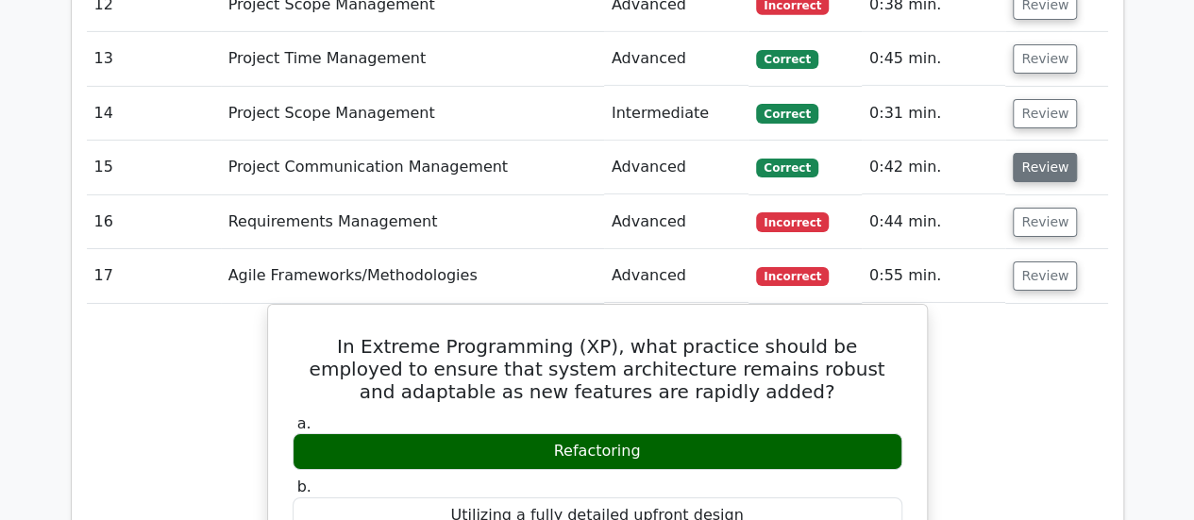
click at [1046, 153] on button "Review" at bounding box center [1045, 167] width 64 height 29
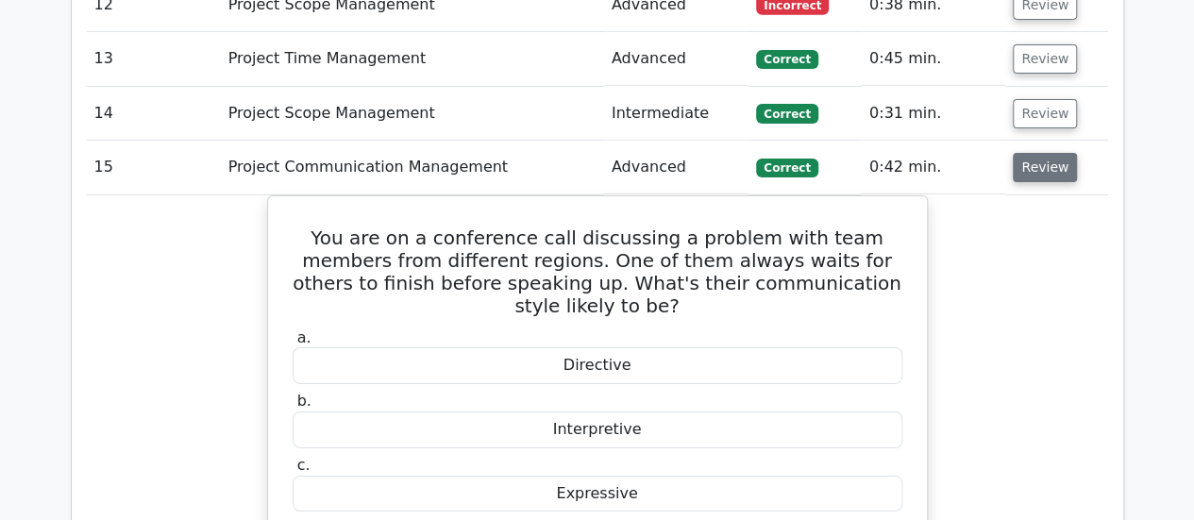
click at [1046, 153] on button "Review" at bounding box center [1045, 167] width 64 height 29
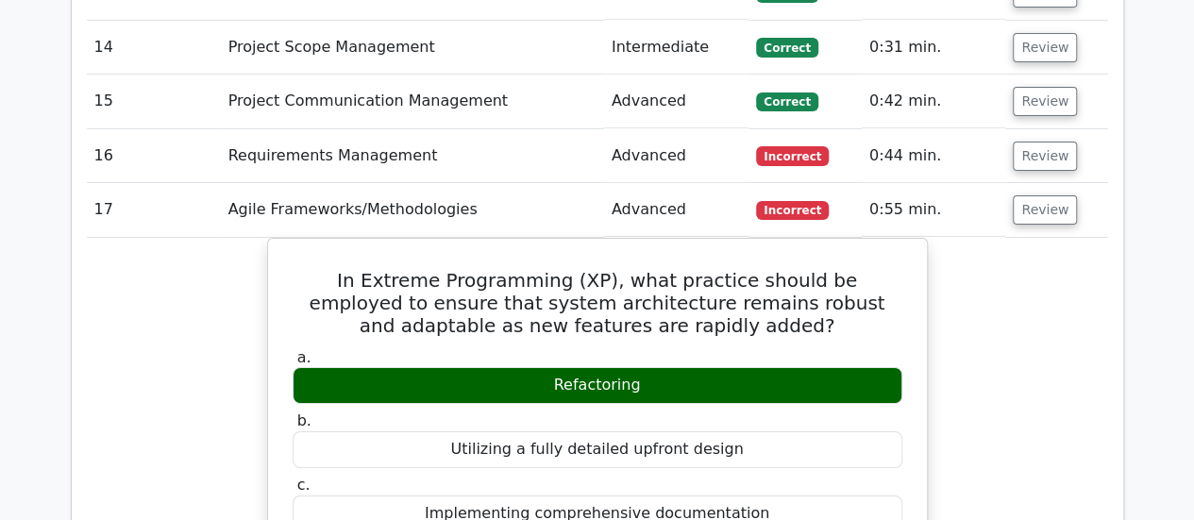
scroll to position [3210, 0]
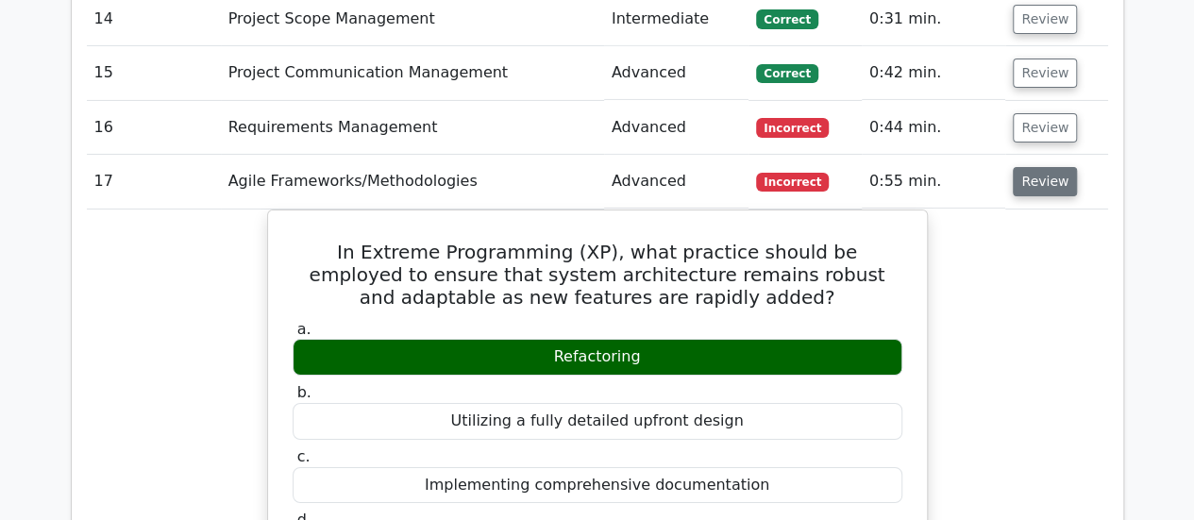
click at [1052, 167] on button "Review" at bounding box center [1045, 181] width 64 height 29
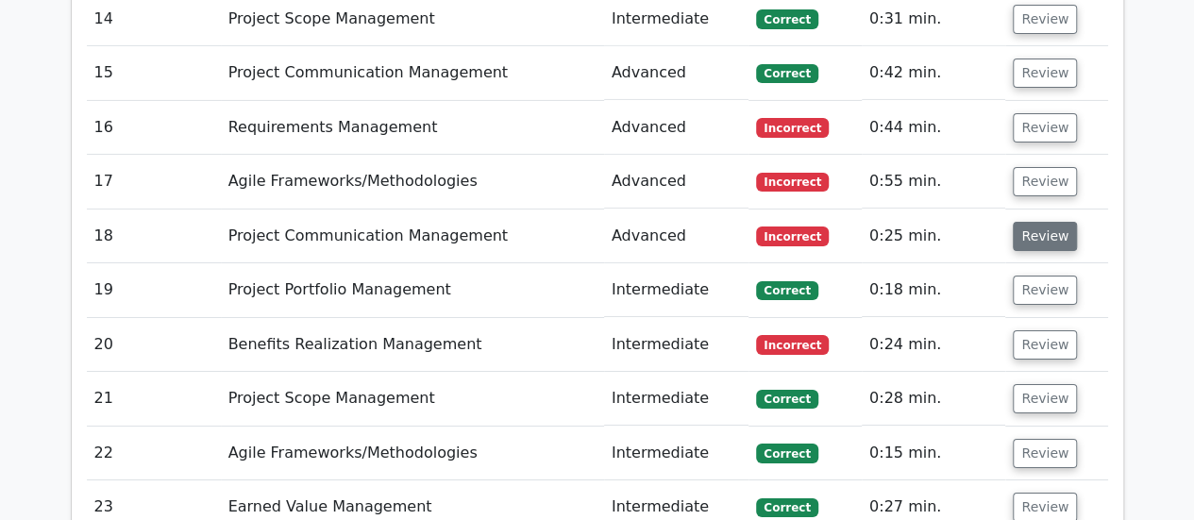
click at [1053, 222] on button "Review" at bounding box center [1045, 236] width 64 height 29
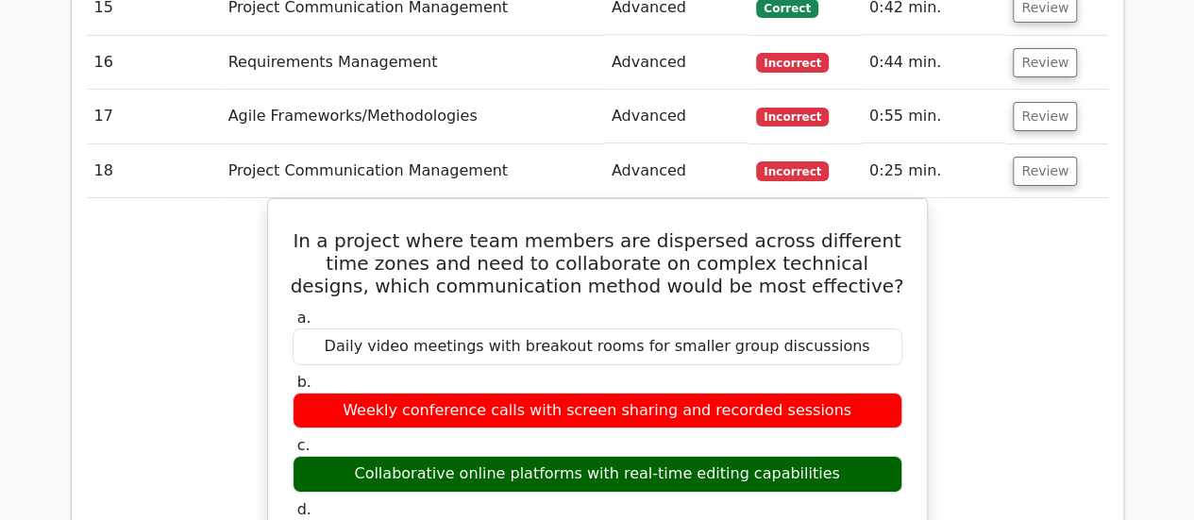
scroll to position [3304, 0]
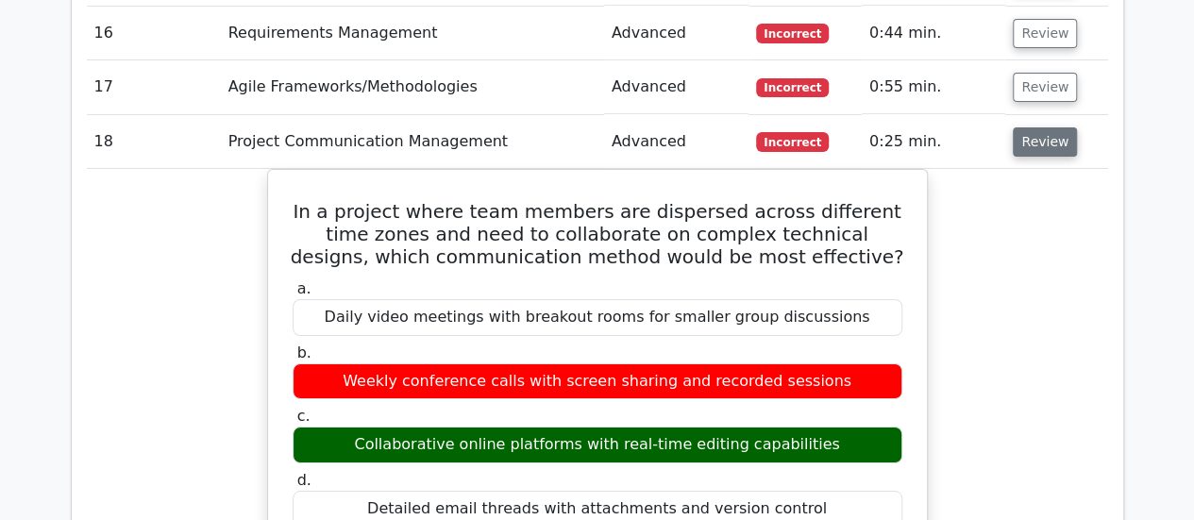
click at [1038, 127] on button "Review" at bounding box center [1045, 141] width 64 height 29
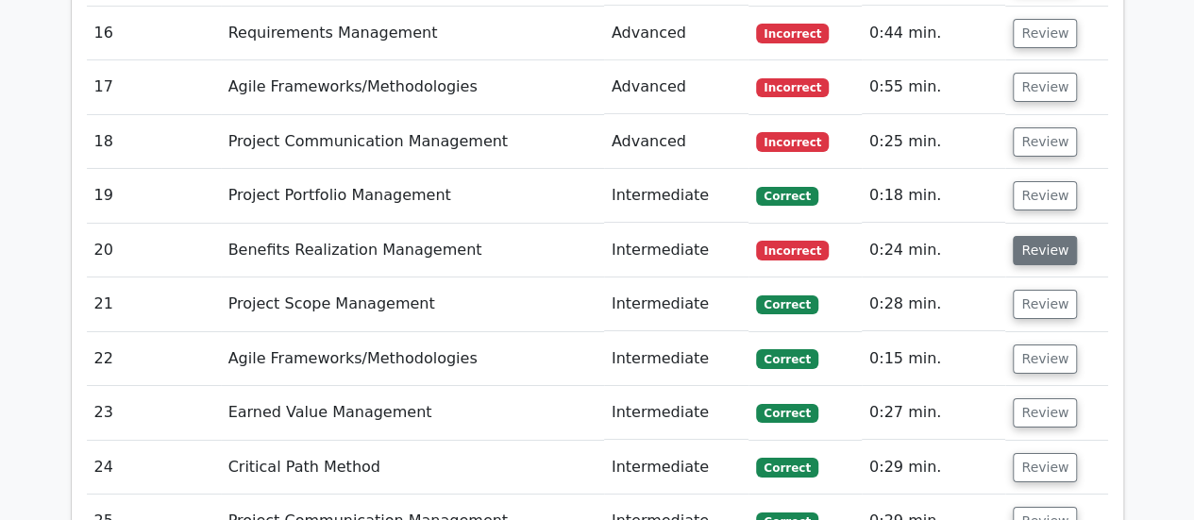
click at [1031, 236] on button "Review" at bounding box center [1045, 250] width 64 height 29
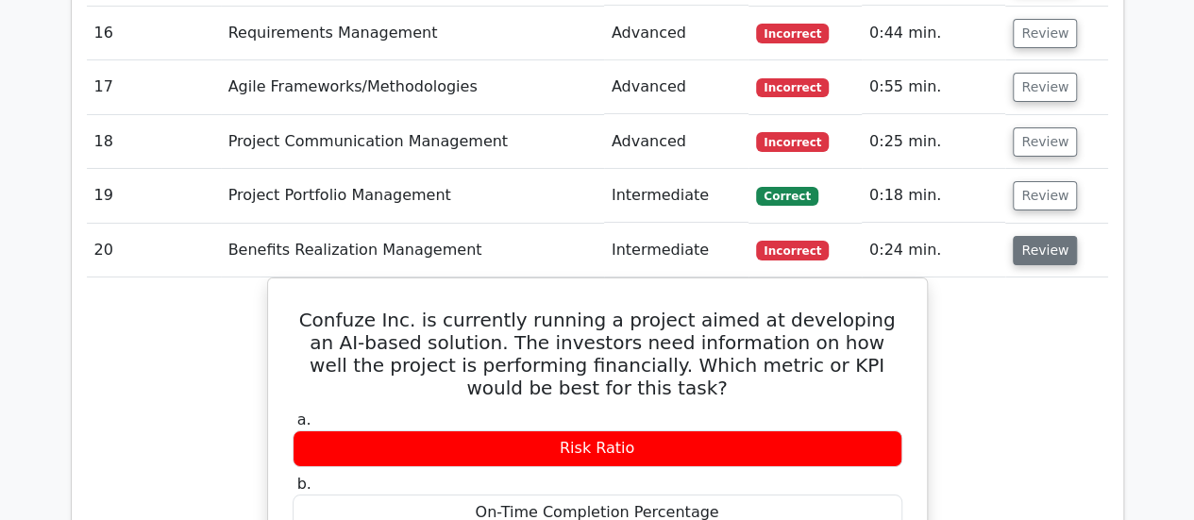
scroll to position [3398, 0]
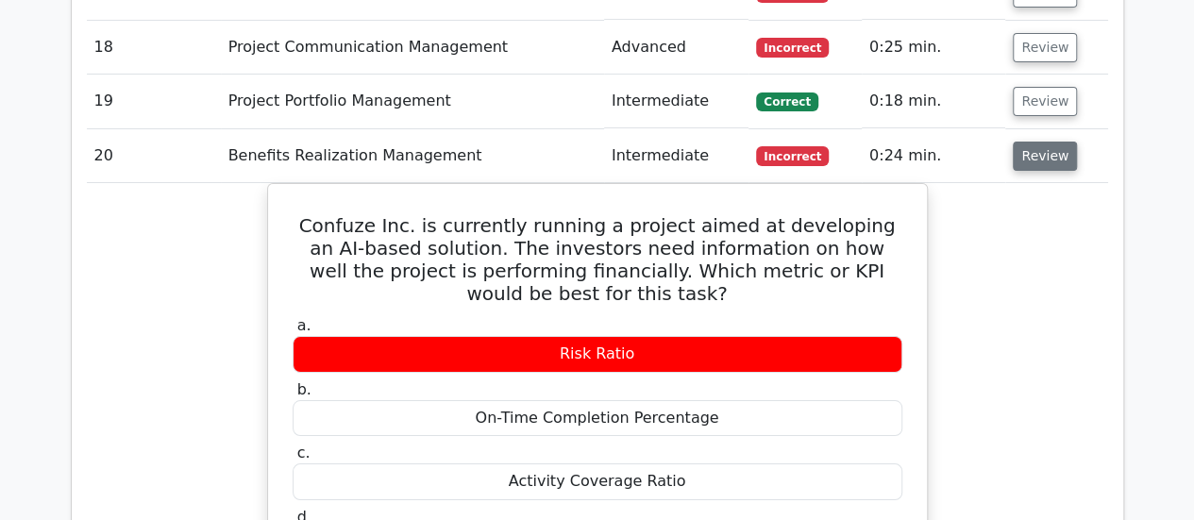
click at [1036, 142] on button "Review" at bounding box center [1045, 156] width 64 height 29
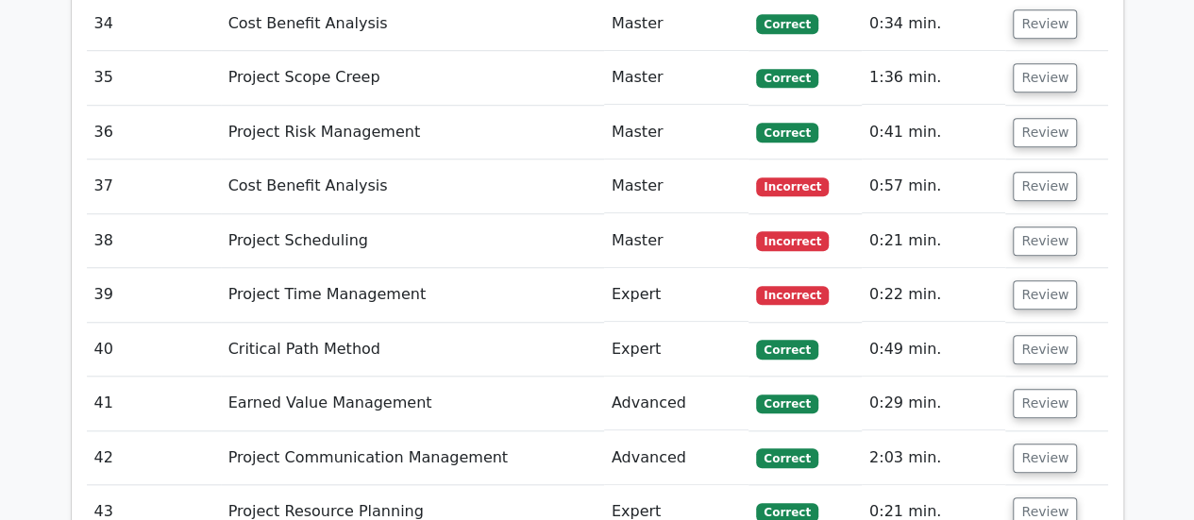
scroll to position [4248, 0]
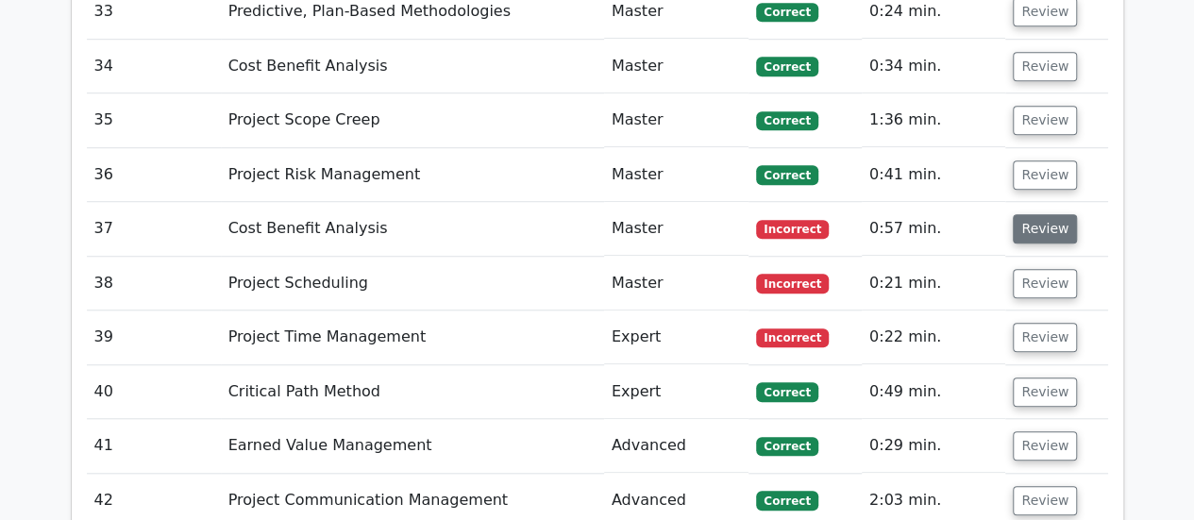
click at [1030, 214] on button "Review" at bounding box center [1045, 228] width 64 height 29
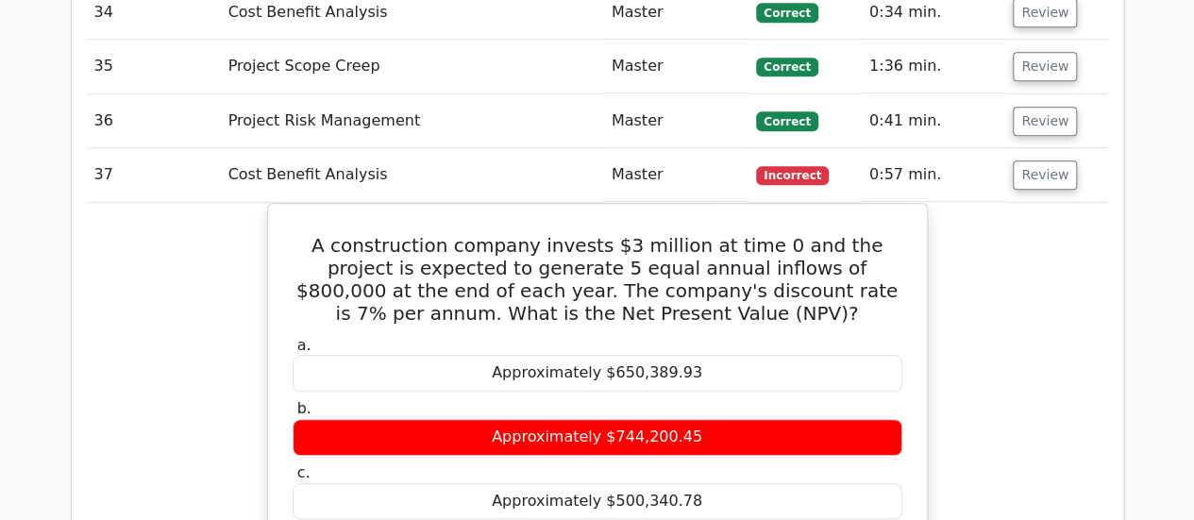
scroll to position [4342, 0]
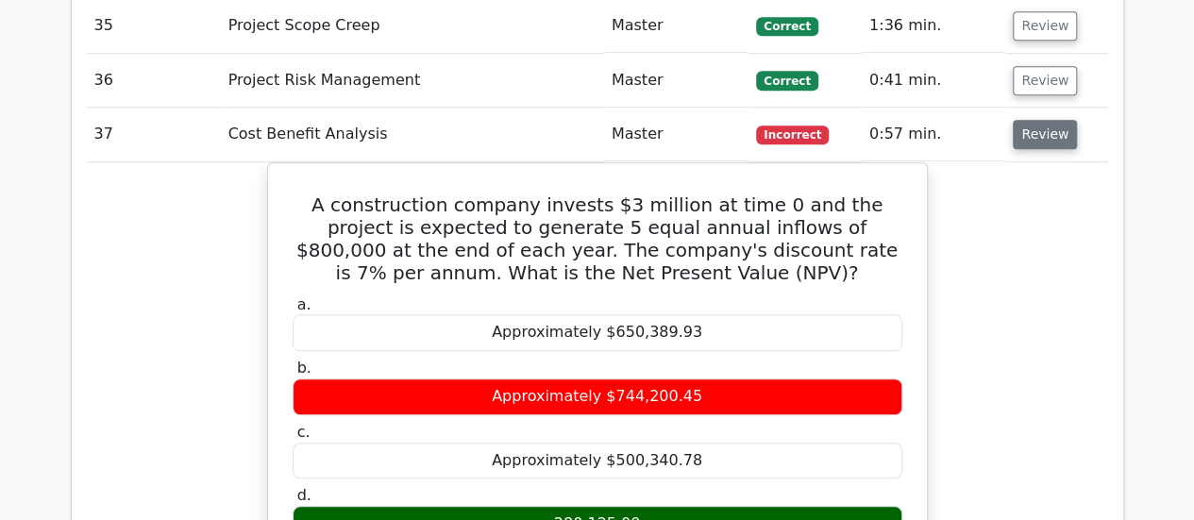
click at [1037, 120] on button "Review" at bounding box center [1045, 134] width 64 height 29
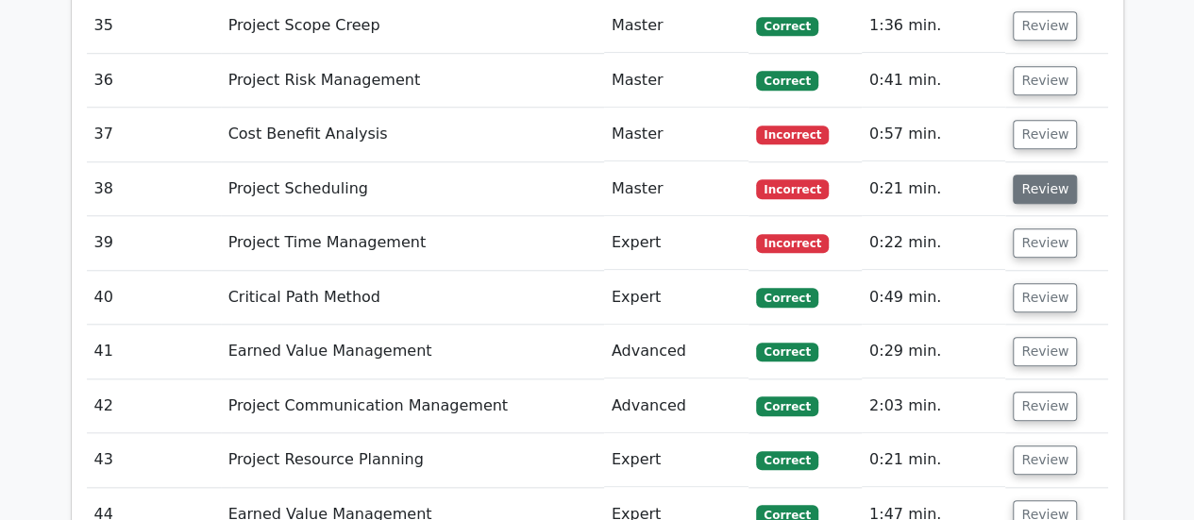
click at [1031, 175] on button "Review" at bounding box center [1045, 189] width 64 height 29
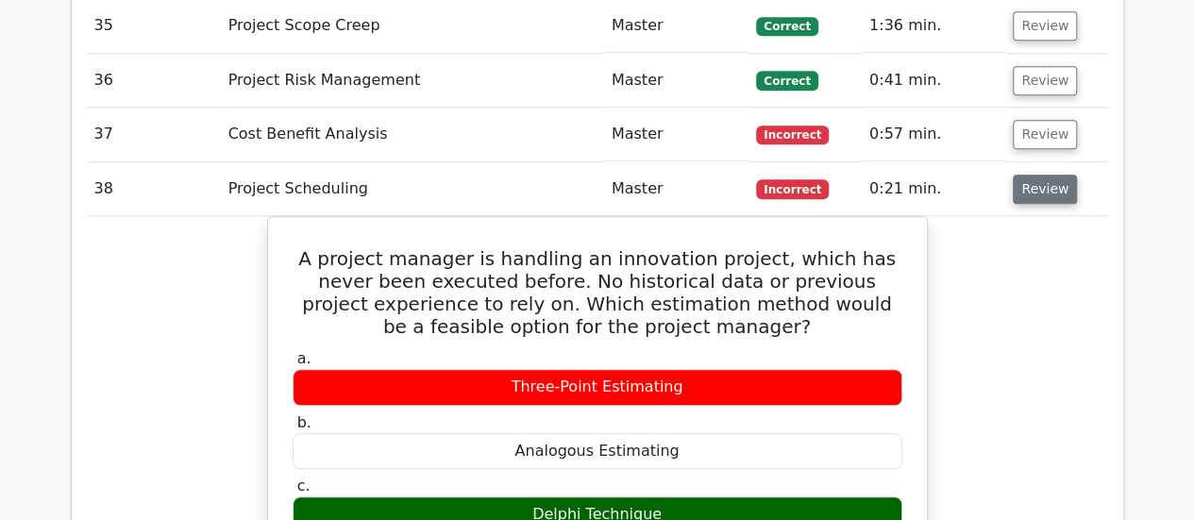
click at [1031, 175] on button "Review" at bounding box center [1045, 189] width 64 height 29
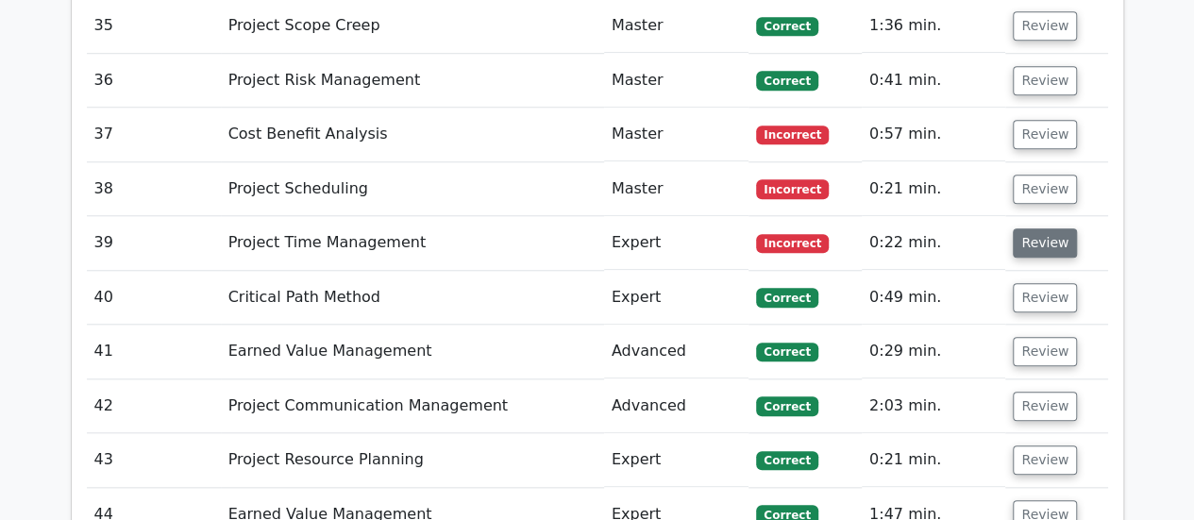
click at [1031, 228] on button "Review" at bounding box center [1045, 242] width 64 height 29
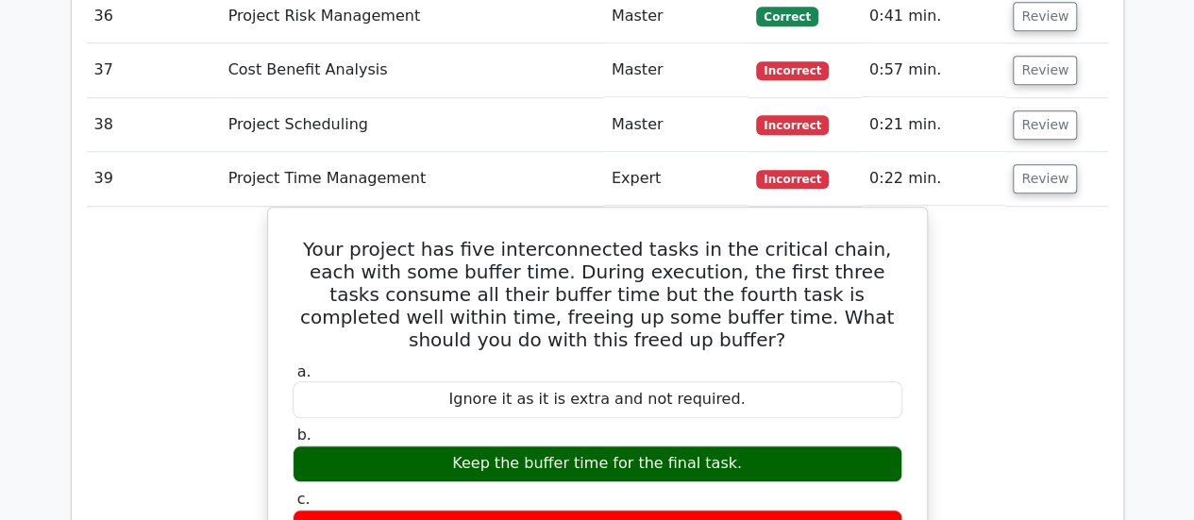
scroll to position [4437, 0]
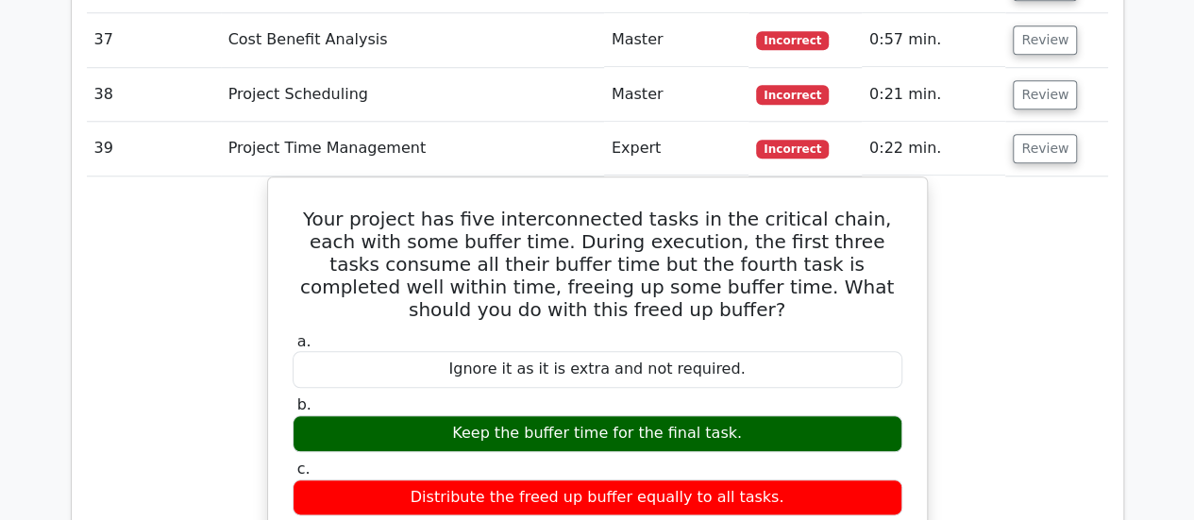
click at [1025, 122] on td "Review" at bounding box center [1056, 149] width 102 height 54
click at [1022, 134] on button "Review" at bounding box center [1045, 148] width 64 height 29
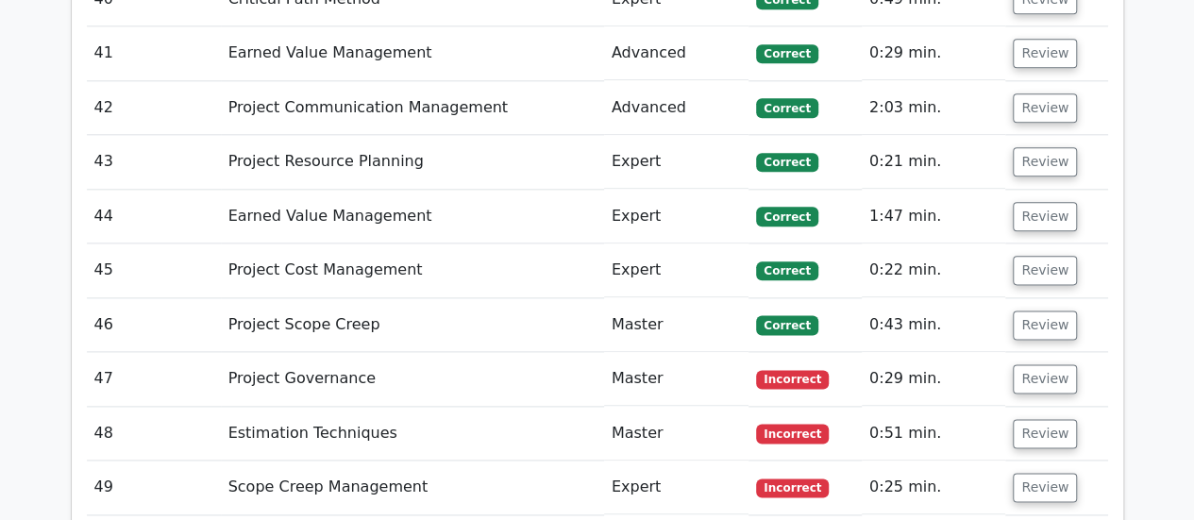
scroll to position [4814, 0]
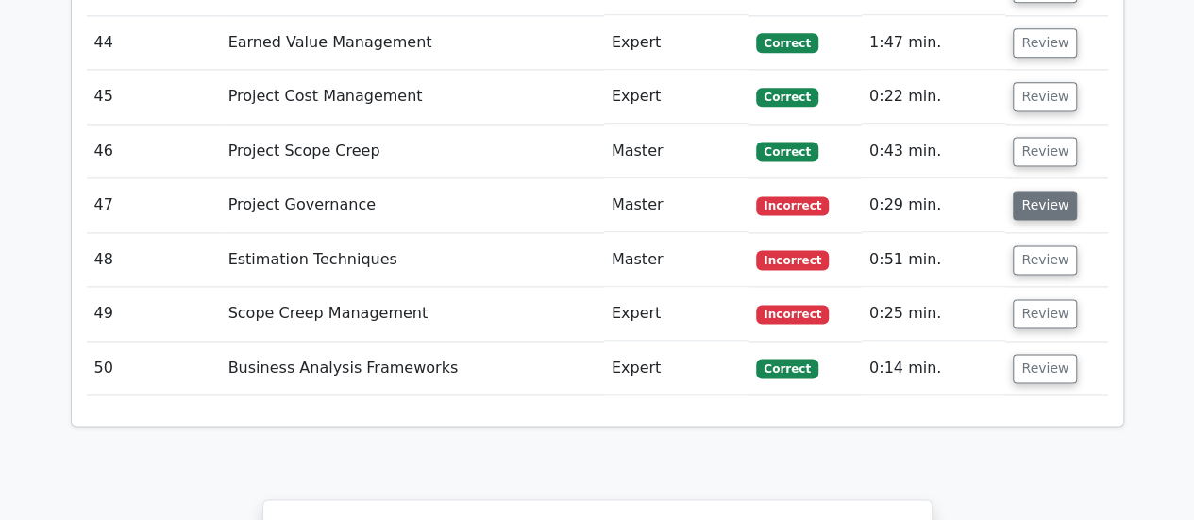
click at [1030, 191] on button "Review" at bounding box center [1045, 205] width 64 height 29
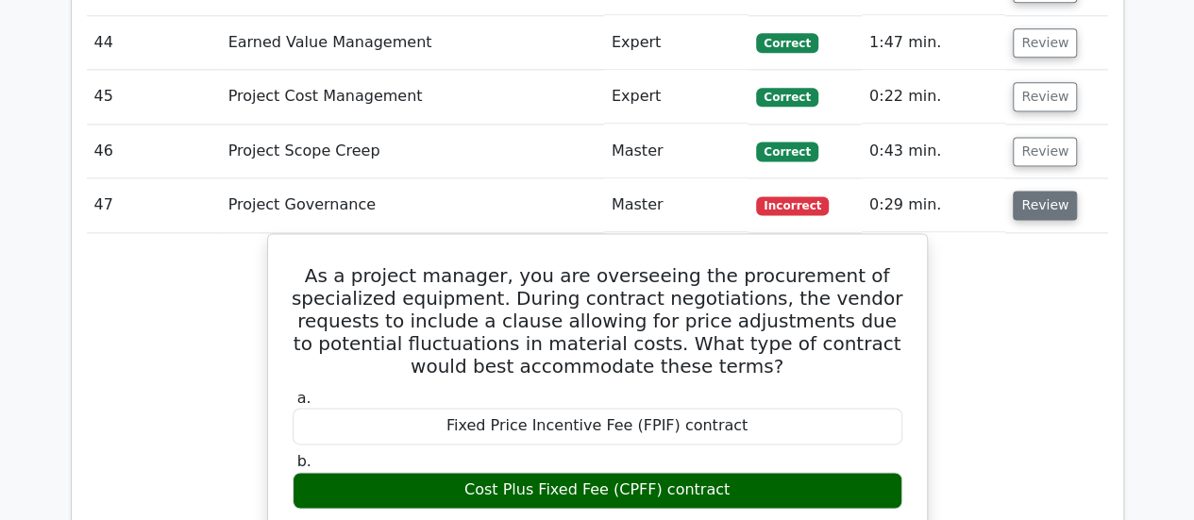
click at [1034, 191] on button "Review" at bounding box center [1045, 205] width 64 height 29
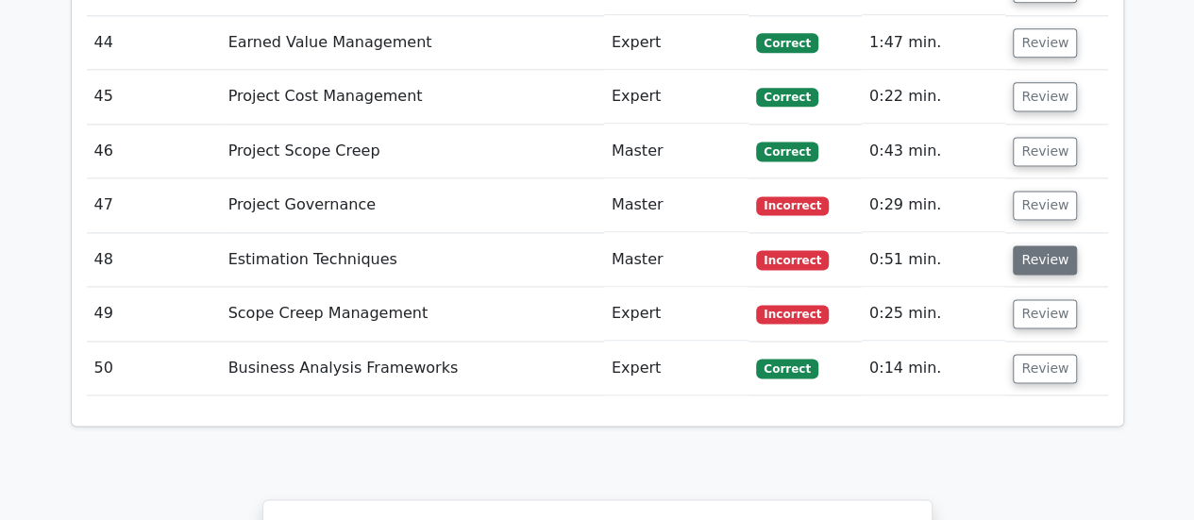
click at [1034, 245] on button "Review" at bounding box center [1045, 259] width 64 height 29
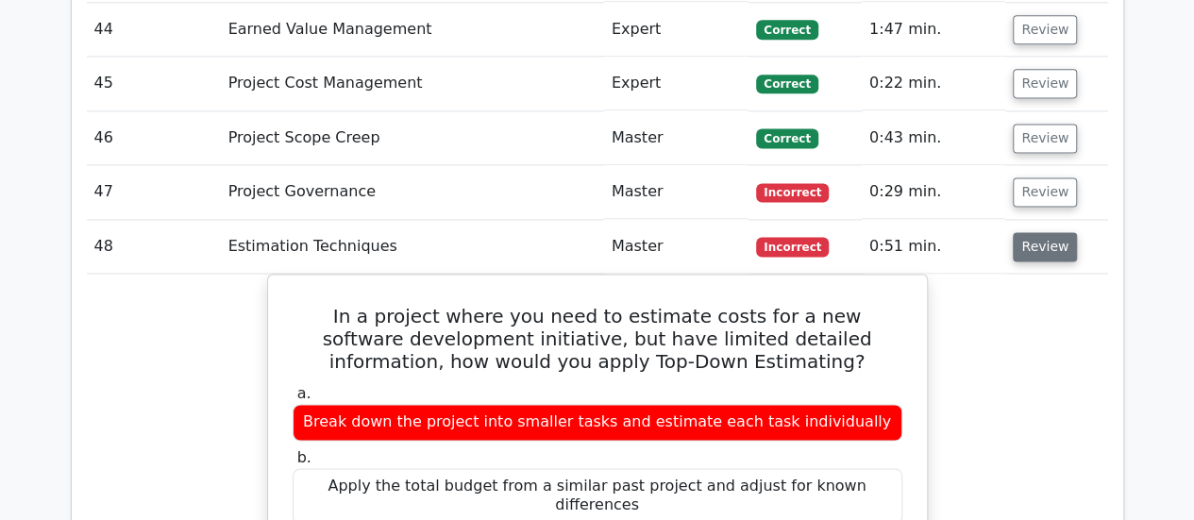
scroll to position [4909, 0]
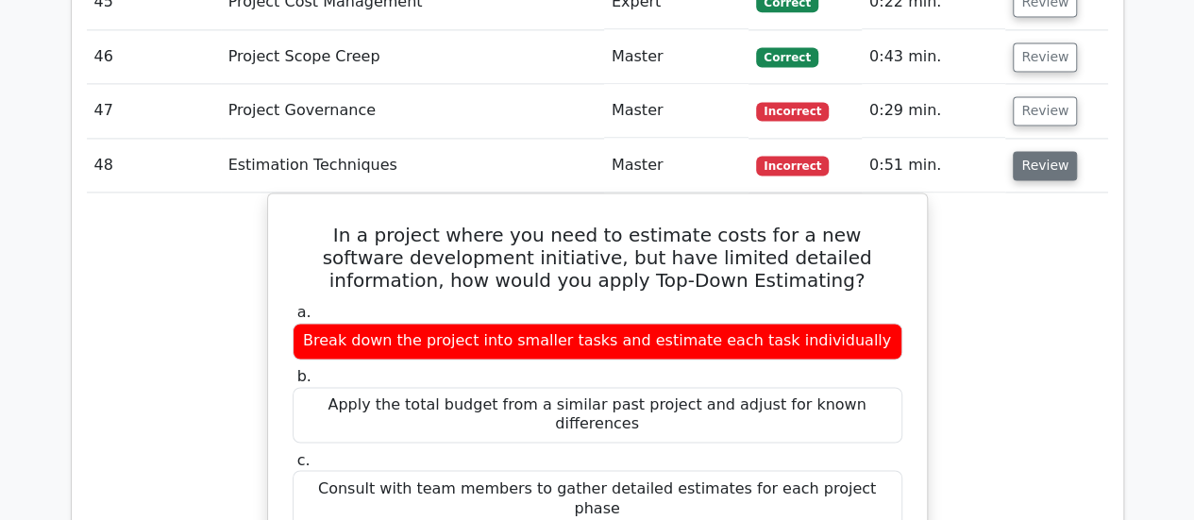
click at [1023, 151] on button "Review" at bounding box center [1045, 165] width 64 height 29
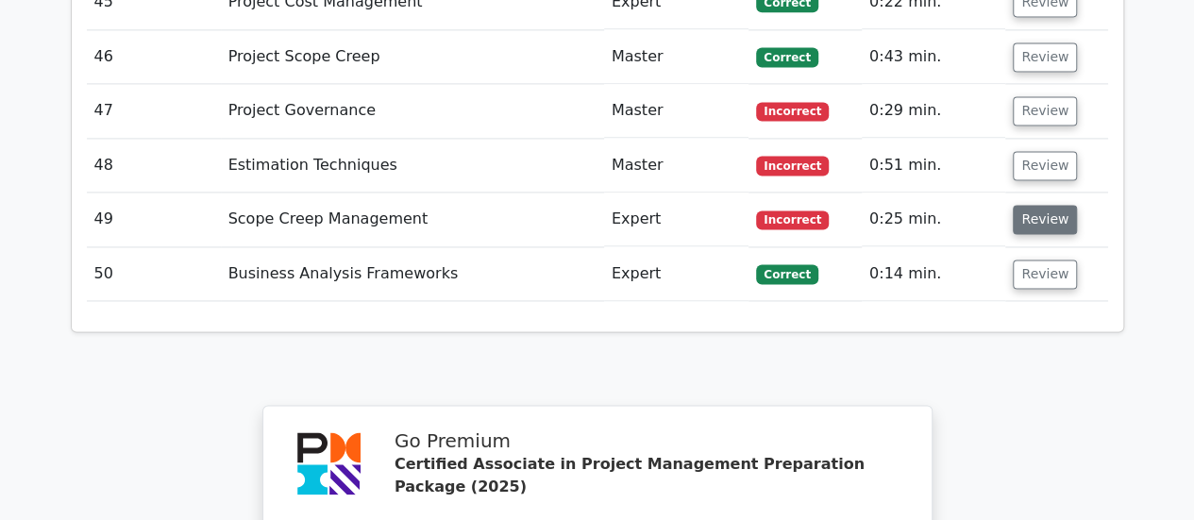
click at [1027, 205] on button "Review" at bounding box center [1045, 219] width 64 height 29
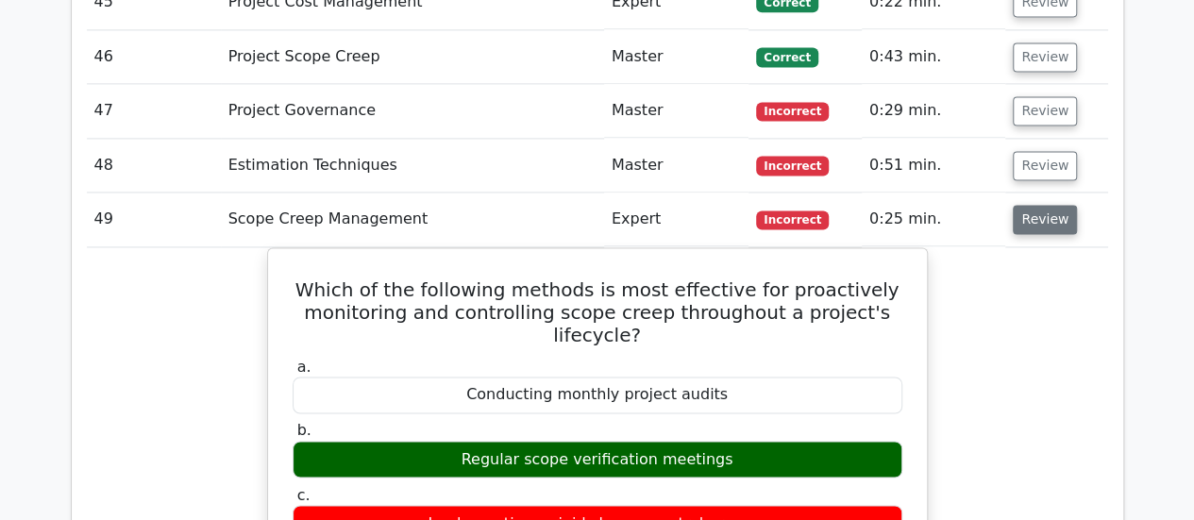
scroll to position [5003, 0]
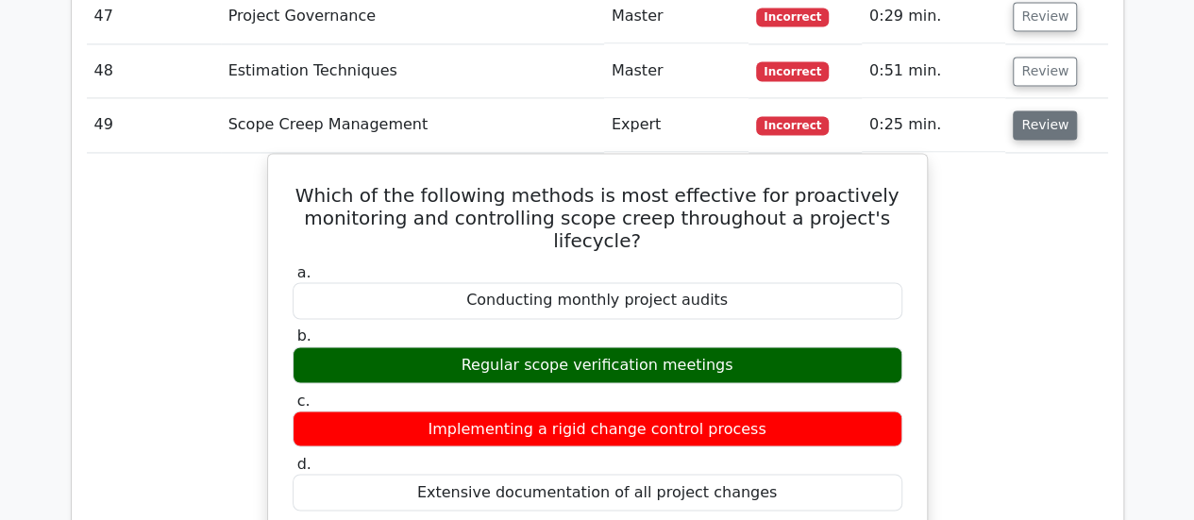
click at [1023, 110] on button "Review" at bounding box center [1045, 124] width 64 height 29
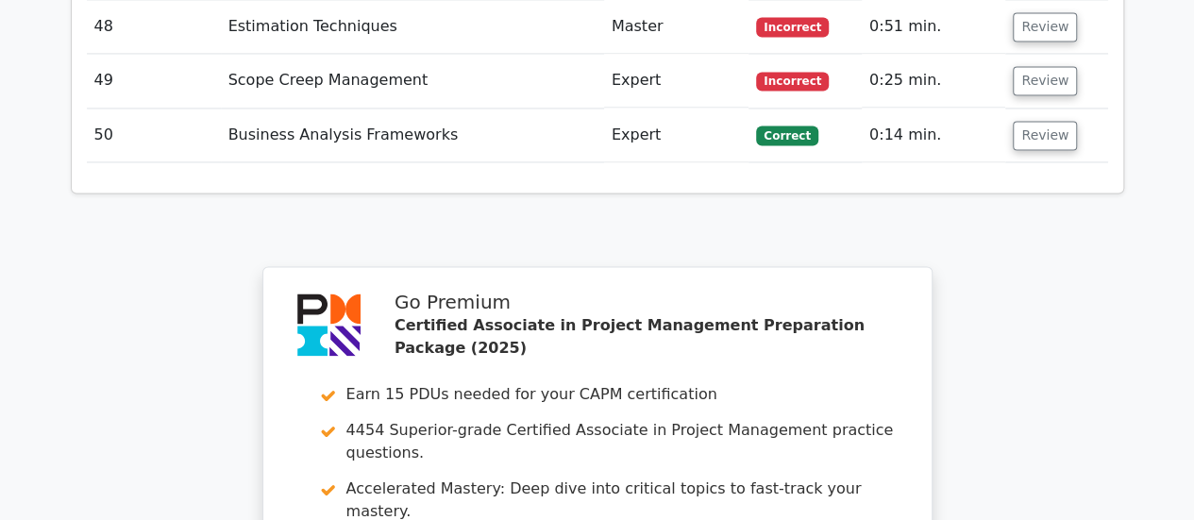
scroll to position [5286, 0]
